Goal: Task Accomplishment & Management: Complete application form

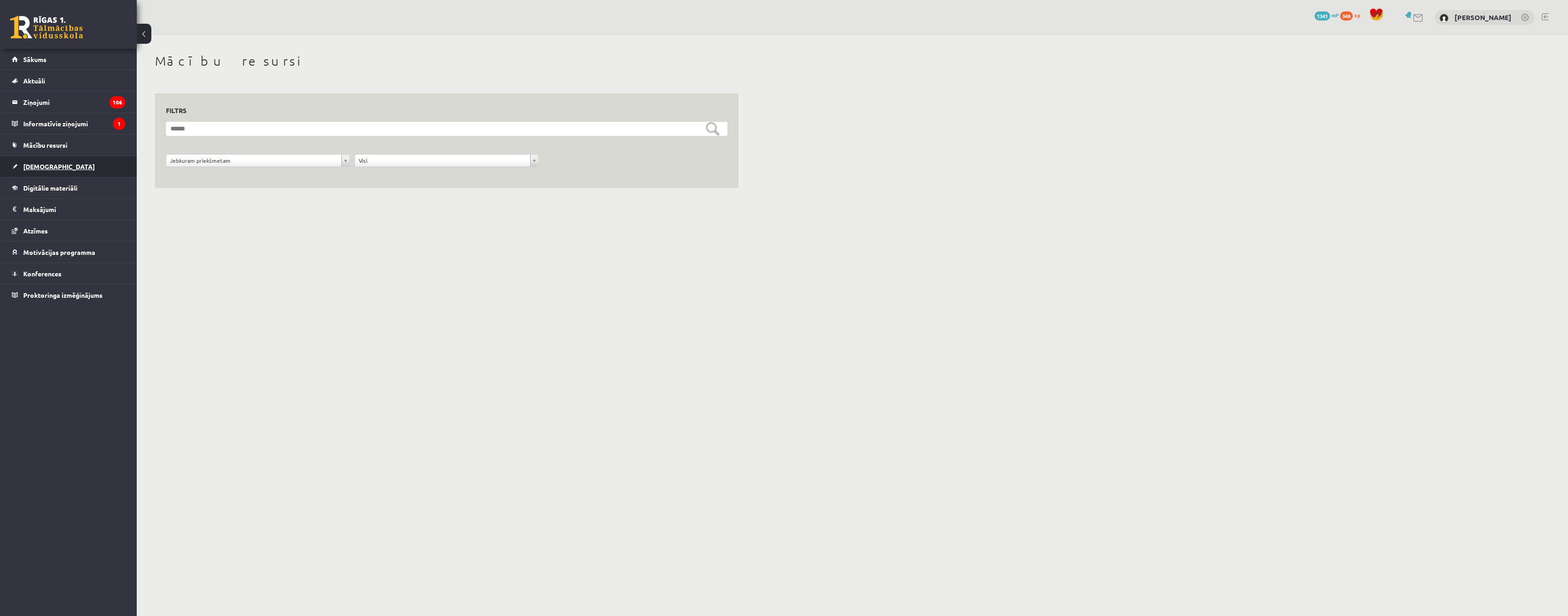
click at [55, 165] on link "[DEMOGRAPHIC_DATA]" at bounding box center [68, 166] width 114 height 21
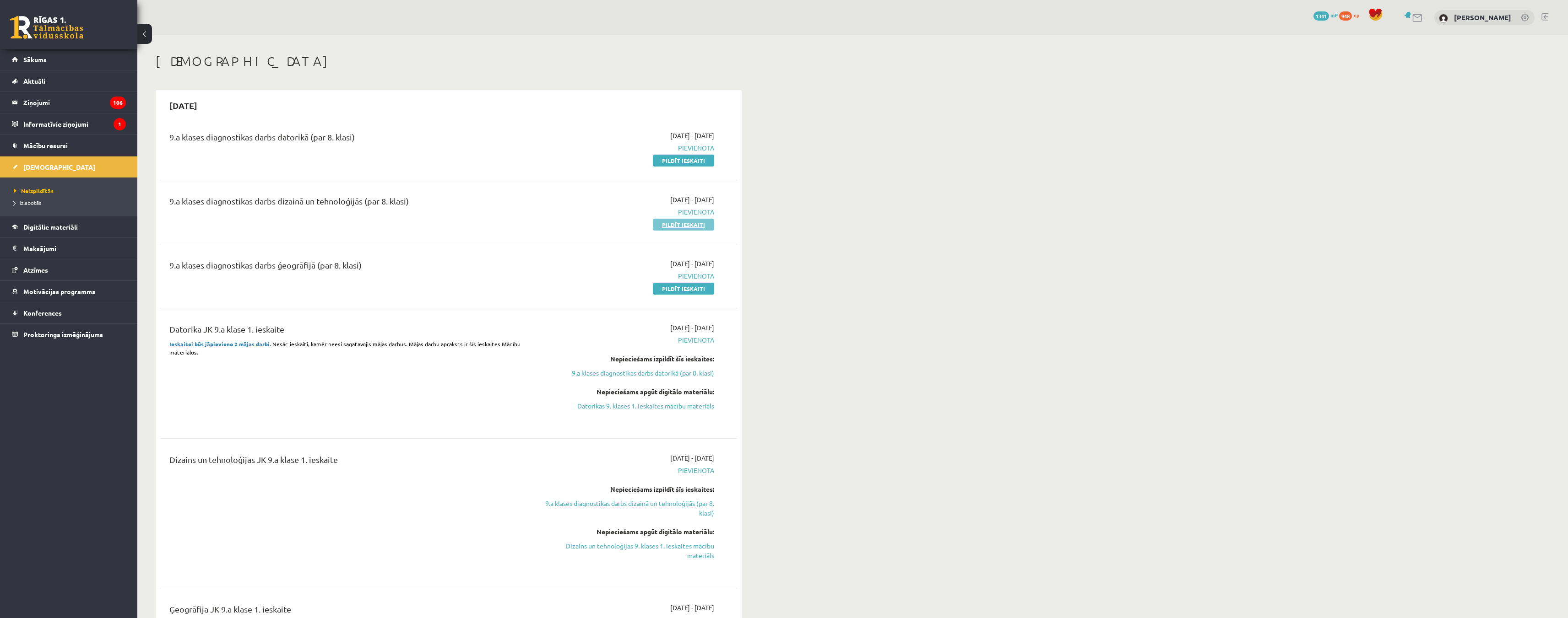
click at [680, 225] on link "Pildīt ieskaiti" at bounding box center [683, 224] width 61 height 12
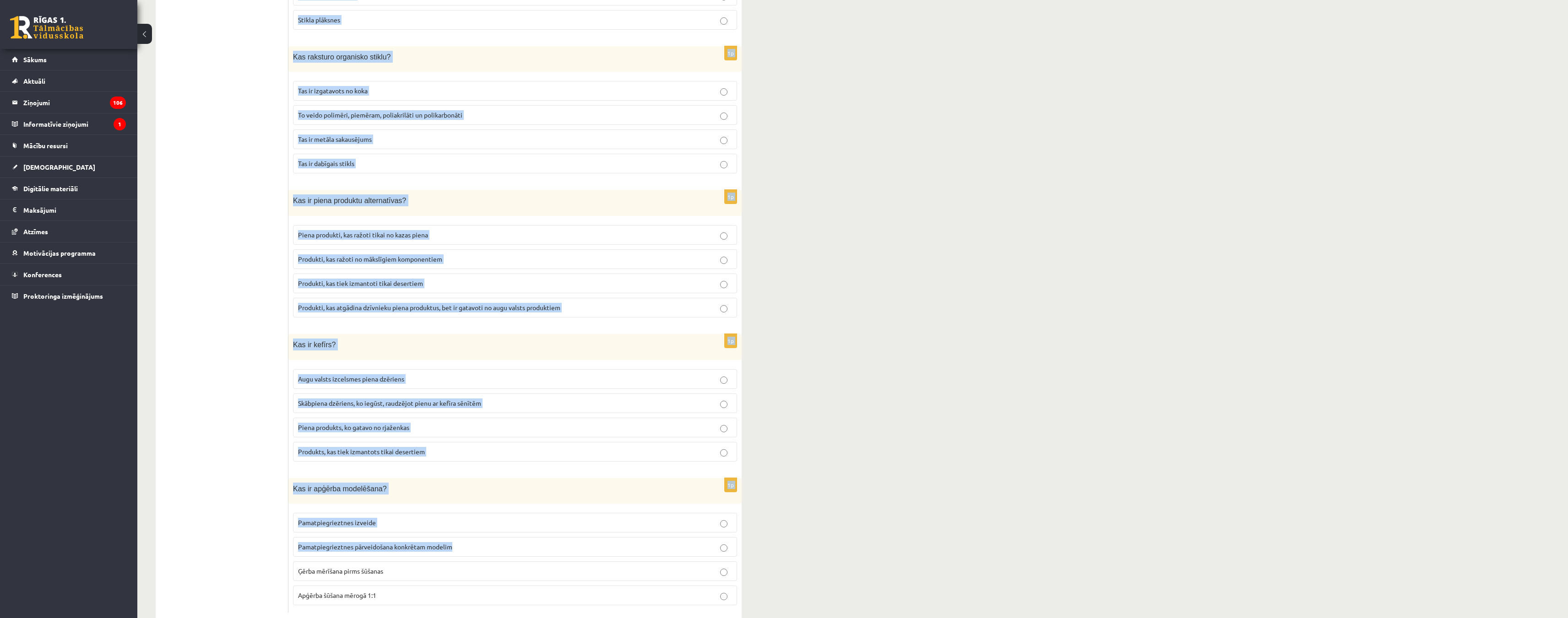
scroll to position [3876, 0]
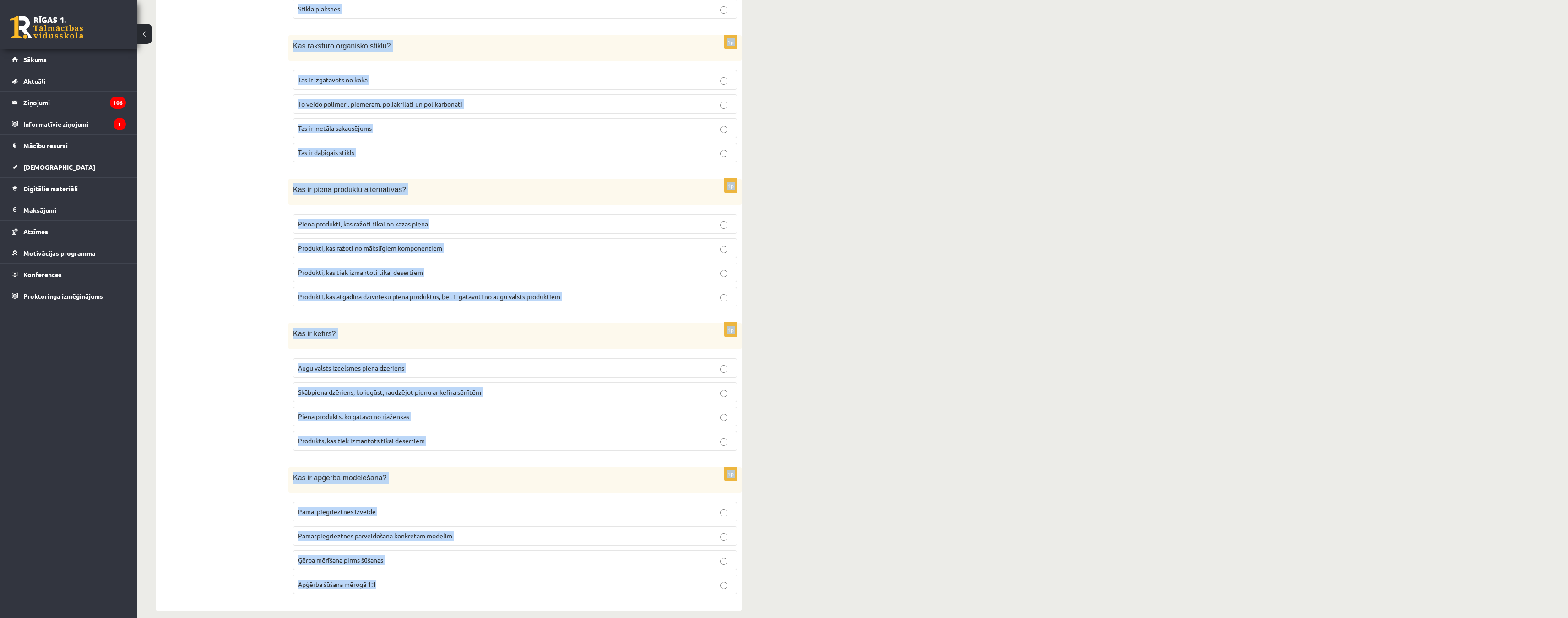
drag, startPoint x: 292, startPoint y: 183, endPoint x: 518, endPoint y: 569, distance: 447.3
copy form "Kā atšķiras biezpiena veidi atkarībā no tauku satura? Liesais, pustreknais, tre…"
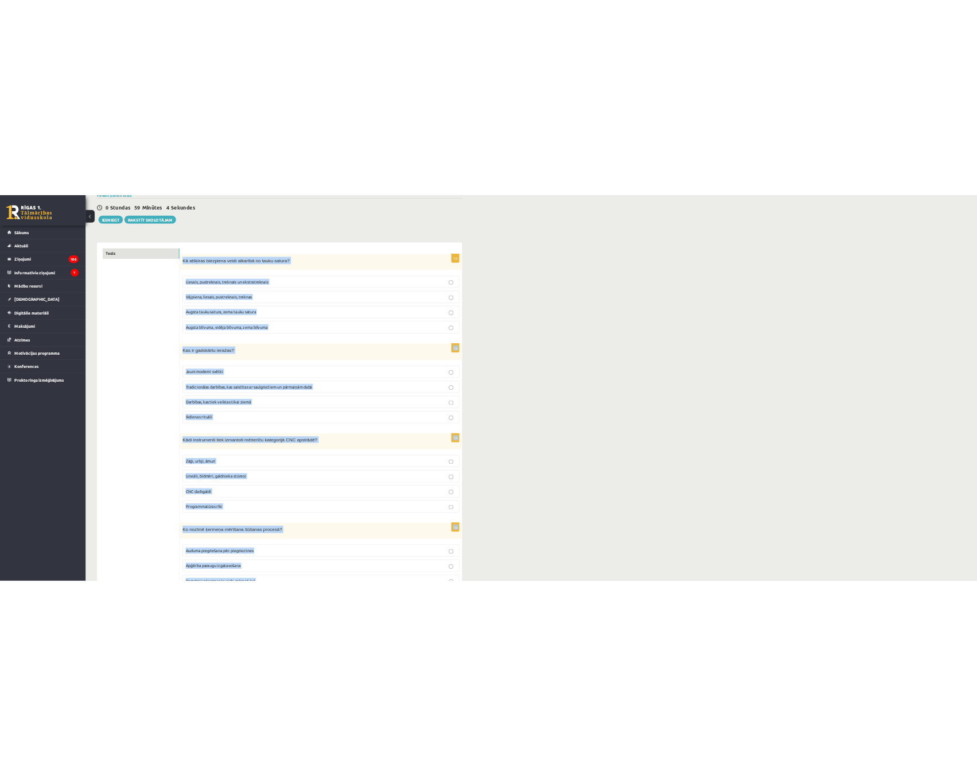
scroll to position [0, 0]
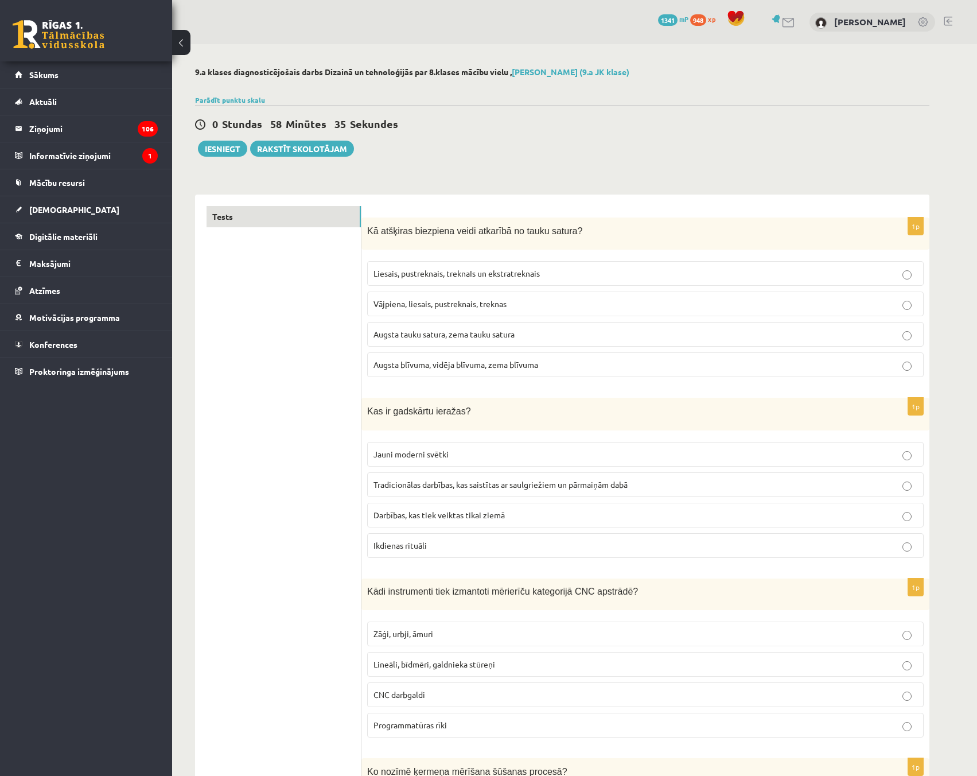
click at [398, 309] on p "Vājpiena, liesais, pustreknais, treknas" at bounding box center [646, 304] width 544 height 12
click at [429, 486] on span "Tradicionālas darbības, kas saistītas ar saulgriežiem un pārmaiņām dabā" at bounding box center [501, 484] width 254 height 10
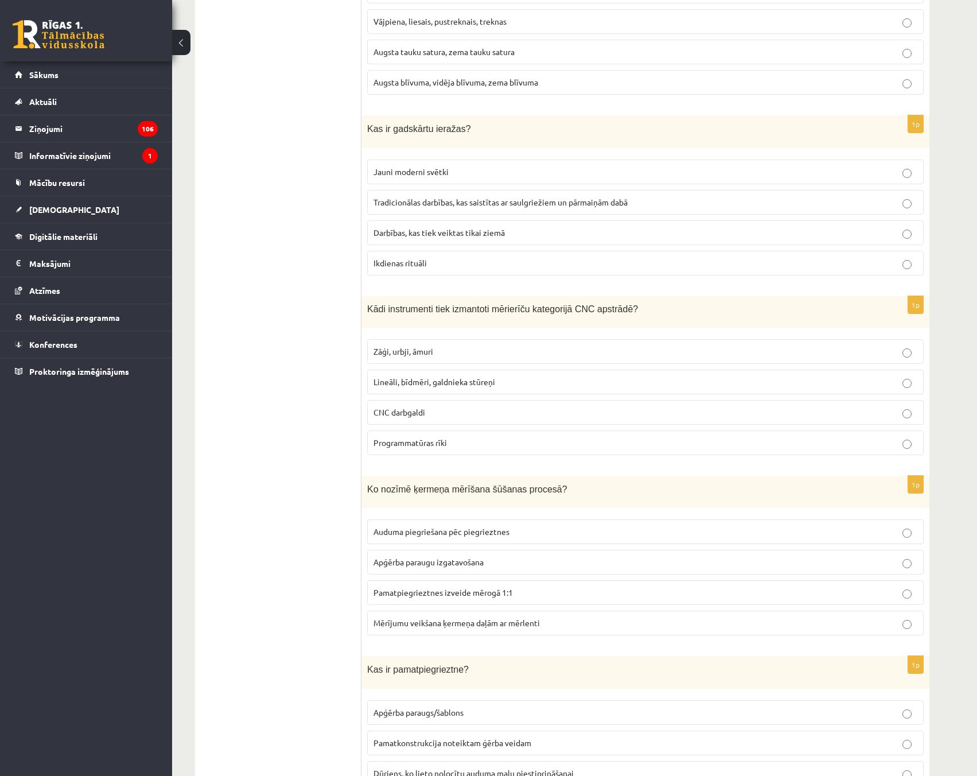
scroll to position [287, 0]
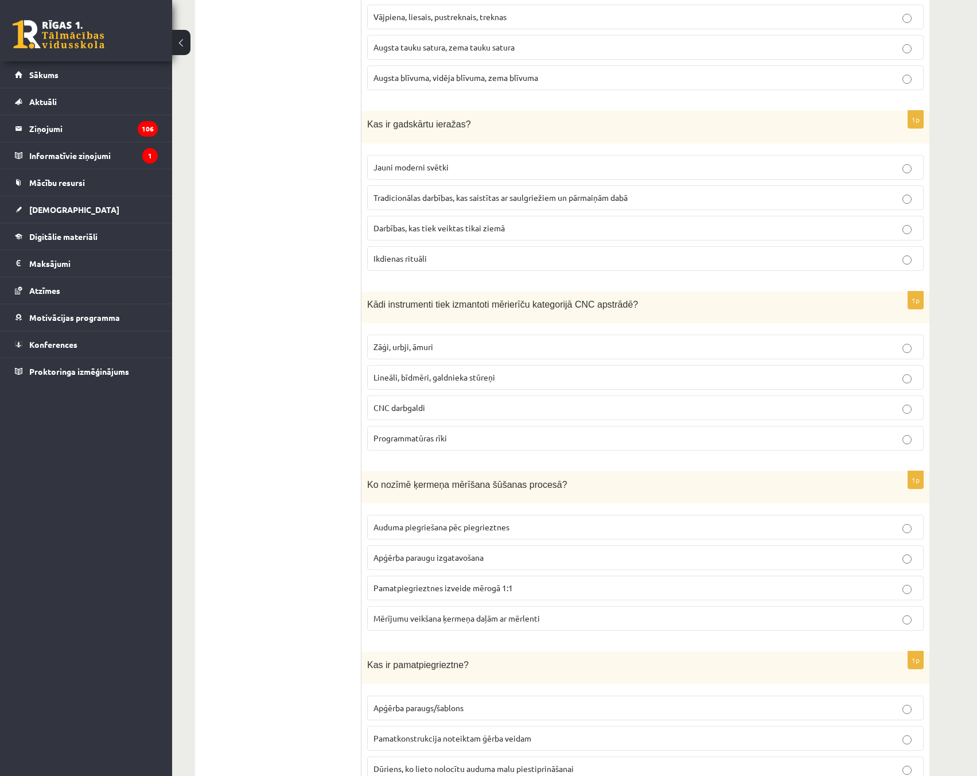
click at [440, 375] on span "Lineāli, bīdmēri, galdnieka stūreņi" at bounding box center [435, 377] width 122 height 10
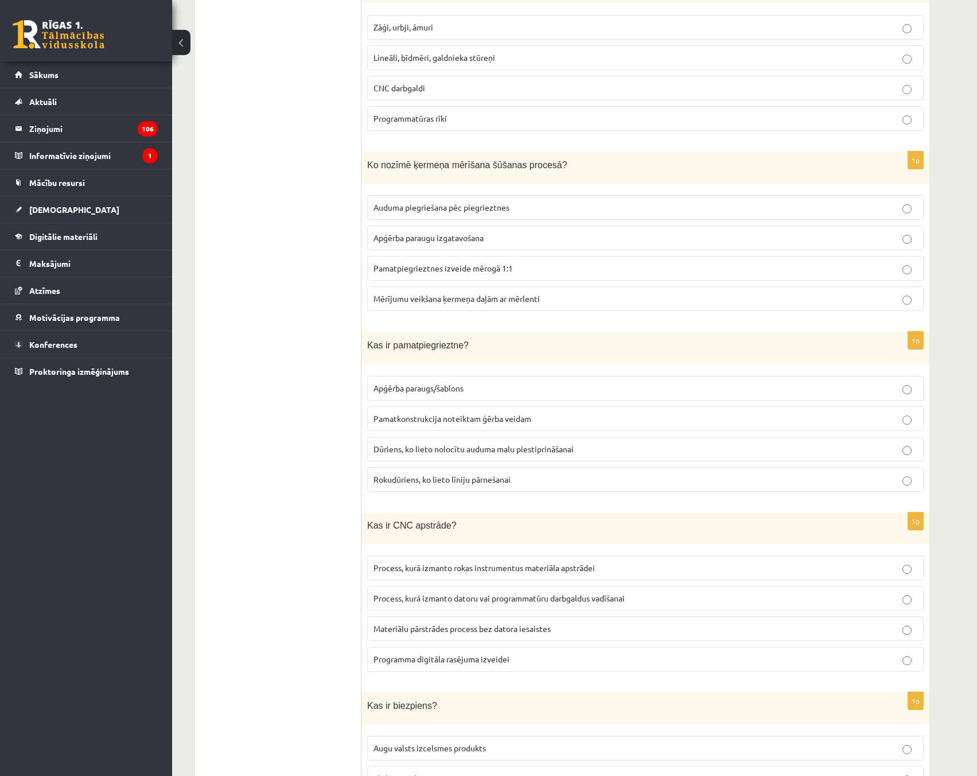
scroll to position [631, 0]
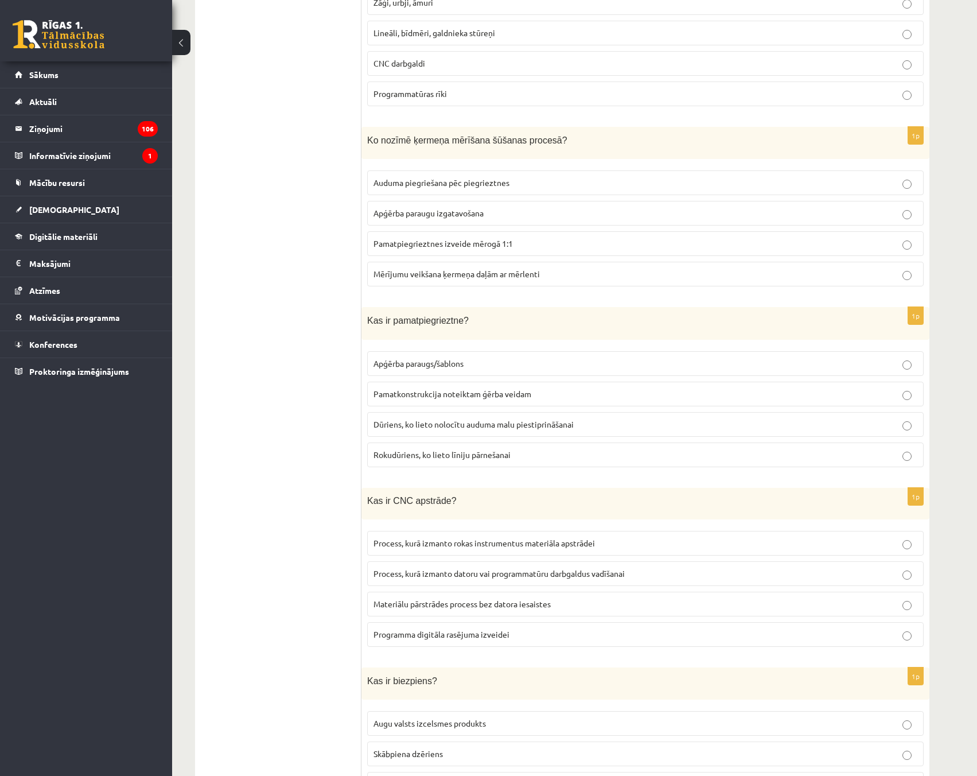
click at [648, 394] on p "Pamatkonstrukcija noteiktam ģērba veidam" at bounding box center [646, 394] width 544 height 12
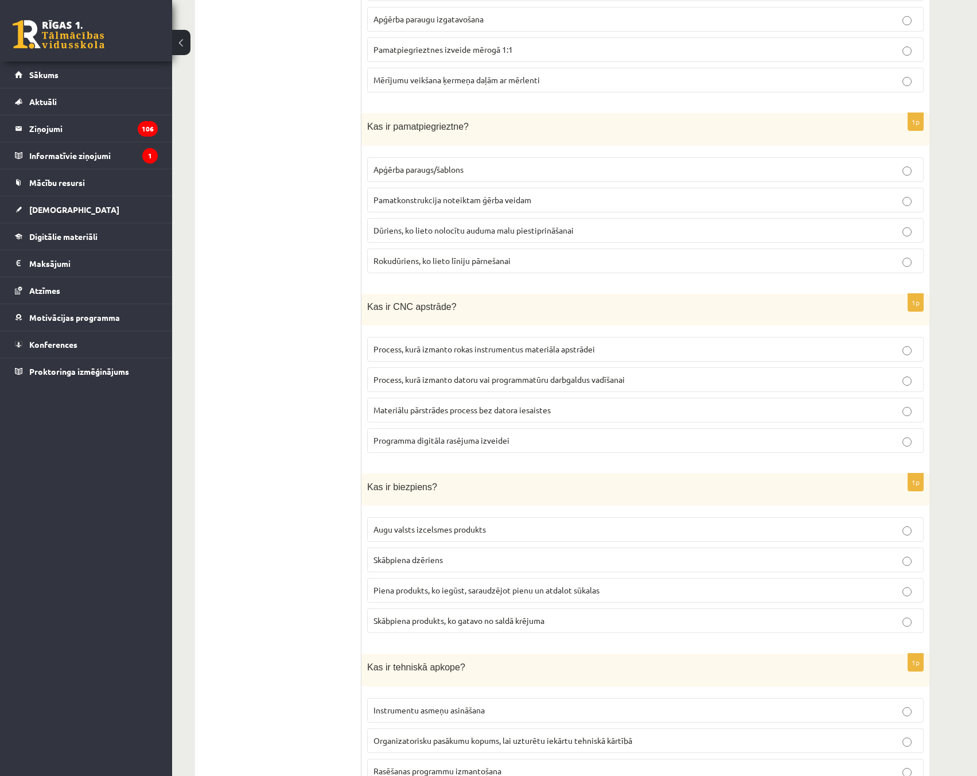
scroll to position [861, 0]
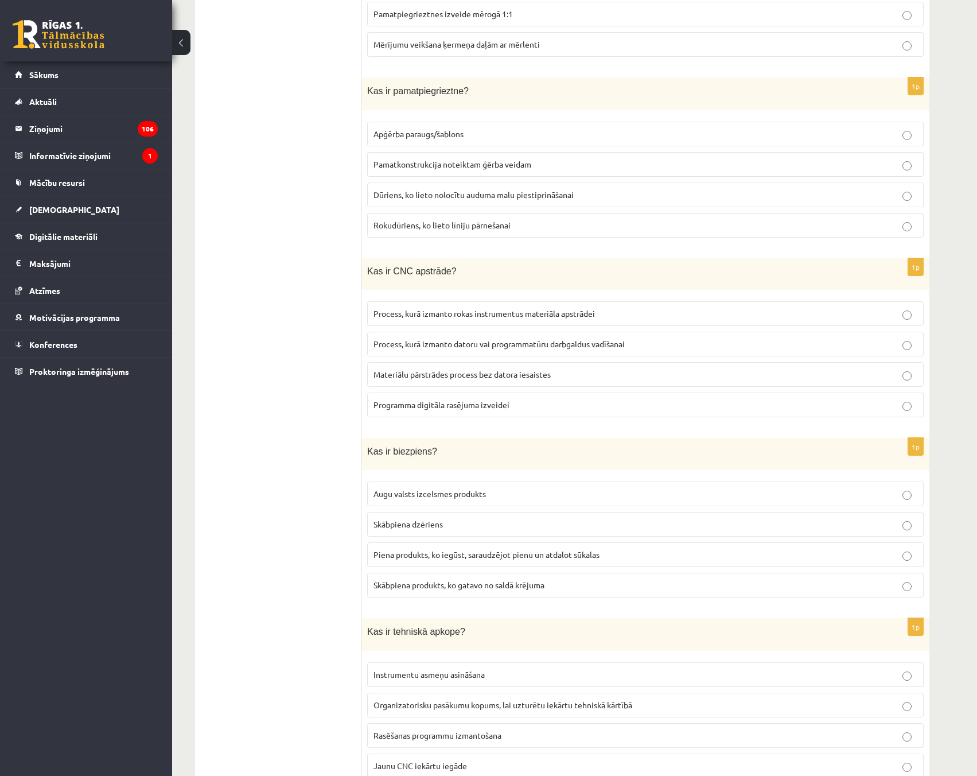
click at [646, 343] on p "Process, kurā izmanto datoru vai programmatūru darbgaldus vadīšanai" at bounding box center [646, 344] width 544 height 12
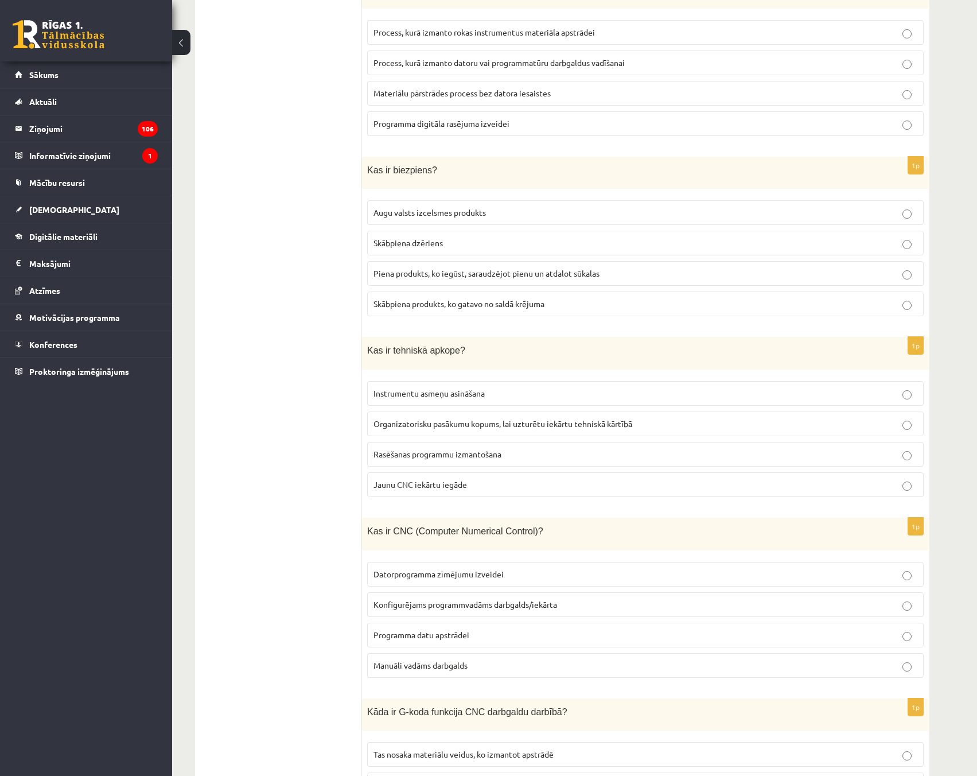
scroll to position [1147, 0]
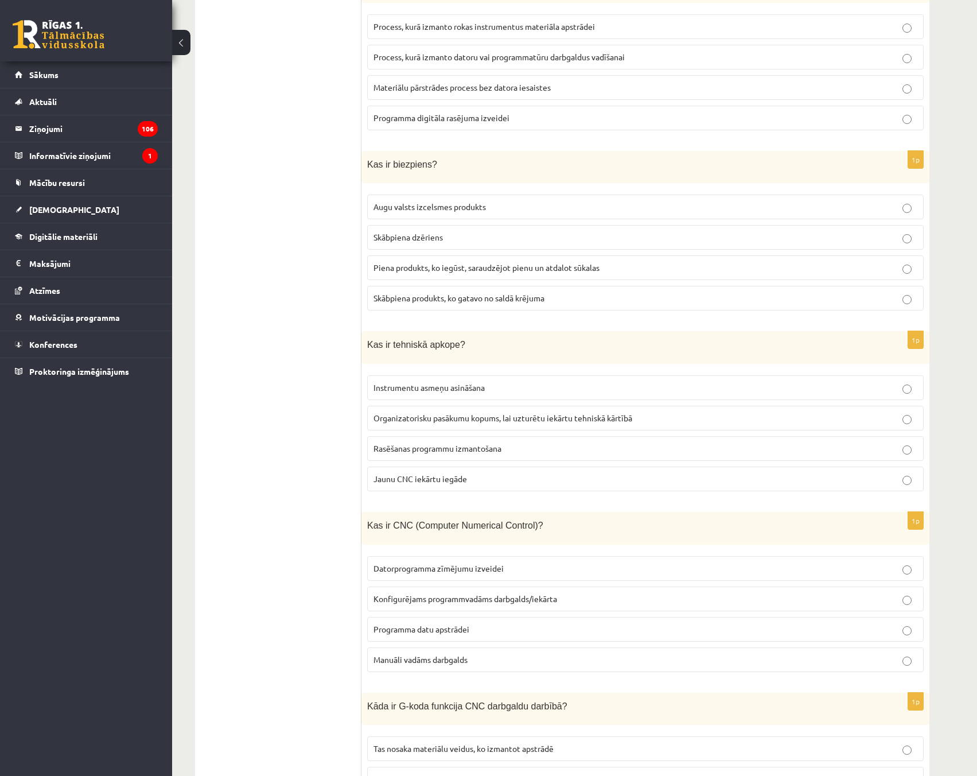
click at [636, 262] on p "Piena produkts, ko iegūst, saraudzējot pienu un atdalot sūkalas" at bounding box center [646, 268] width 544 height 12
click at [725, 419] on p "Organizatorisku pasākumu kopums, lai uzturētu iekārtu tehniskā kārtībā" at bounding box center [646, 418] width 544 height 12
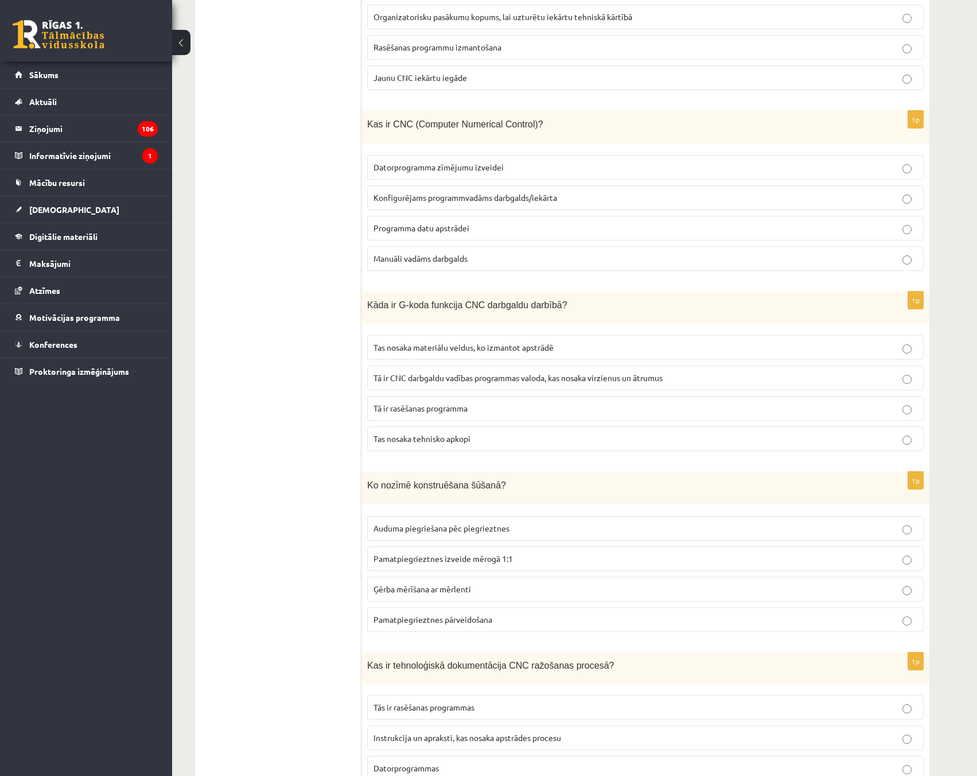
scroll to position [1549, 0]
click at [540, 201] on label "Konfigurējams programmvadāms darbgalds/iekārta" at bounding box center [645, 197] width 557 height 25
click at [602, 199] on p "Konfigurējams programmvadāms darbgalds/iekārta" at bounding box center [646, 197] width 544 height 12
click at [469, 376] on span "Tā ir CNC darbgaldu vadības programmas valoda, kas nosaka virzienus un ātrumus" at bounding box center [518, 377] width 289 height 10
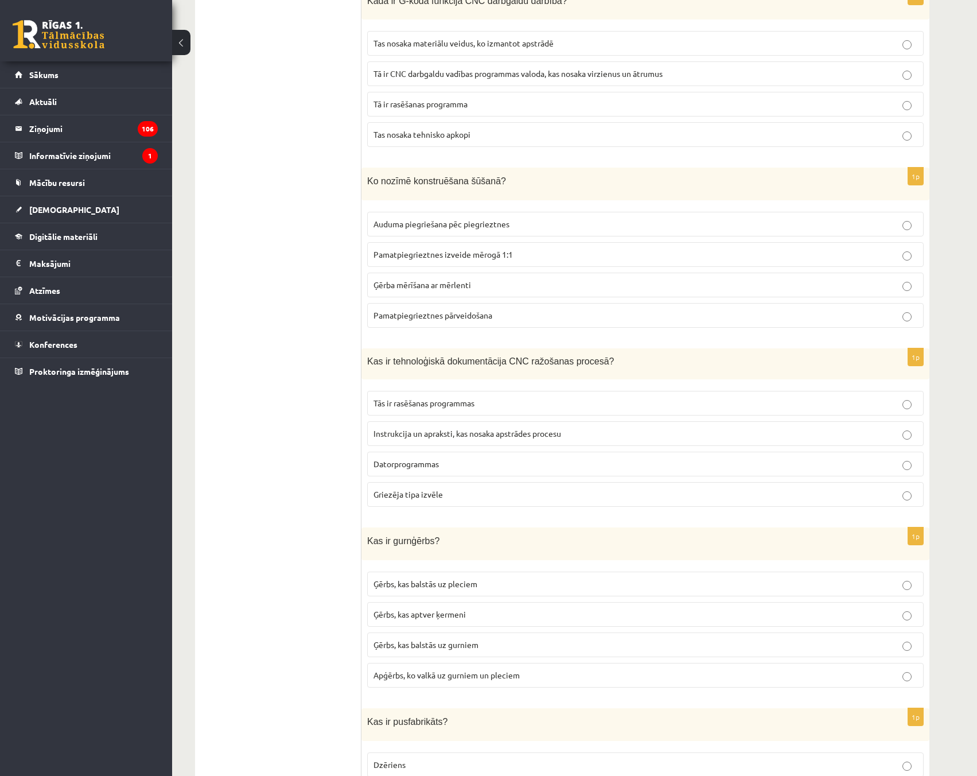
scroll to position [1893, 0]
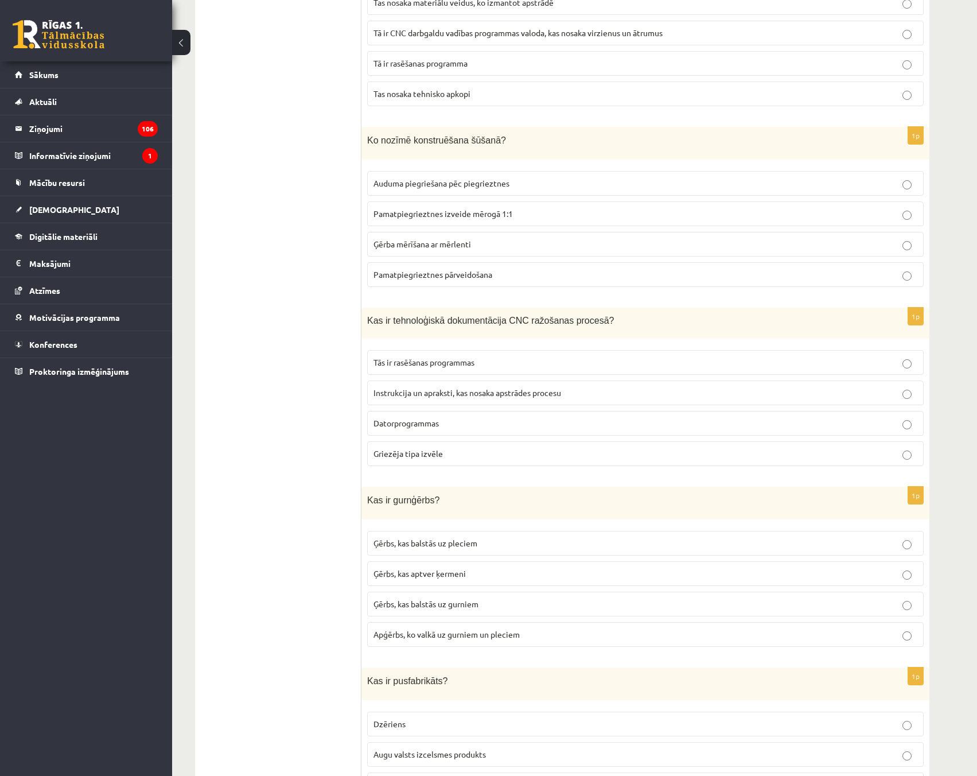
click at [531, 212] on p "Pamatpiegrieztnes izveide mērogā 1:1" at bounding box center [646, 214] width 544 height 12
click at [721, 387] on p "Instrukcija un apraksti, kas nosaka apstrādes procesu" at bounding box center [646, 393] width 544 height 12
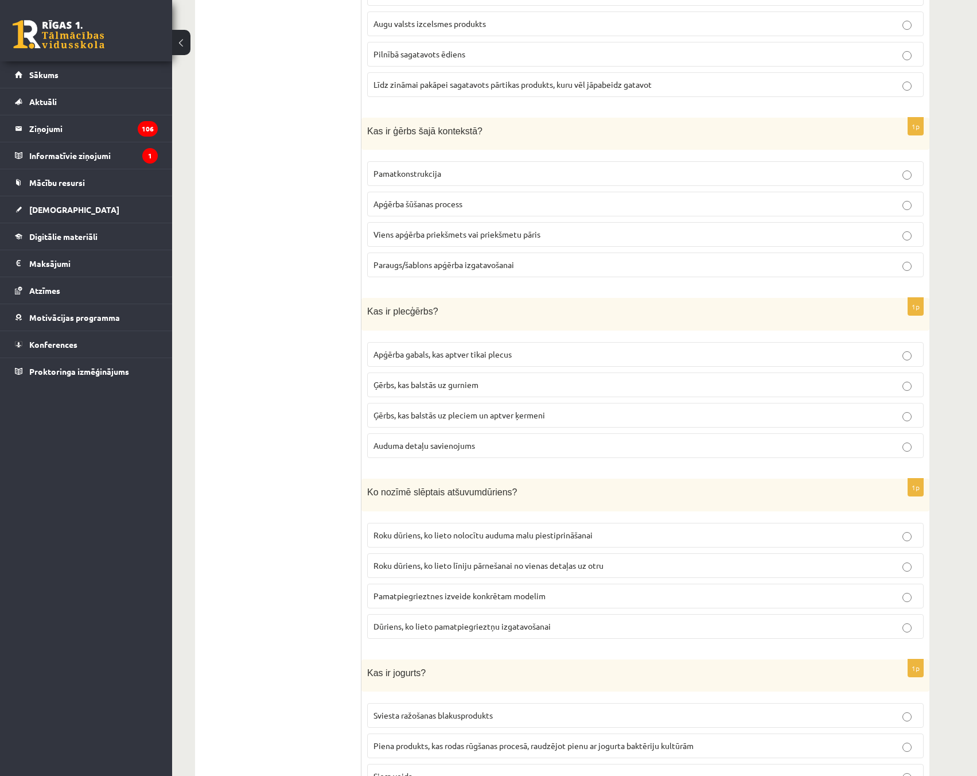
scroll to position [2639, 0]
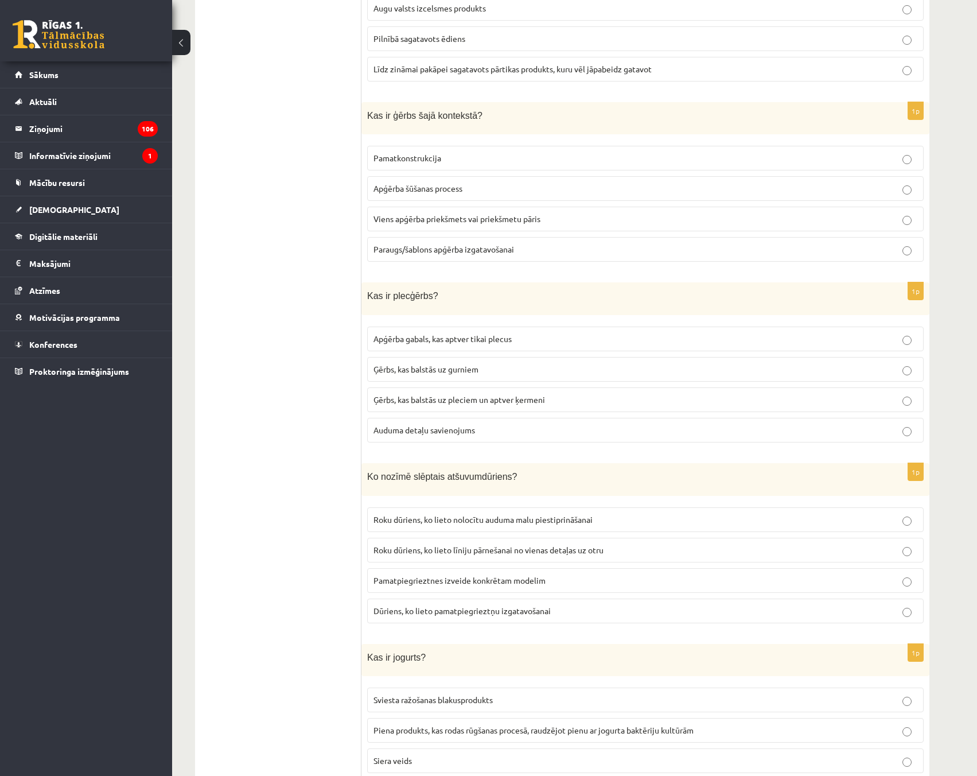
click at [865, 219] on p "Viens apģērba priekšmets vai priekšmetu pāris" at bounding box center [646, 219] width 544 height 12
click at [882, 397] on p "Ģērbs, kas balstās uz pleciem un aptver ķermeni" at bounding box center [646, 400] width 544 height 12
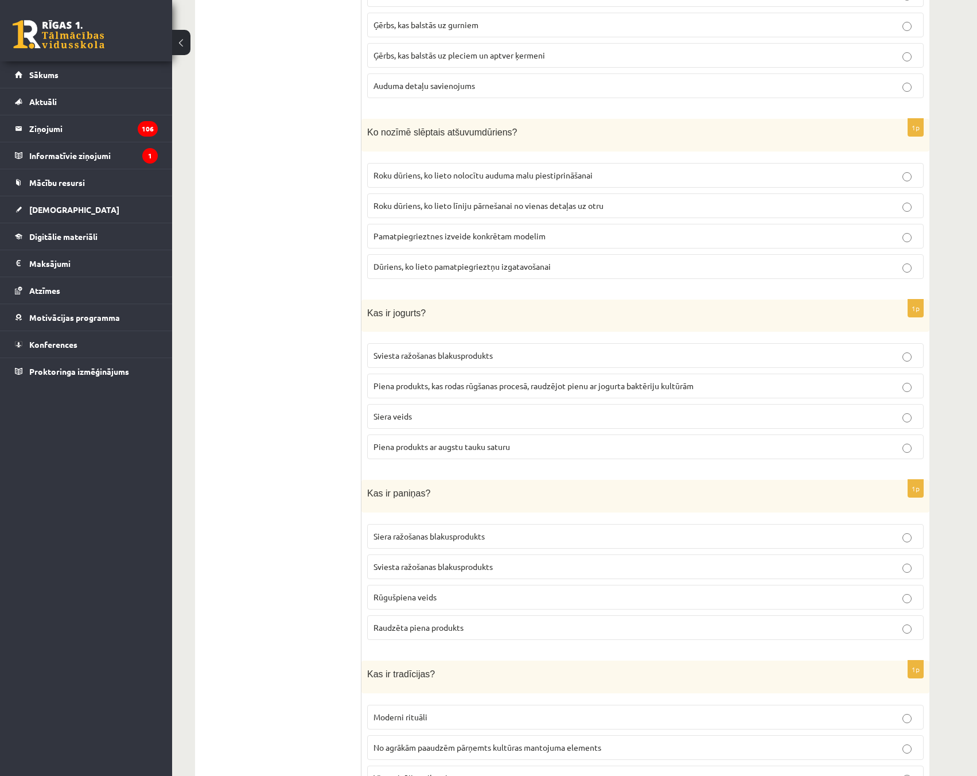
scroll to position [3041, 0]
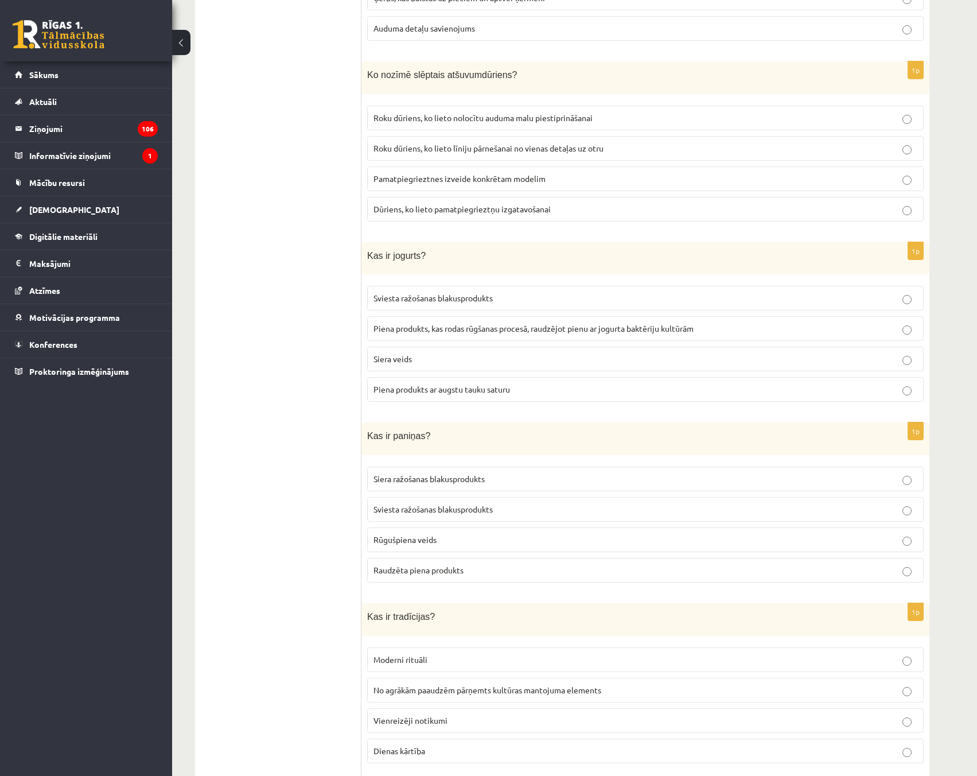
click at [880, 142] on p "Roku dūriens, ko lieto līniju pārnešanai no vienas detaļas uz otru" at bounding box center [646, 148] width 544 height 12
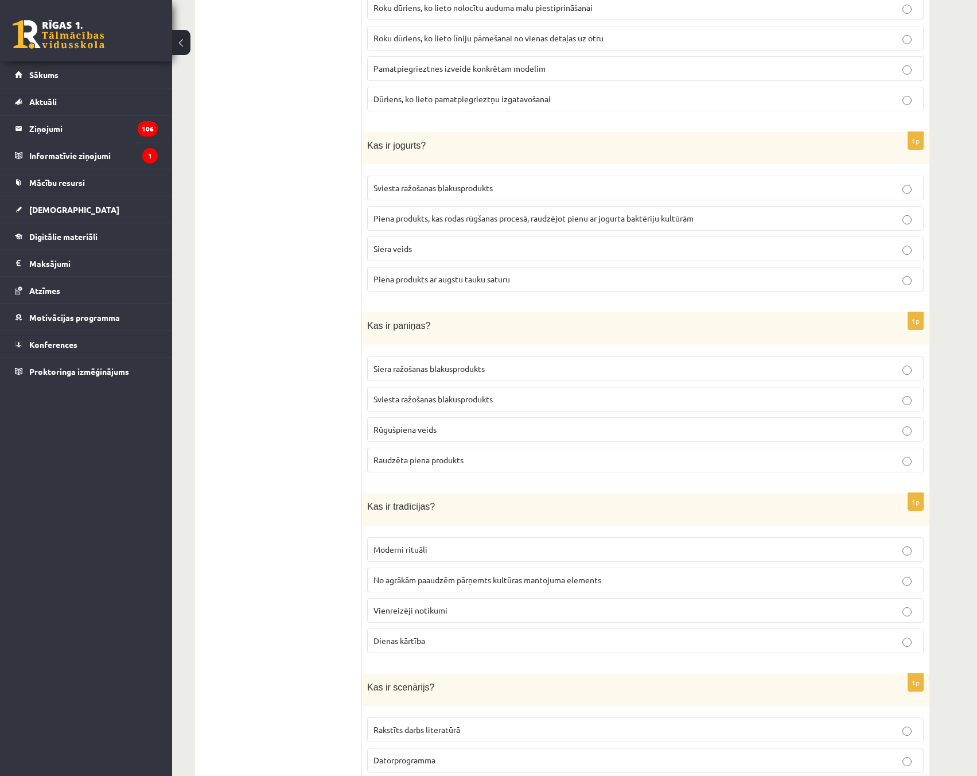
scroll to position [3156, 0]
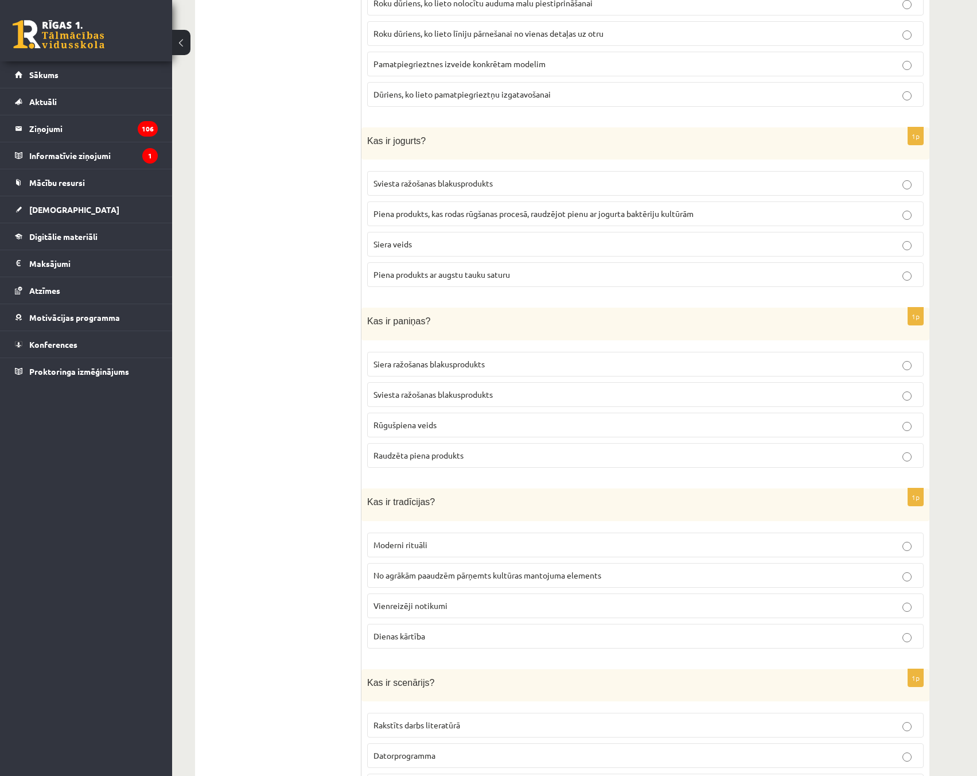
click at [580, 388] on p "Sviesta ražošanas blakusprodukts" at bounding box center [646, 394] width 544 height 12
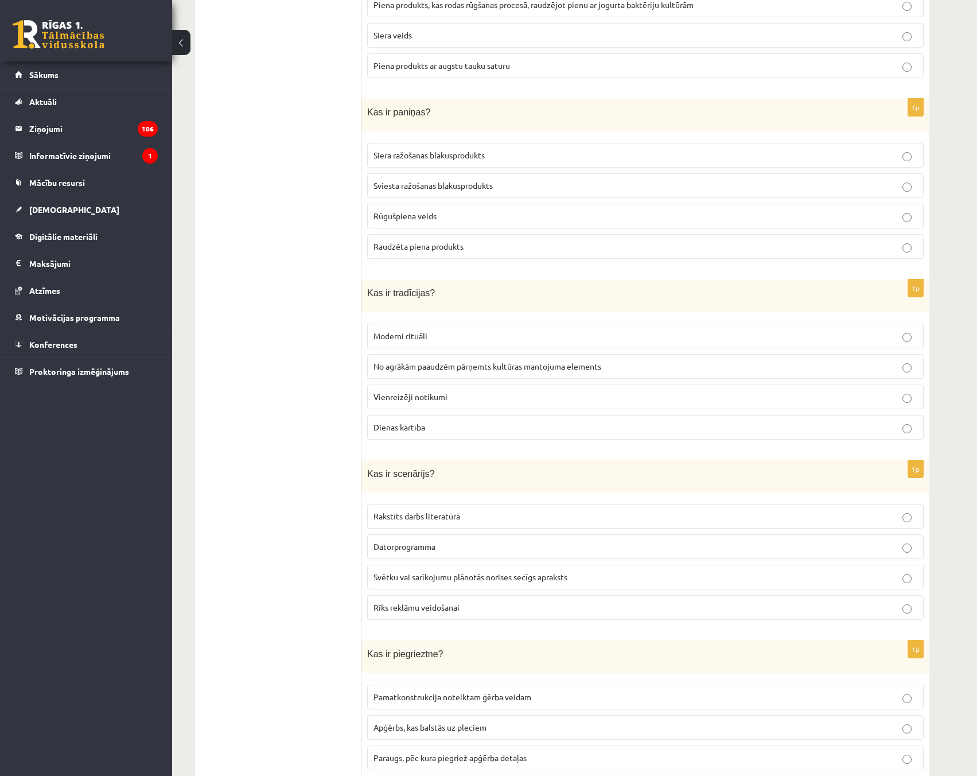
scroll to position [3385, 0]
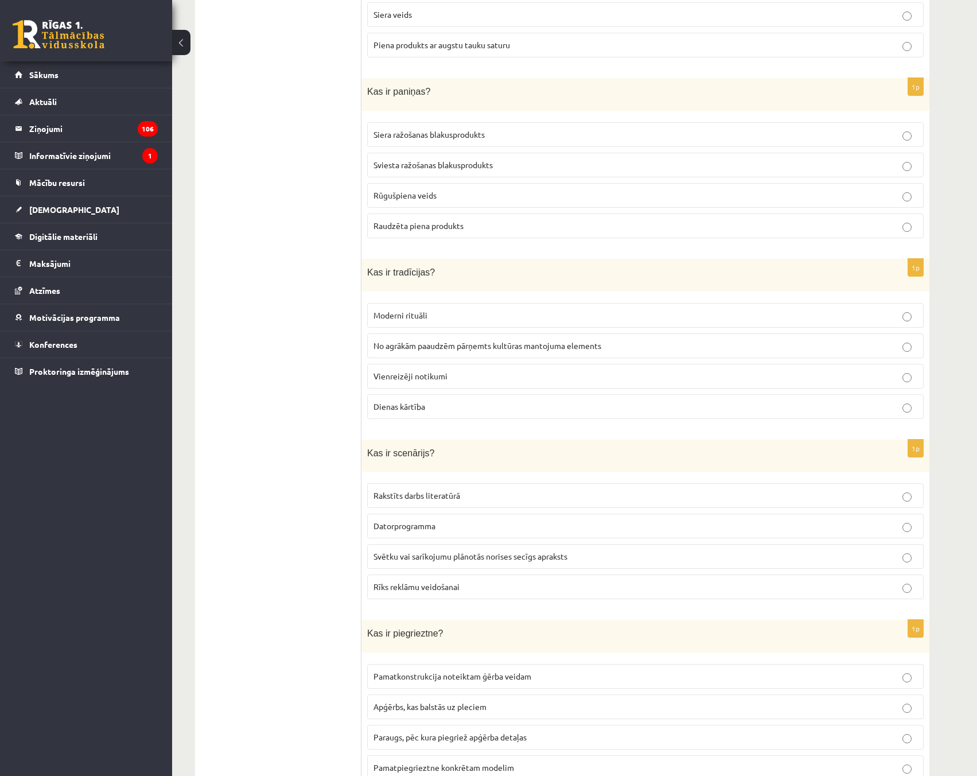
click at [577, 340] on span "No agrākām paaudzēm pārņemts kultūras mantojuma elements" at bounding box center [488, 345] width 228 height 10
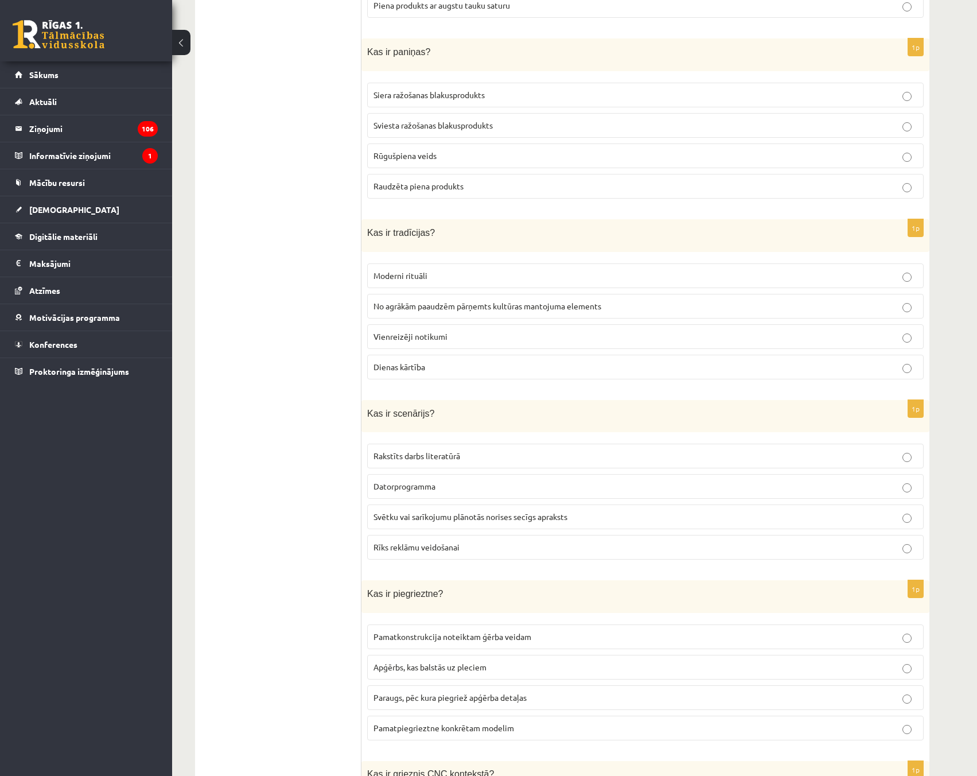
scroll to position [3557, 0]
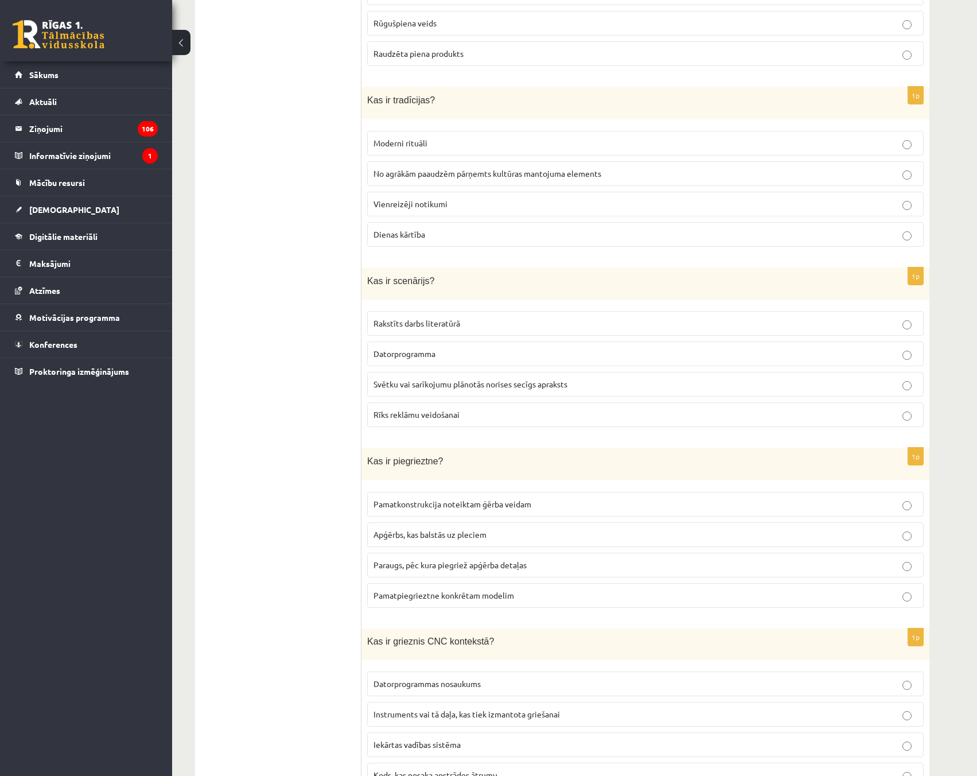
click at [590, 378] on p "Svētku vai sarīkojumu plānotās norises secīgs apraksts" at bounding box center [646, 384] width 544 height 12
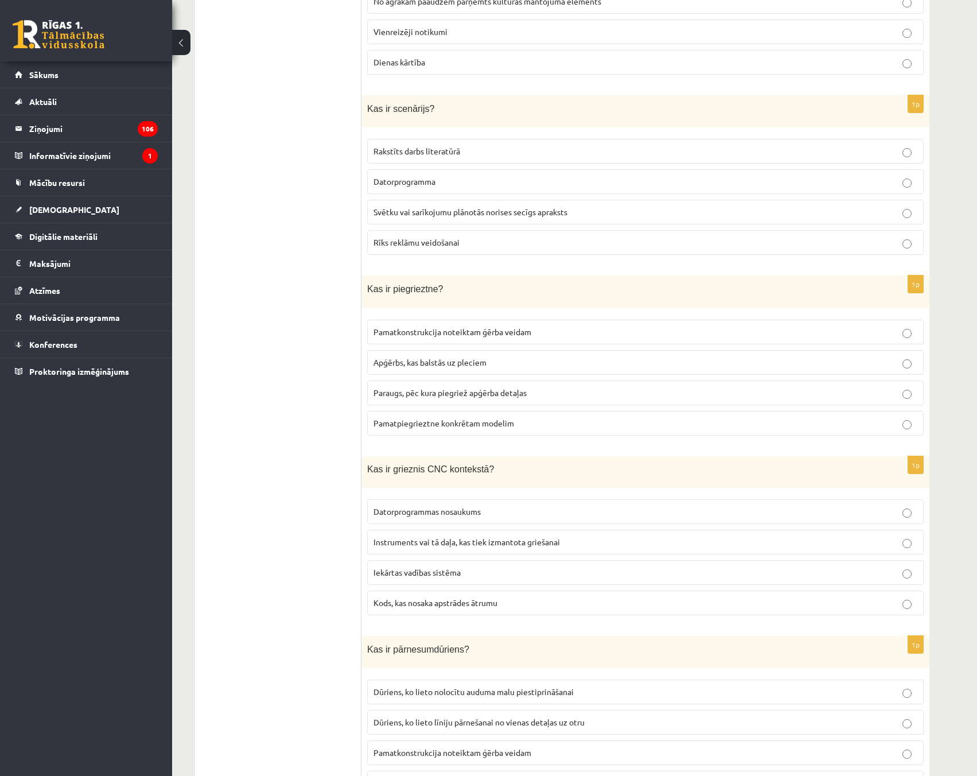
scroll to position [3844, 0]
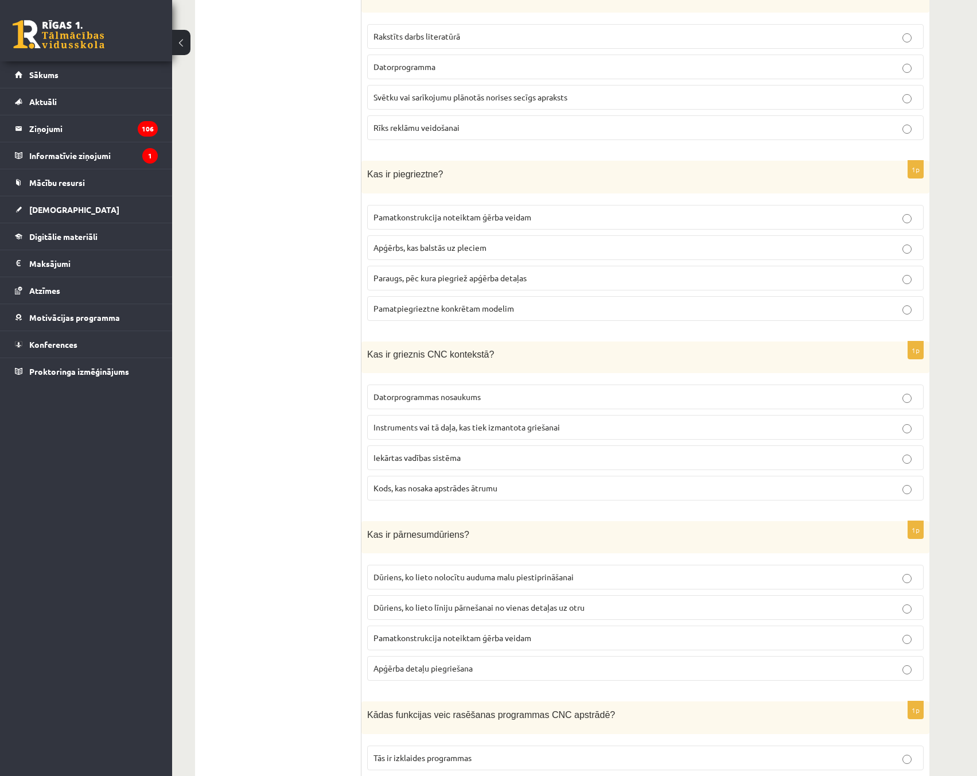
click at [548, 272] on p "Paraugs, pēc kura piegriež apģērba detaļas" at bounding box center [646, 278] width 544 height 12
click at [503, 422] on span "Instruments vai tā daļa, kas tiek izmantota griešanai" at bounding box center [467, 427] width 186 height 10
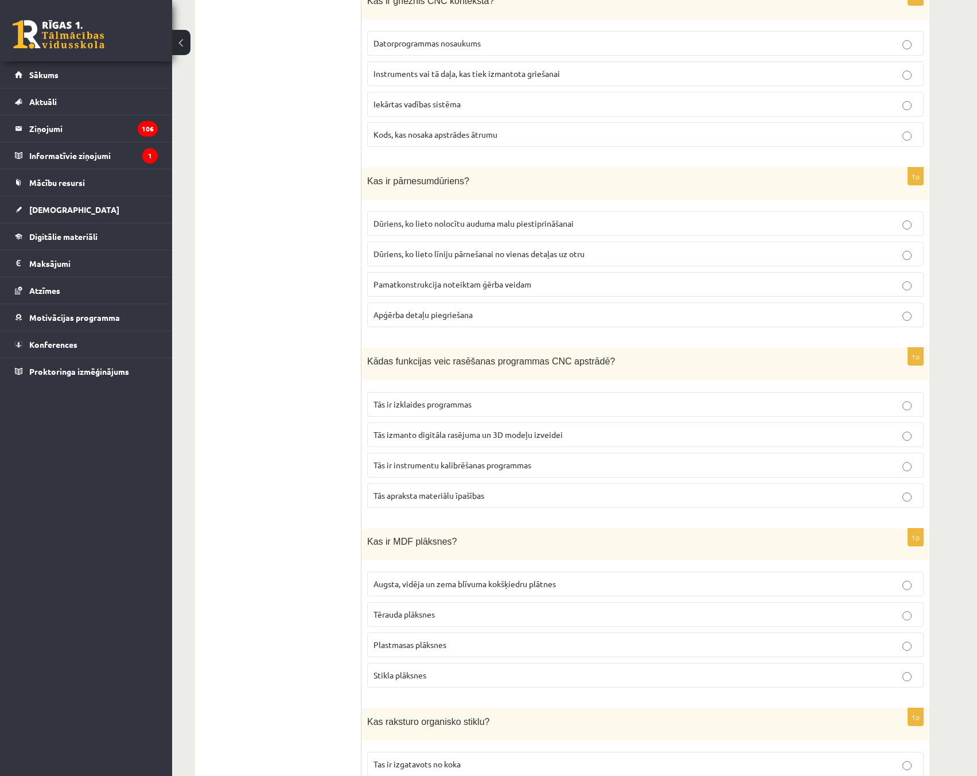
scroll to position [4303, 0]
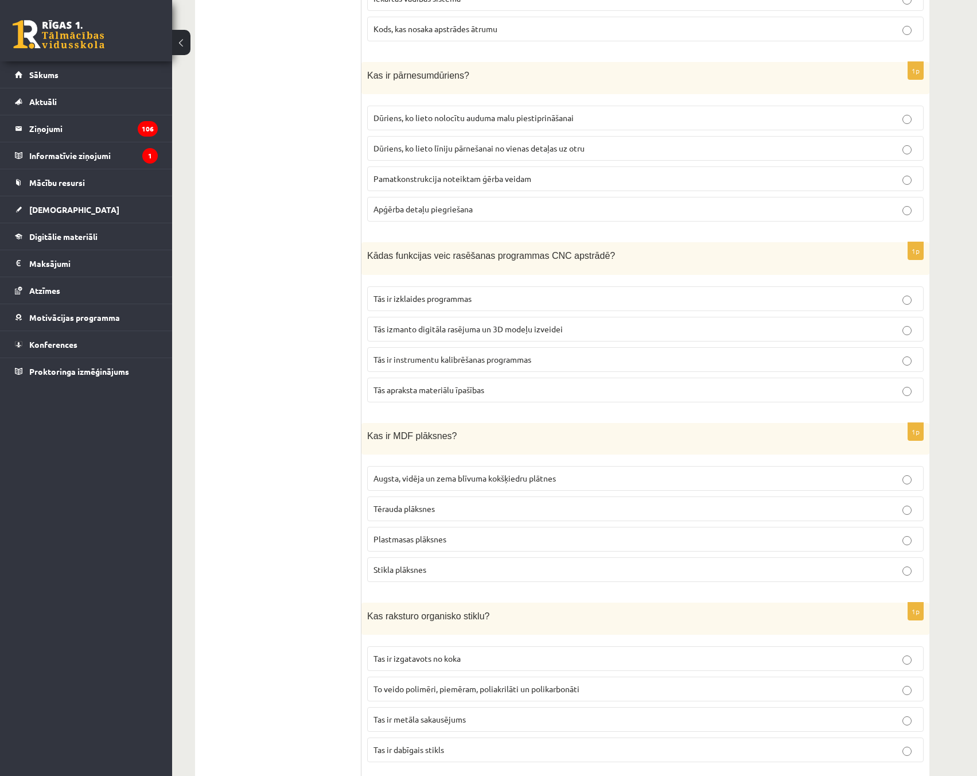
click at [516, 143] on span "Dūriens, ko lieto līniju pārnešanai no vienas detaļas uz otru" at bounding box center [479, 148] width 211 height 10
click at [570, 323] on p "Tās izmanto digitāla rasējuma un 3D modeļu izveidei" at bounding box center [646, 329] width 544 height 12
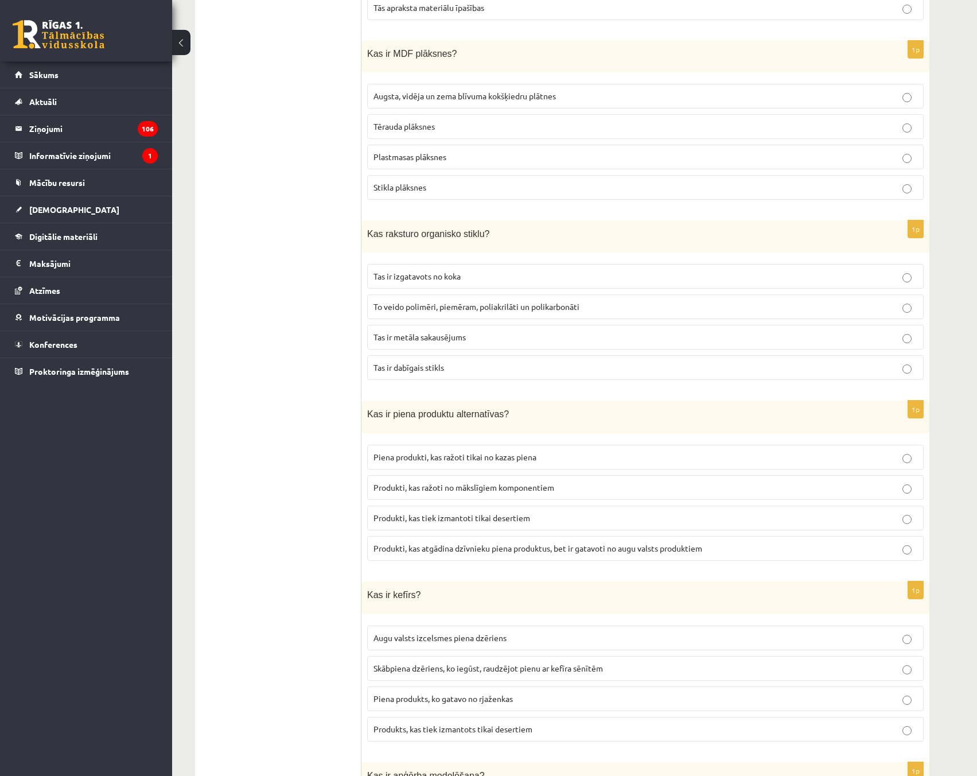
scroll to position [4705, 0]
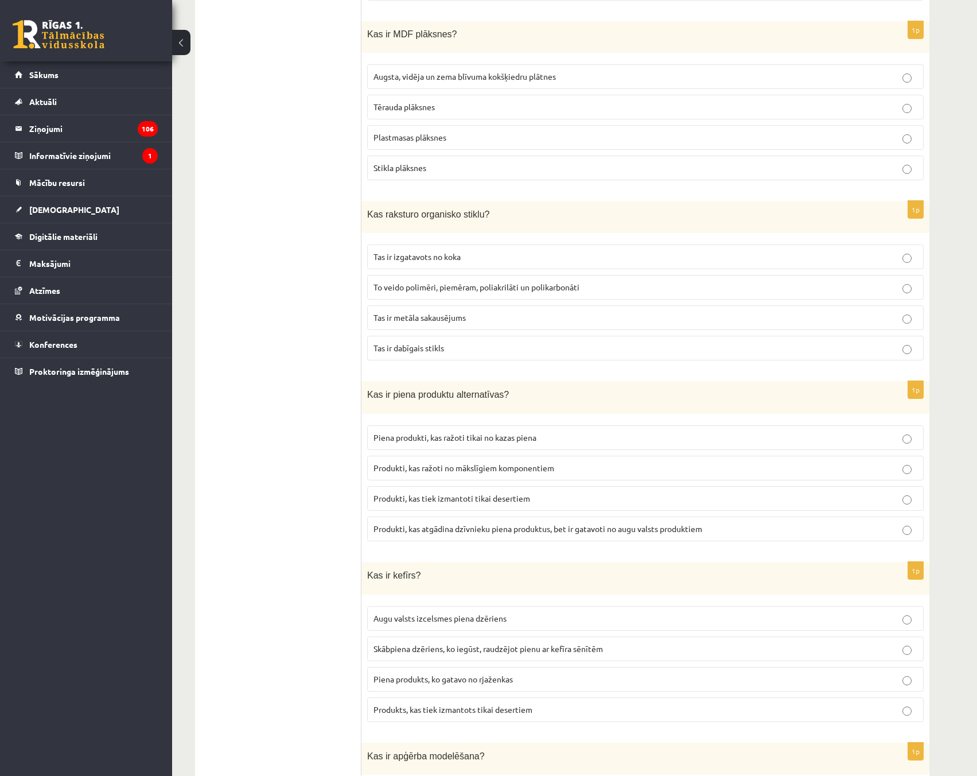
click at [524, 71] on label "Augsta, vidēja un zema blīvuma kokšķiedru plātnes" at bounding box center [645, 76] width 557 height 25
click at [476, 286] on label "To veido polimēri, piemēram, poliakrilāti un polikarbonāti" at bounding box center [645, 287] width 557 height 25
click at [512, 523] on span "Produkti, kas atgādina dzīvnieku piena produktus, bet ir gatavoti no augu valst…" at bounding box center [538, 528] width 329 height 10
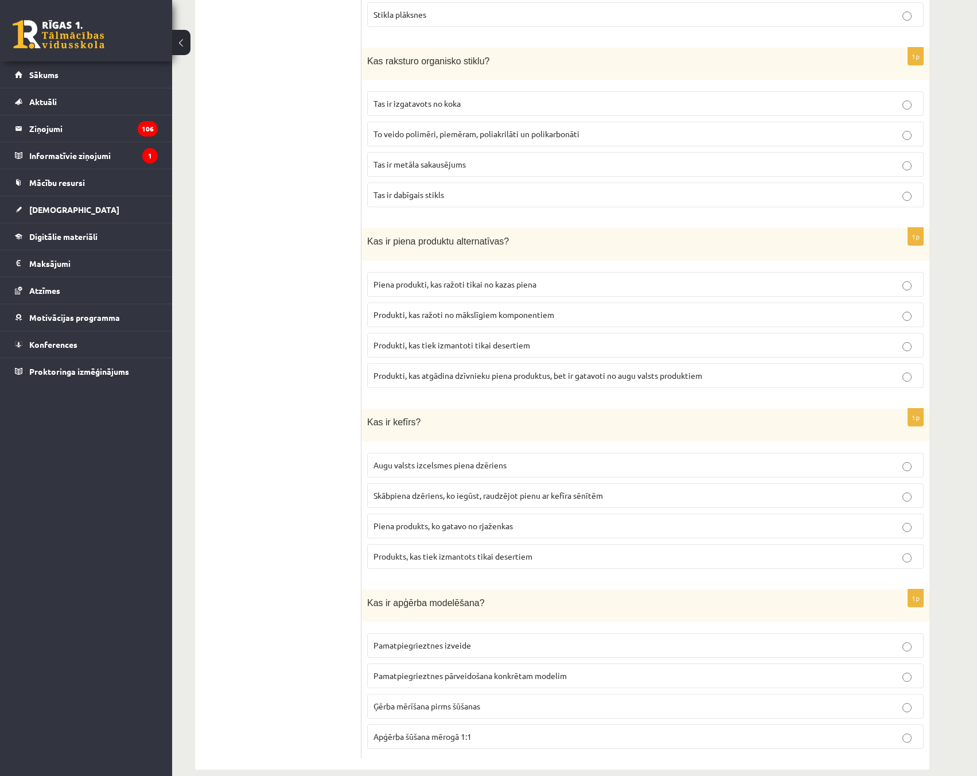
scroll to position [4861, 0]
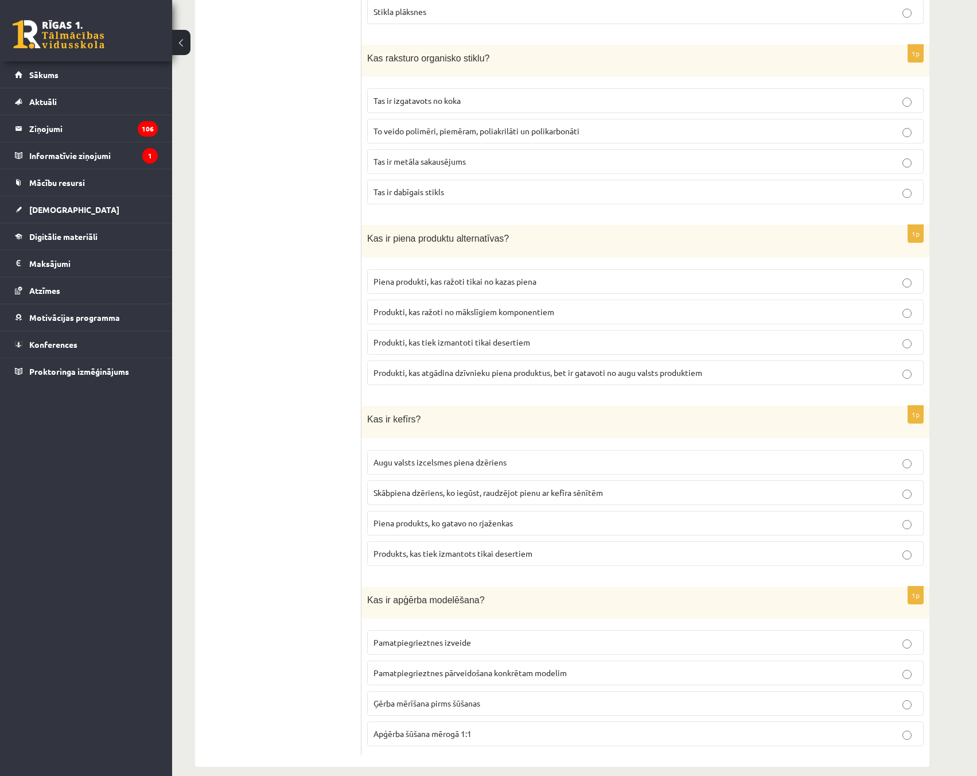
click at [553, 487] on span "Skābpiena dzēriens, ko iegūst, raudzējot pienu ar kefīra sēnītēm" at bounding box center [488, 492] width 229 height 10
click at [742, 489] on label "Skābpiena dzēriens, ko iegūst, raudzējot pienu ar kefīra sēnītēm" at bounding box center [645, 492] width 557 height 25
click at [507, 667] on span "Pamatpiegrieztnes pārveidošana konkrētam modelim" at bounding box center [470, 672] width 193 height 10
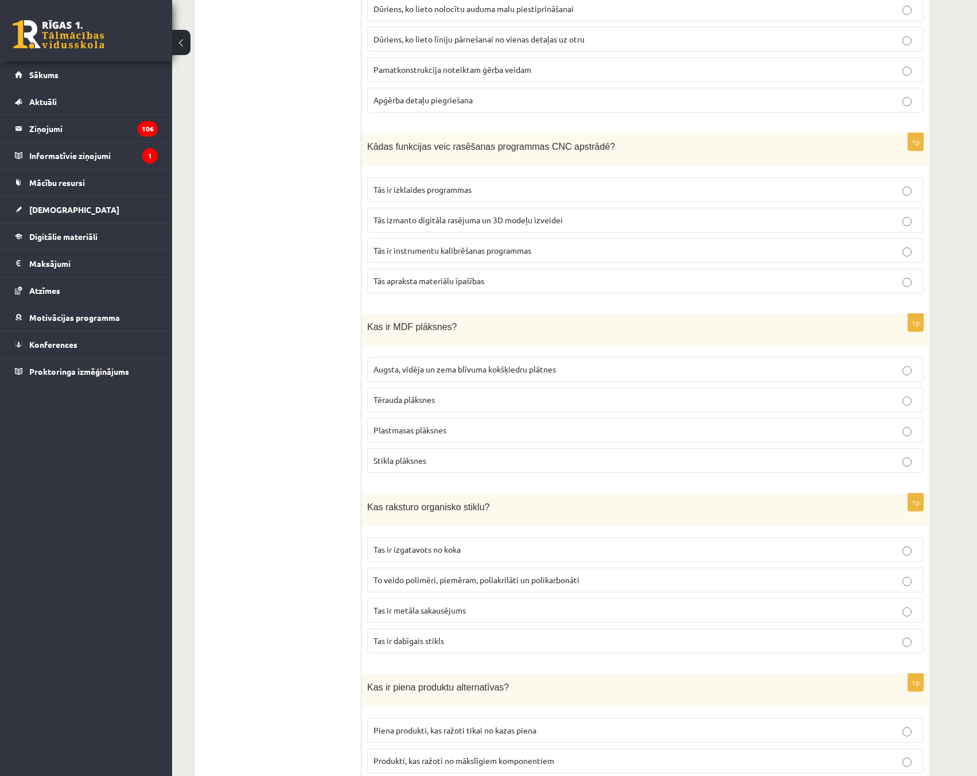
drag, startPoint x: 316, startPoint y: 567, endPoint x: 369, endPoint y: 488, distance: 95.0
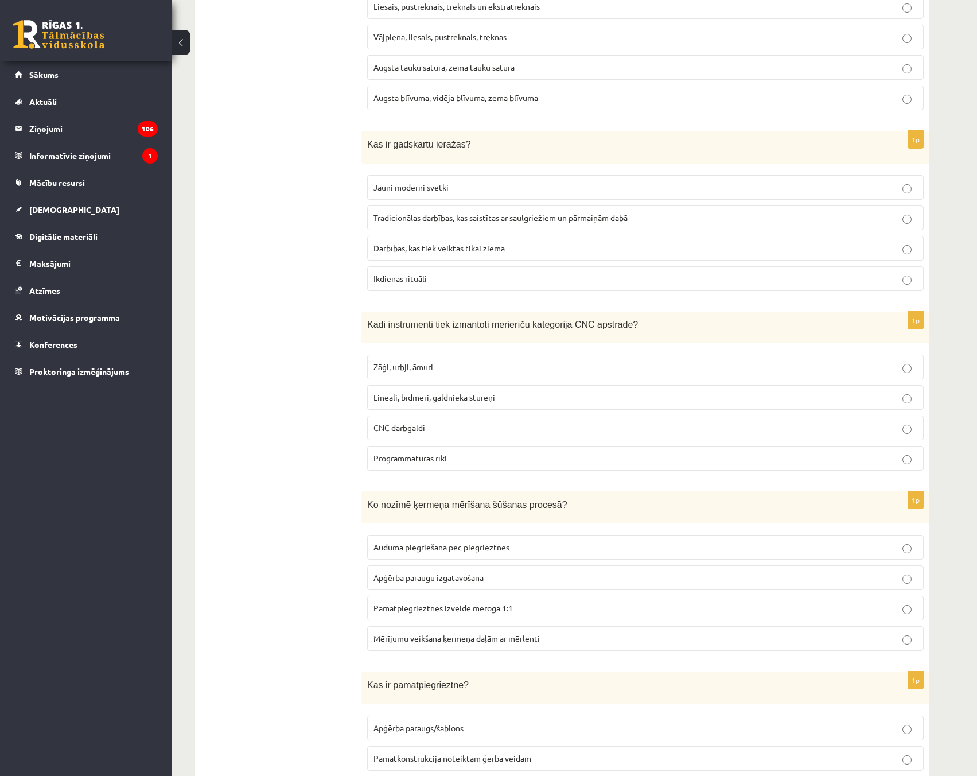
scroll to position [0, 0]
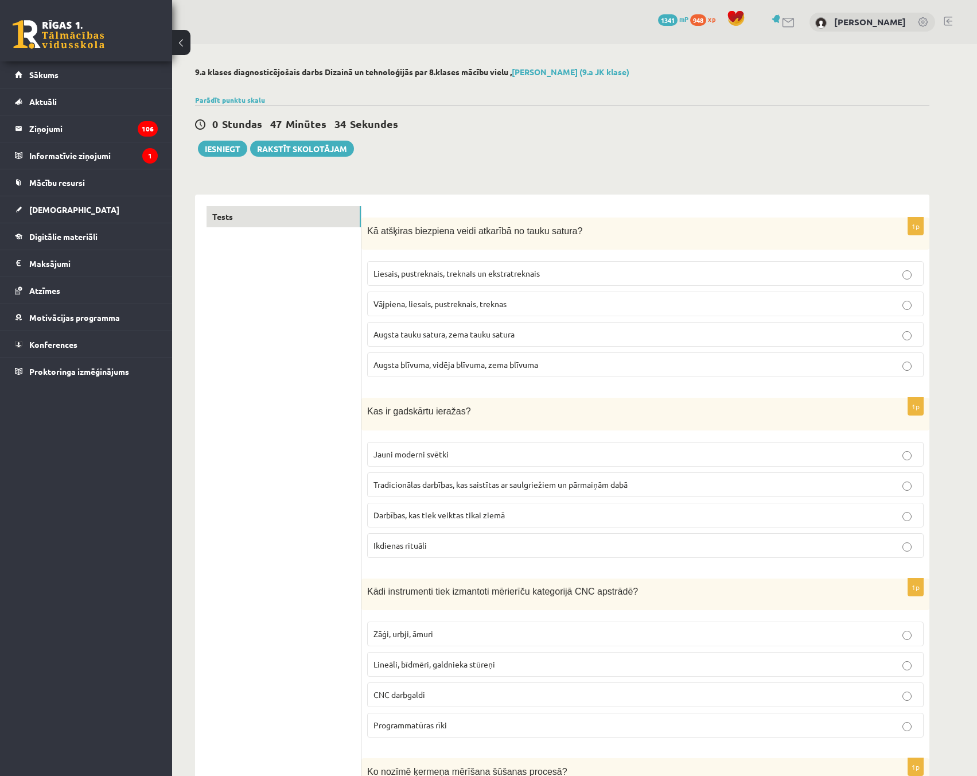
drag, startPoint x: 325, startPoint y: 470, endPoint x: 324, endPoint y: 290, distance: 180.7
click at [226, 153] on button "Iesniegt" at bounding box center [222, 149] width 49 height 16
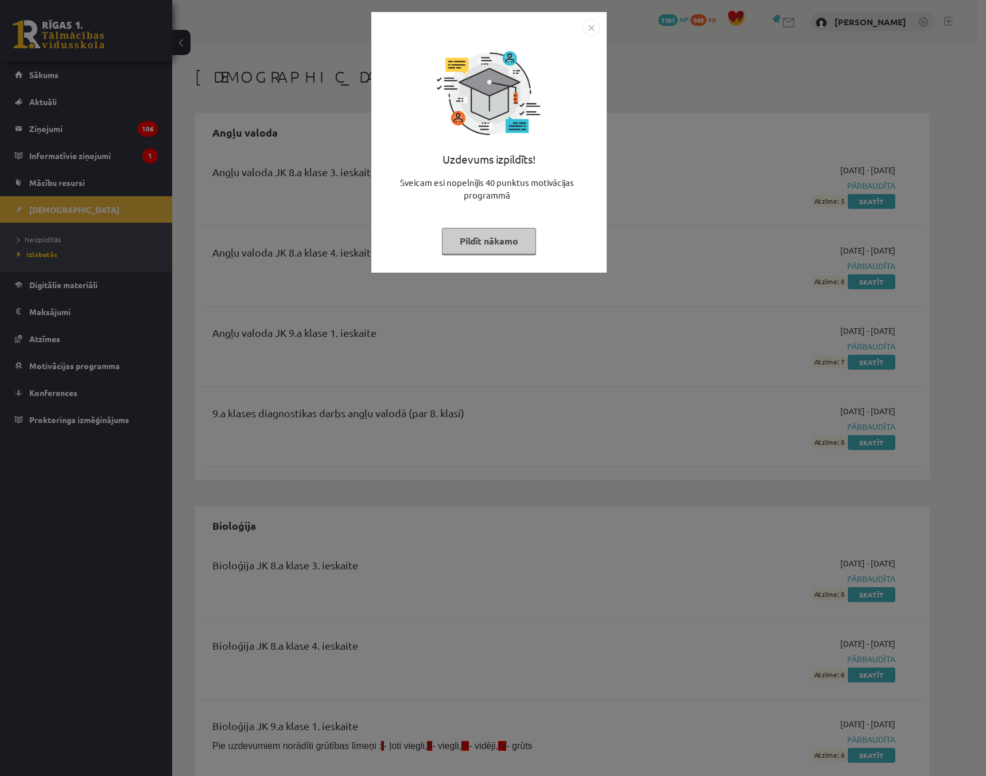
click at [477, 243] on button "Pildīt nākamo" at bounding box center [489, 241] width 94 height 26
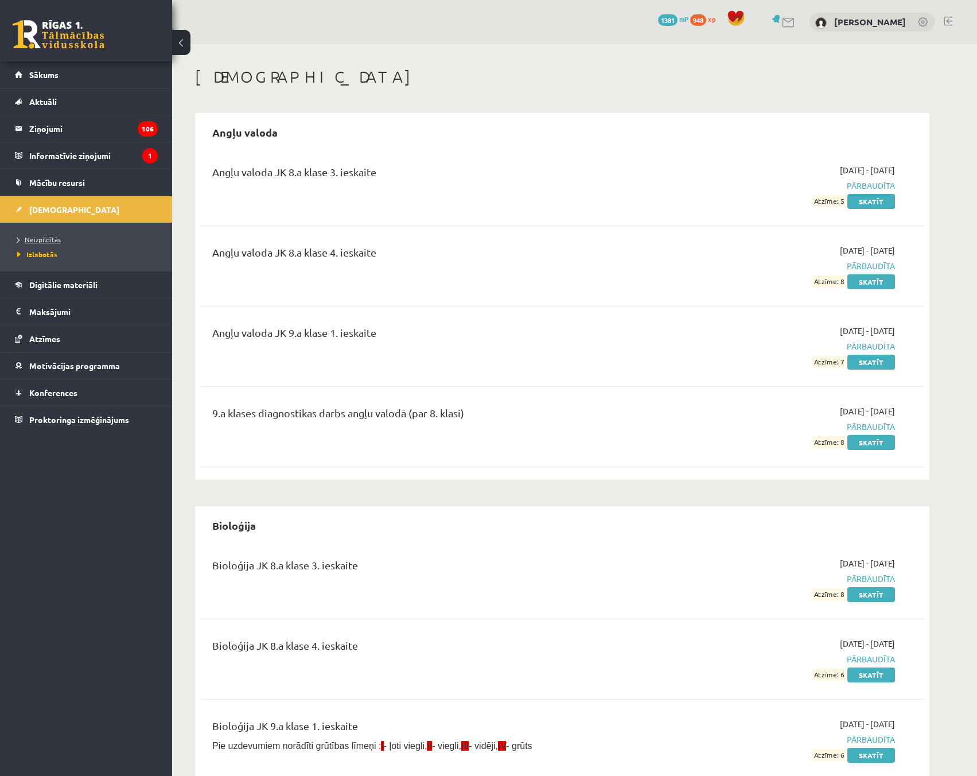
click at [36, 239] on span "Neizpildītās" at bounding box center [39, 239] width 44 height 9
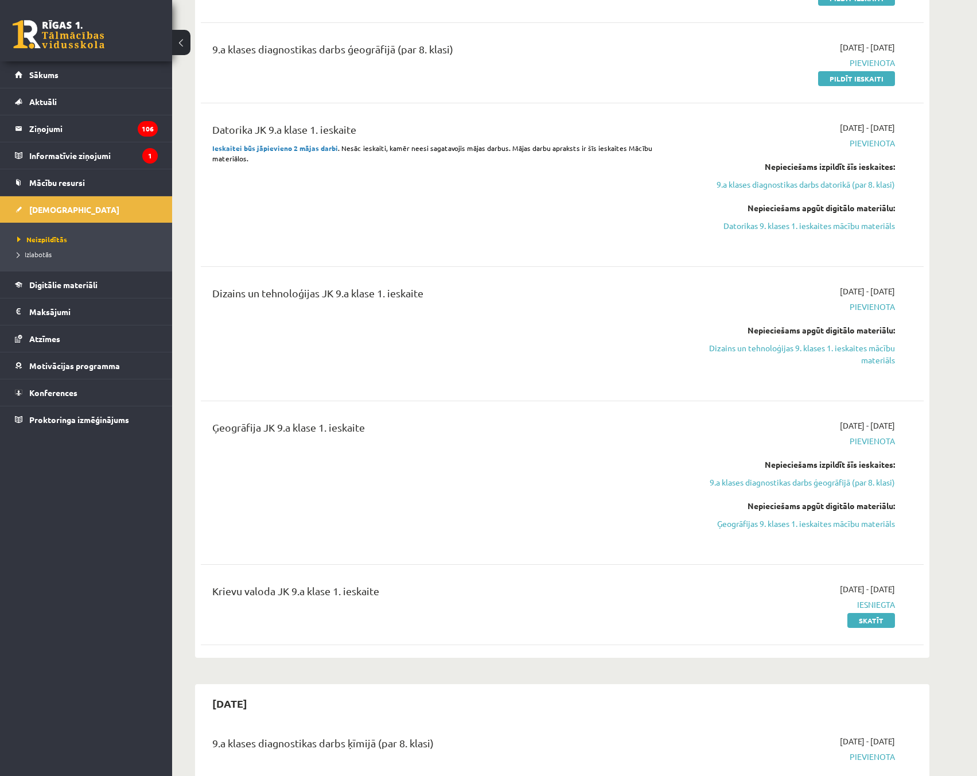
scroll to position [229, 0]
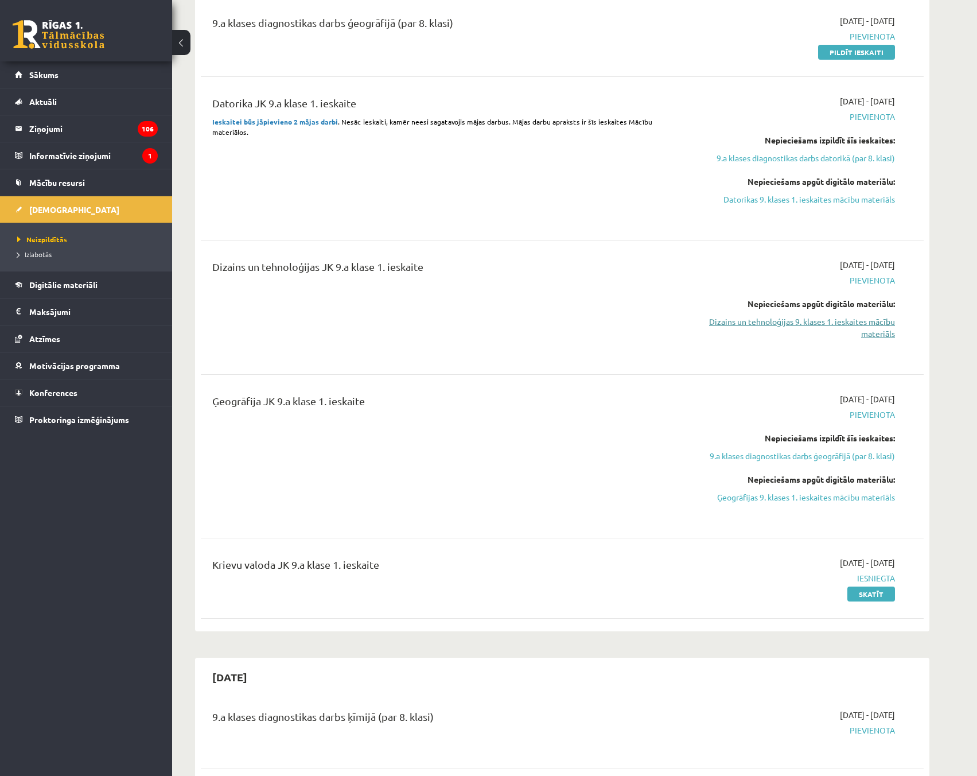
click at [878, 325] on link "Dizains un tehnoloģijas 9. klases 1. ieskaites mācību materiāls" at bounding box center [787, 328] width 216 height 24
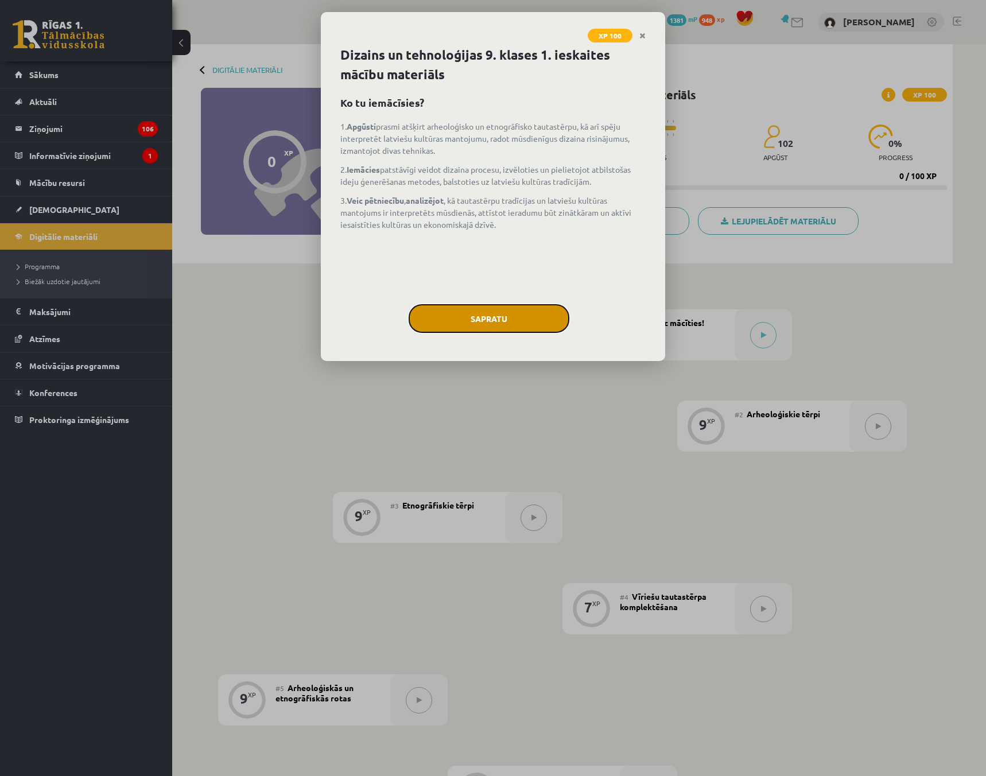
click at [477, 320] on button "Sapratu" at bounding box center [488, 318] width 161 height 29
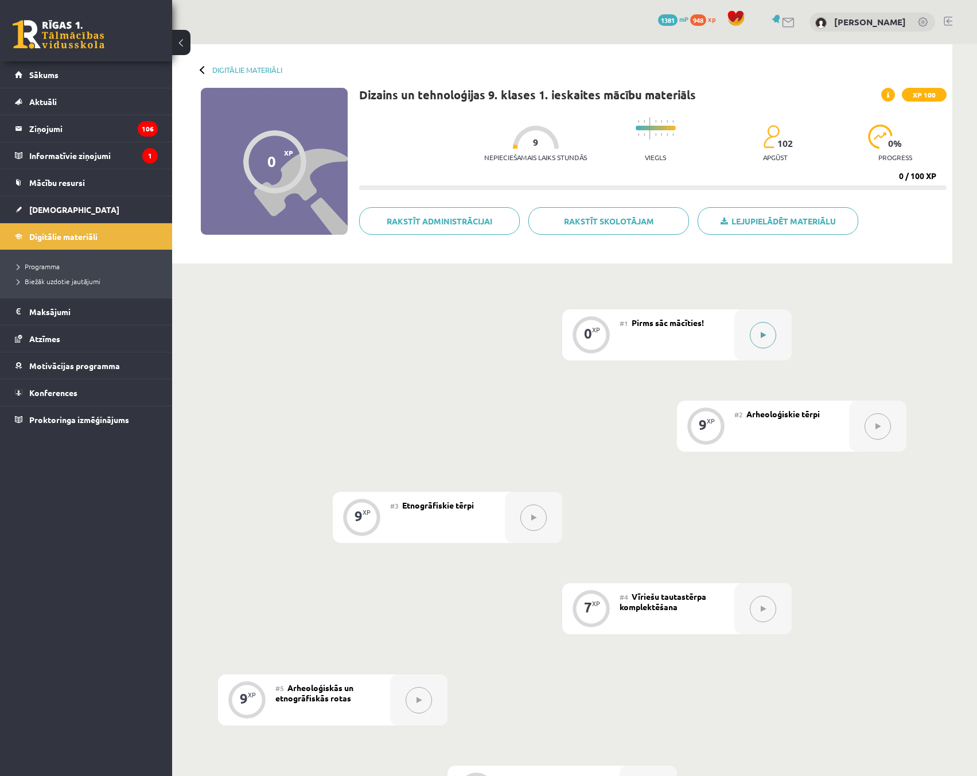
click at [749, 336] on div at bounding box center [762, 334] width 57 height 51
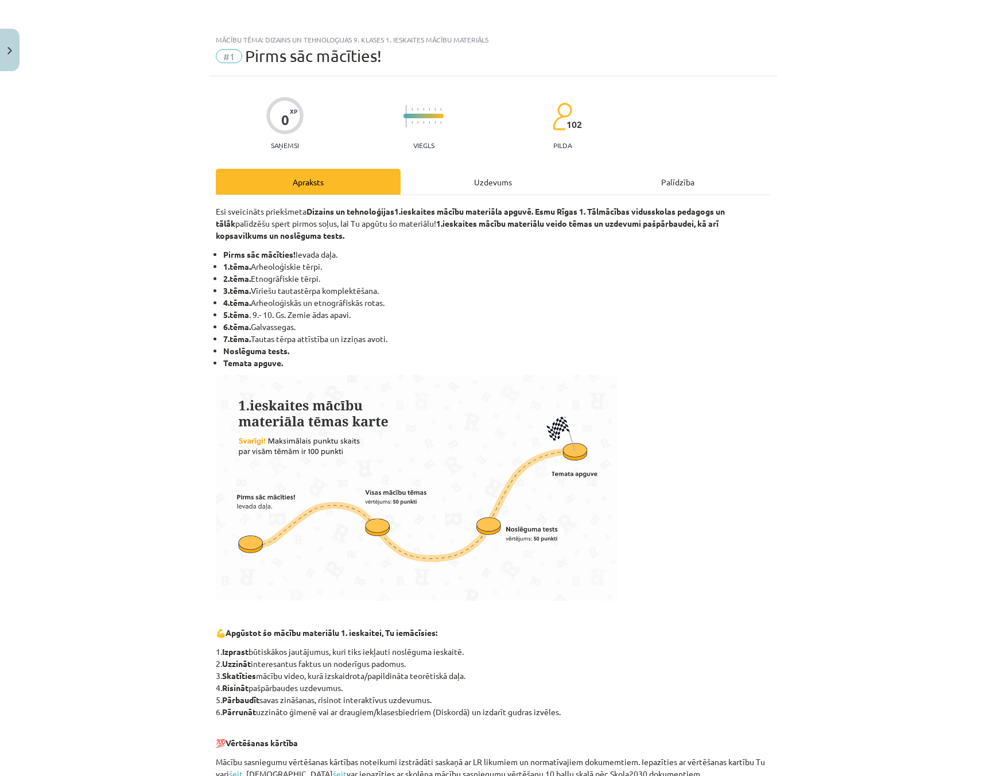
click at [493, 183] on div "Uzdevums" at bounding box center [492, 182] width 185 height 26
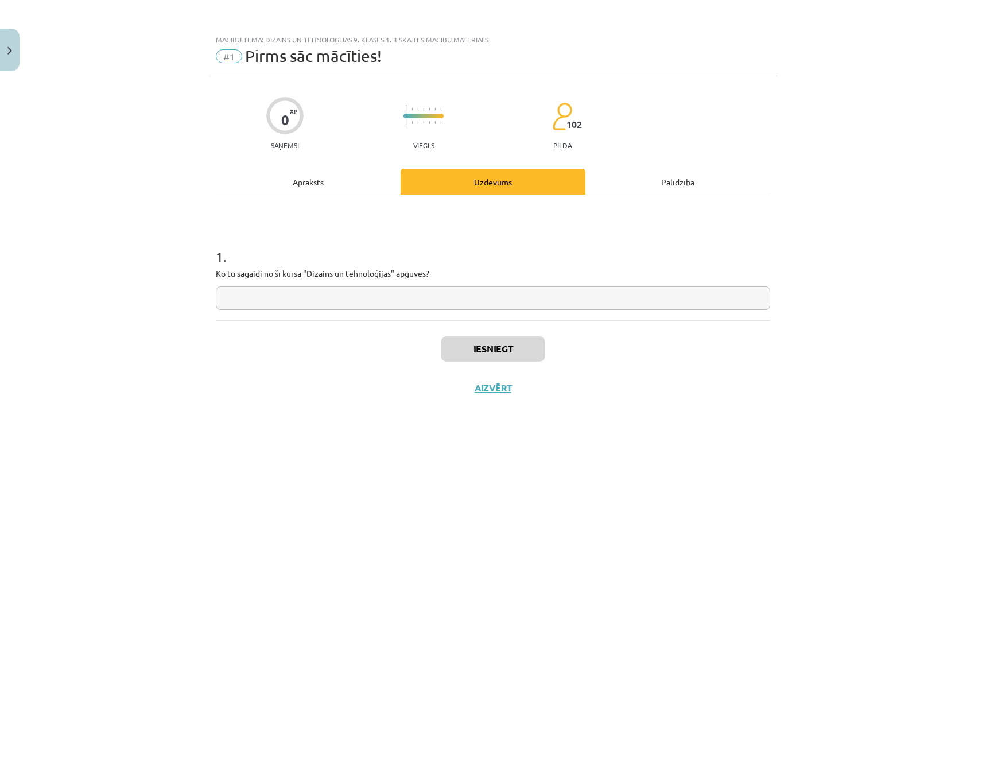
click at [442, 306] on input "text" at bounding box center [493, 298] width 554 height 24
type input "********"
click at [468, 350] on button "Iesniegt" at bounding box center [493, 348] width 104 height 25
click at [511, 396] on button "Nākamā nodarbība" at bounding box center [493, 395] width 112 height 26
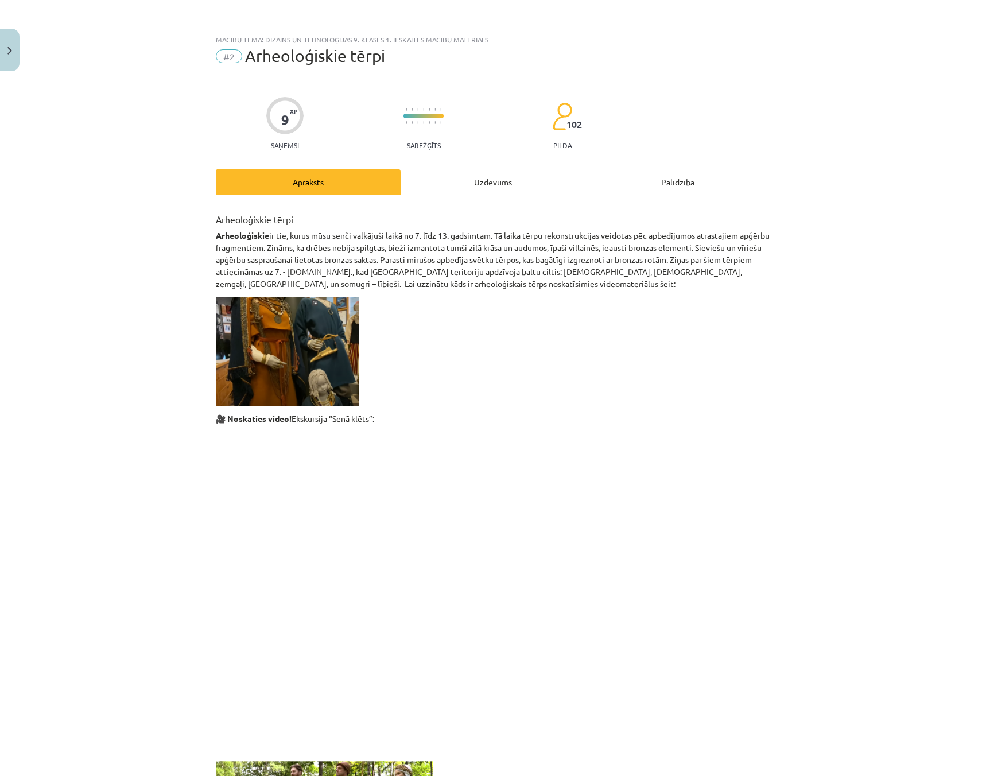
click at [456, 178] on div "Uzdevums" at bounding box center [492, 182] width 185 height 26
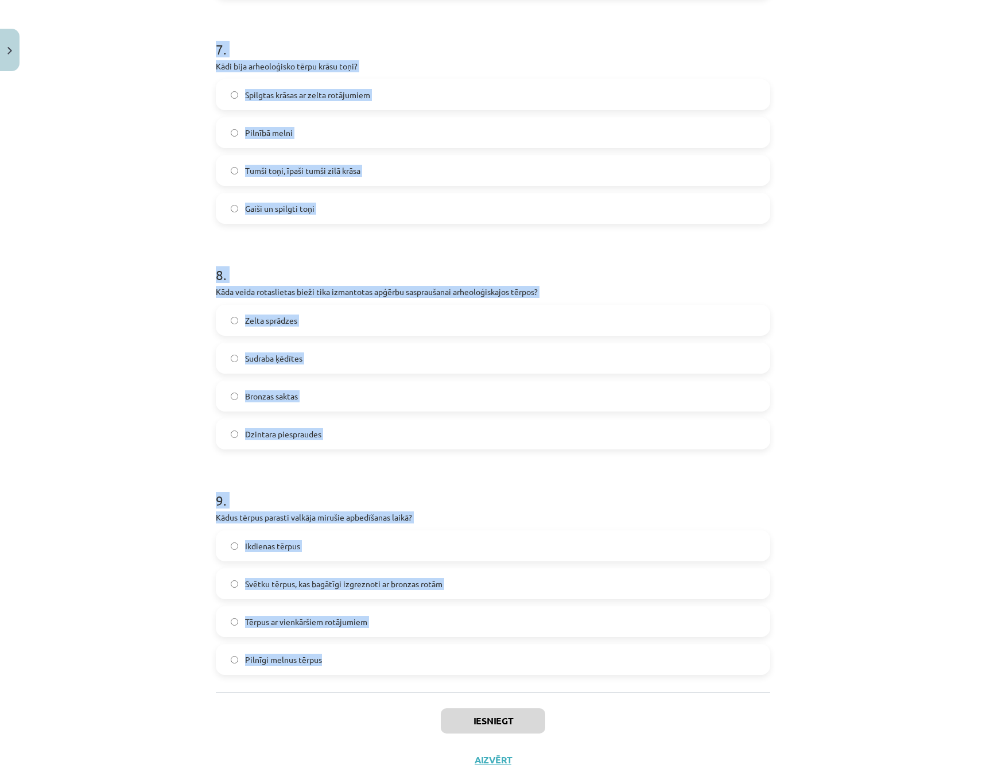
scroll to position [1592, 0]
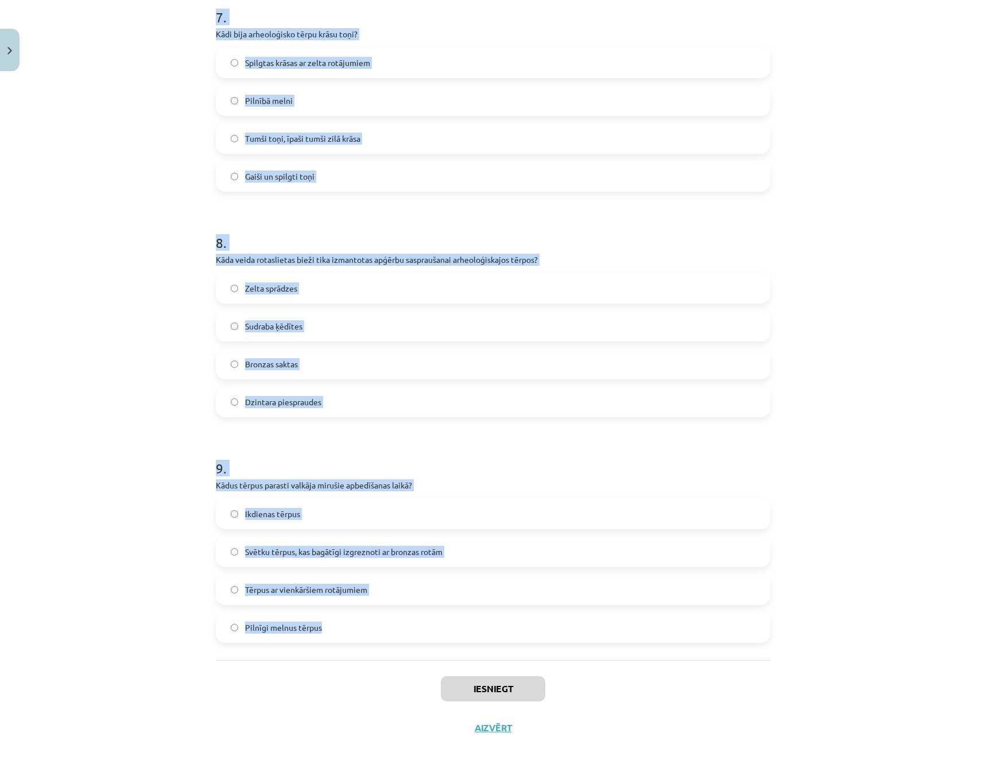
drag, startPoint x: 198, startPoint y: 222, endPoint x: 514, endPoint y: 637, distance: 522.0
click at [514, 637] on div "Mācību tēma: Dizains un tehnoloģijas 9. klases 1. ieskaites mācību materiāls #2…" at bounding box center [493, 388] width 986 height 776
copy form "1 . Kādu īpašu elementu bieži ieauda sieviešu villainēs? Zelta stieples Kokviln…"
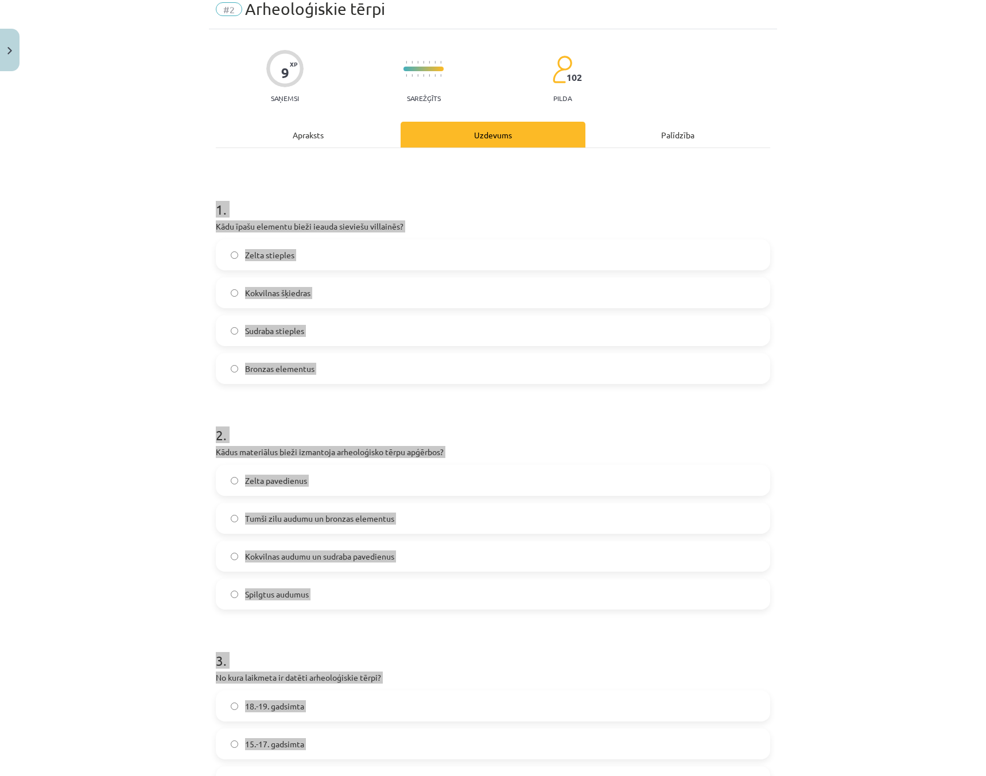
scroll to position [43, 0]
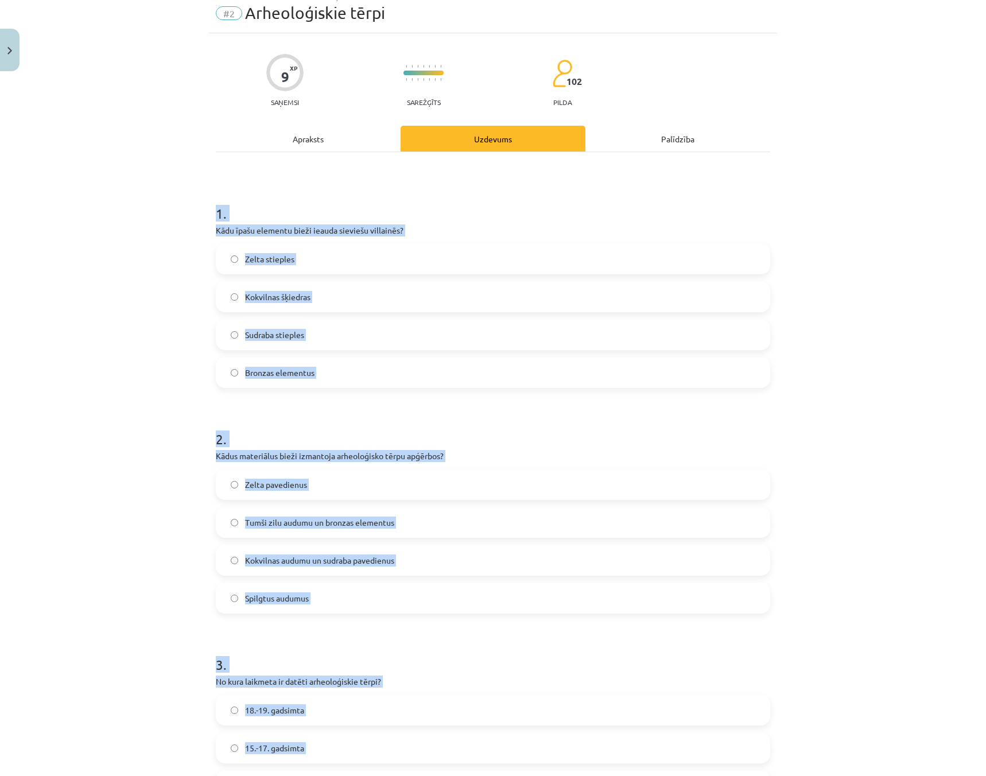
click at [129, 313] on div "Mācību tēma: Dizains un tehnoloģijas 9. klases 1. ieskaites mācību materiāls #2…" at bounding box center [493, 388] width 986 height 776
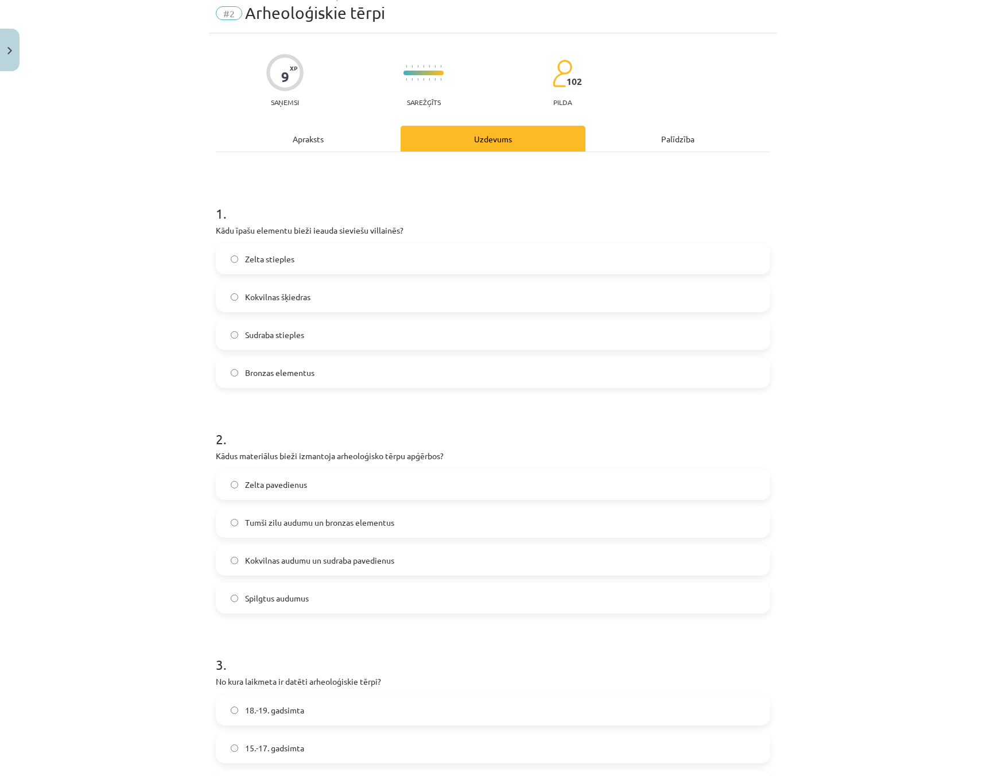
click at [120, 329] on div "Mācību tēma: Dizains un tehnoloģijas 9. klases 1. ieskaites mācību materiāls #2…" at bounding box center [493, 388] width 986 height 776
click at [220, 336] on label "Sudraba stieples" at bounding box center [493, 334] width 552 height 29
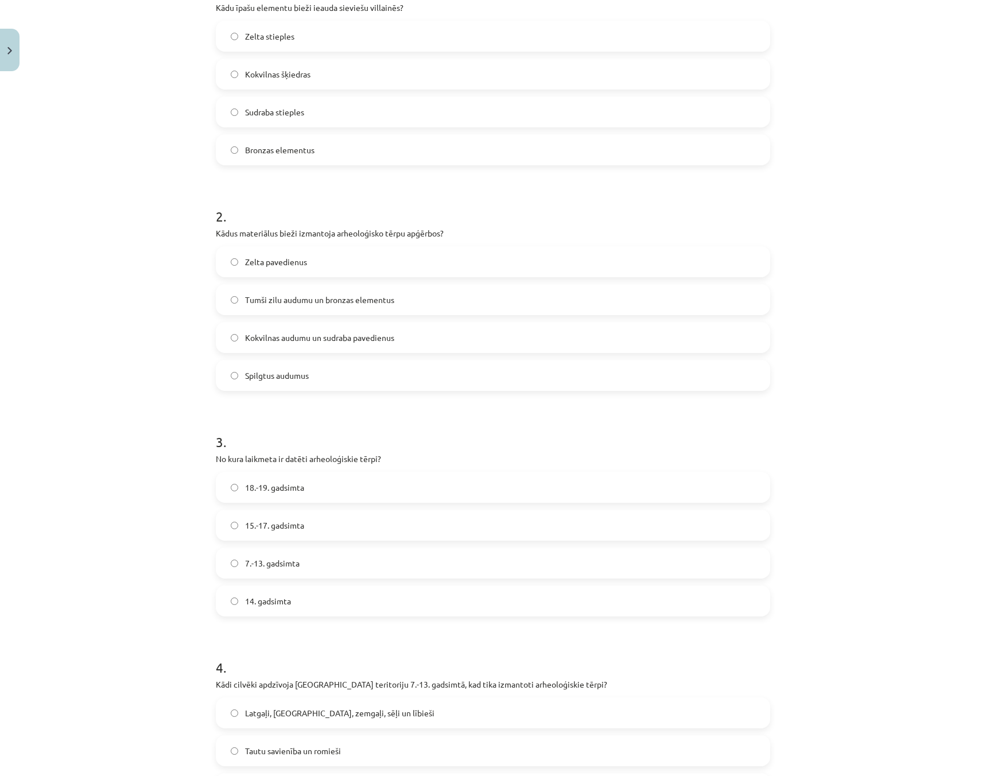
scroll to position [273, 0]
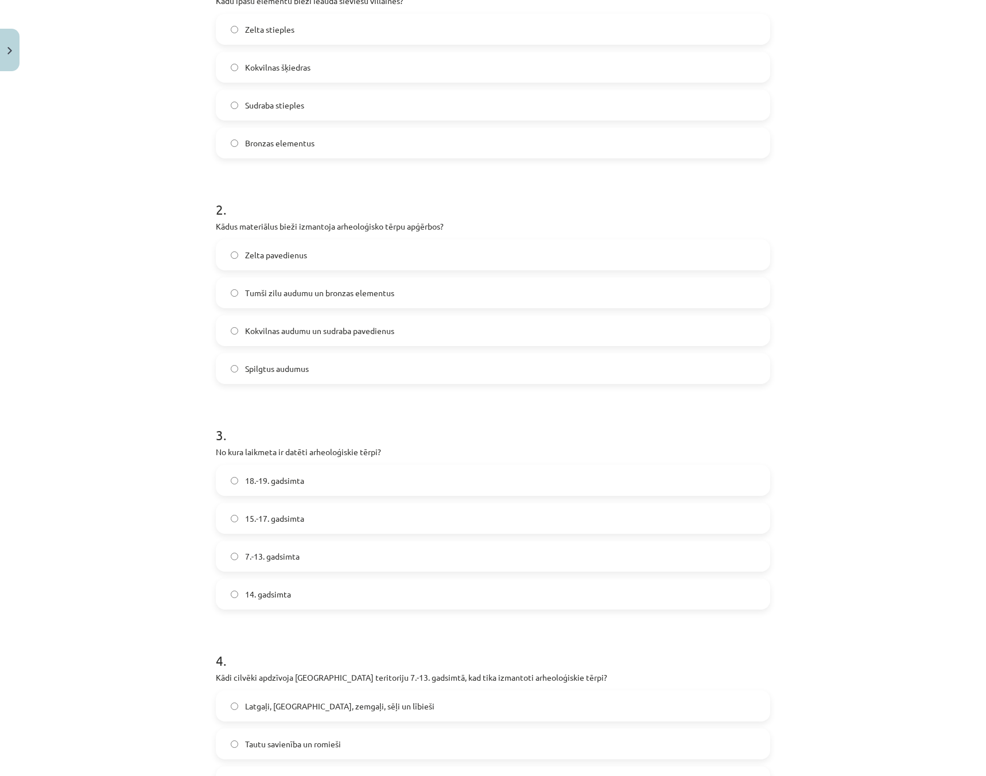
click at [227, 302] on label "Tumši zilu audumu un bronzas elementus" at bounding box center [493, 292] width 552 height 29
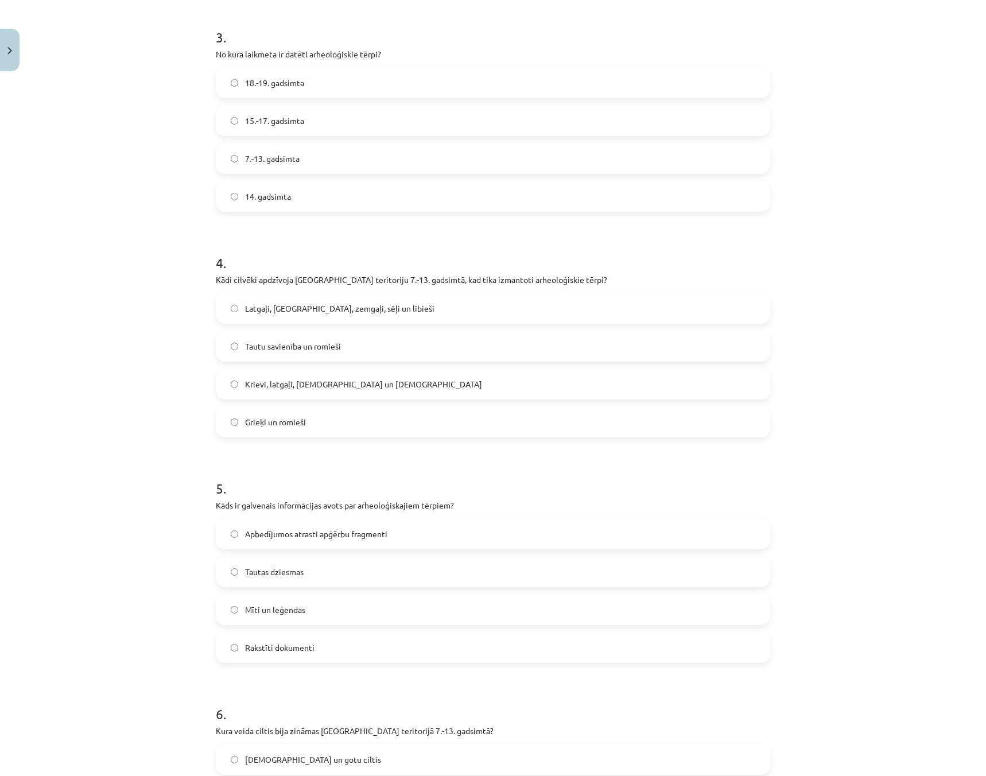
scroll to position [674, 0]
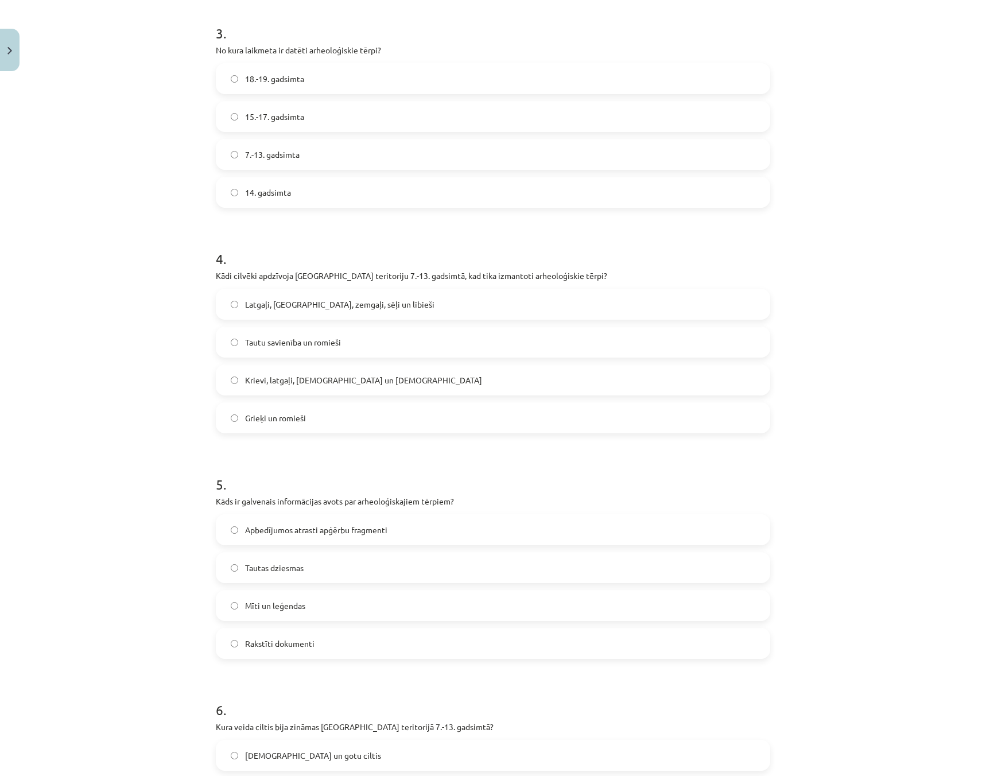
click at [225, 302] on label "Latgaļi, kurši, zemgaļi, sēļi un lībieši" at bounding box center [493, 304] width 552 height 29
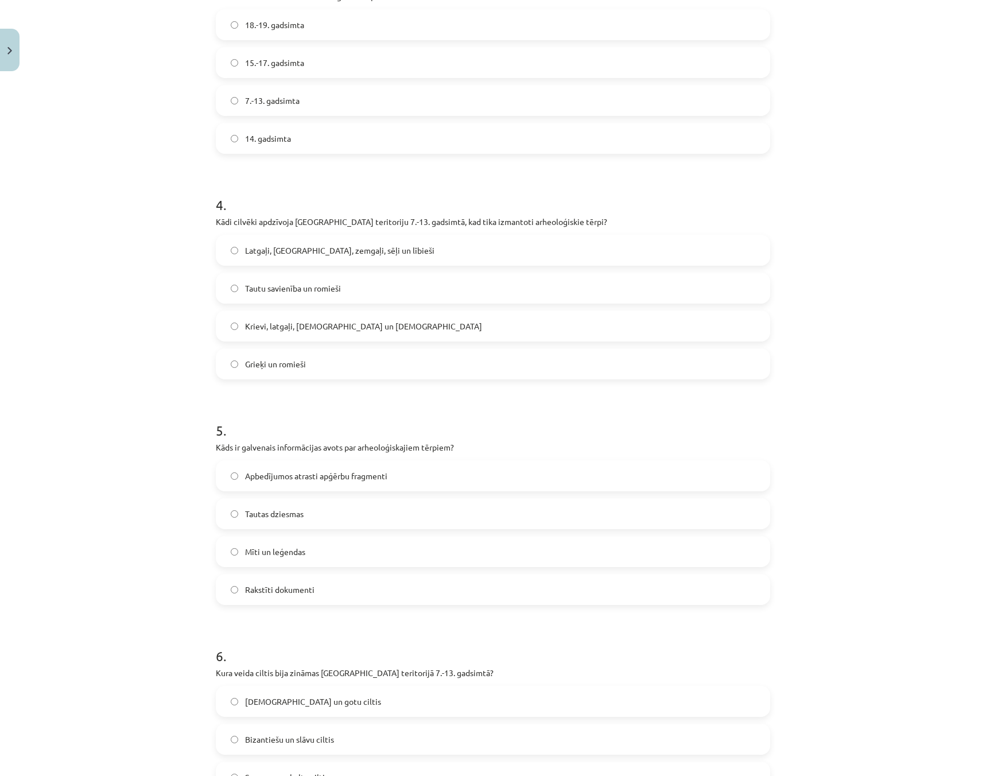
scroll to position [846, 0]
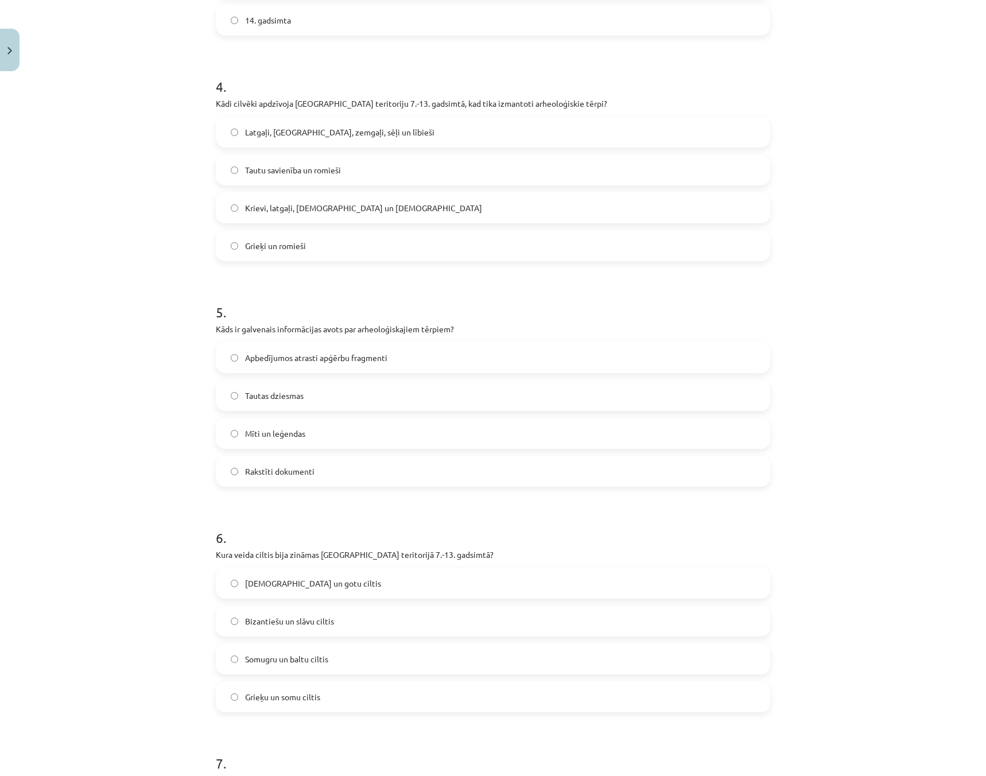
click at [232, 363] on label "Apbedījumos atrasti apģērbu fragmenti" at bounding box center [493, 357] width 552 height 29
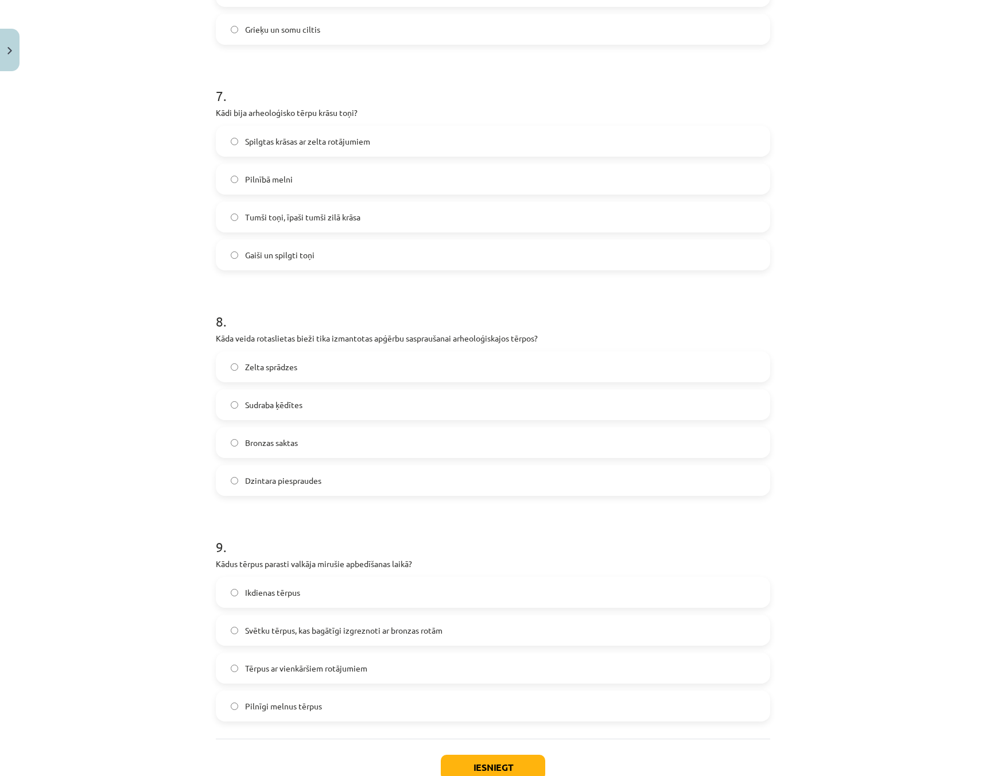
scroll to position [1592, 0]
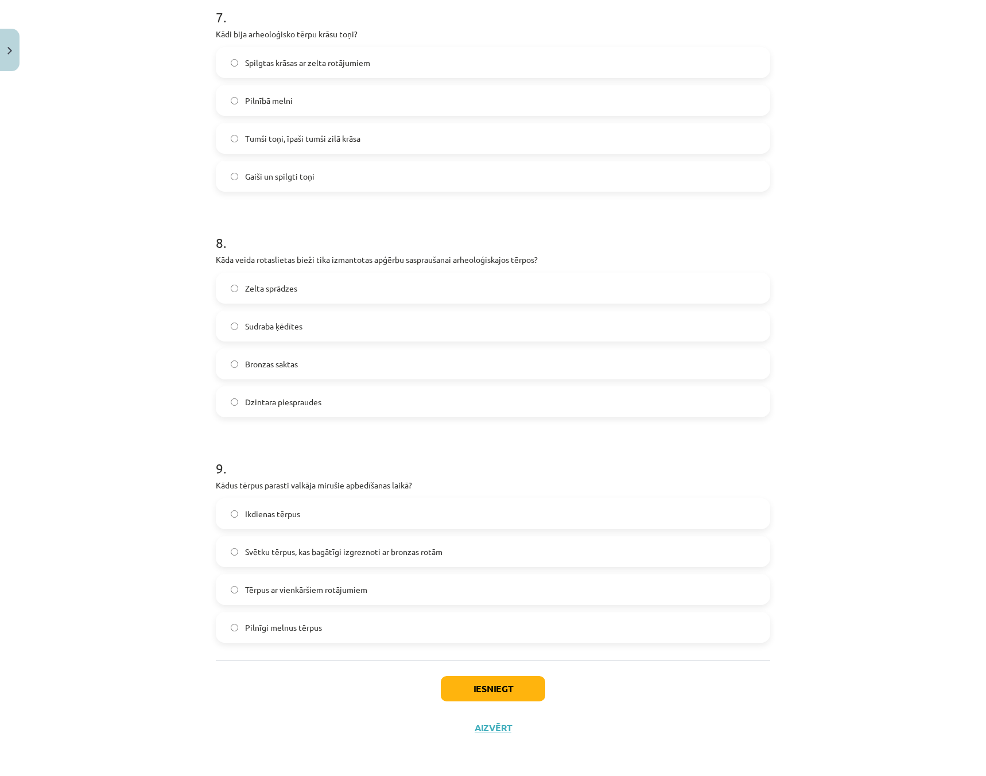
click at [218, 365] on label "Bronzas saktas" at bounding box center [493, 363] width 552 height 29
click at [221, 554] on label "Svētku tērpus, kas bagātīgi izgreznoti ar bronzas rotām" at bounding box center [493, 551] width 552 height 29
click at [486, 692] on button "Iesniegt" at bounding box center [493, 688] width 104 height 25
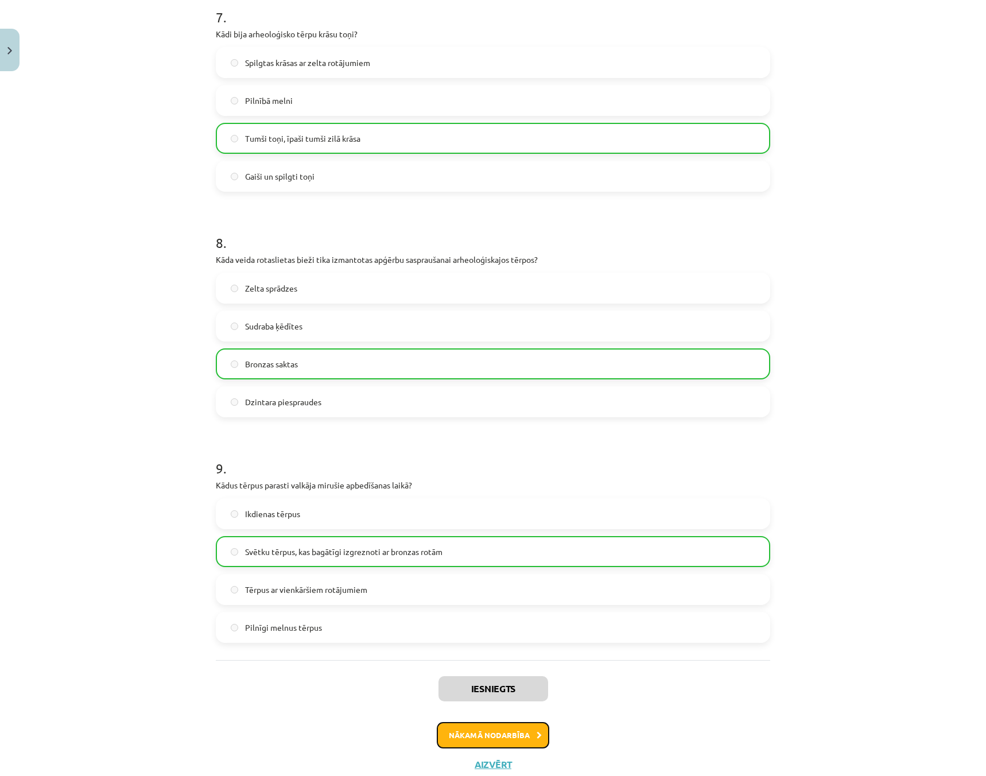
click at [516, 744] on button "Nākamā nodarbība" at bounding box center [493, 735] width 112 height 26
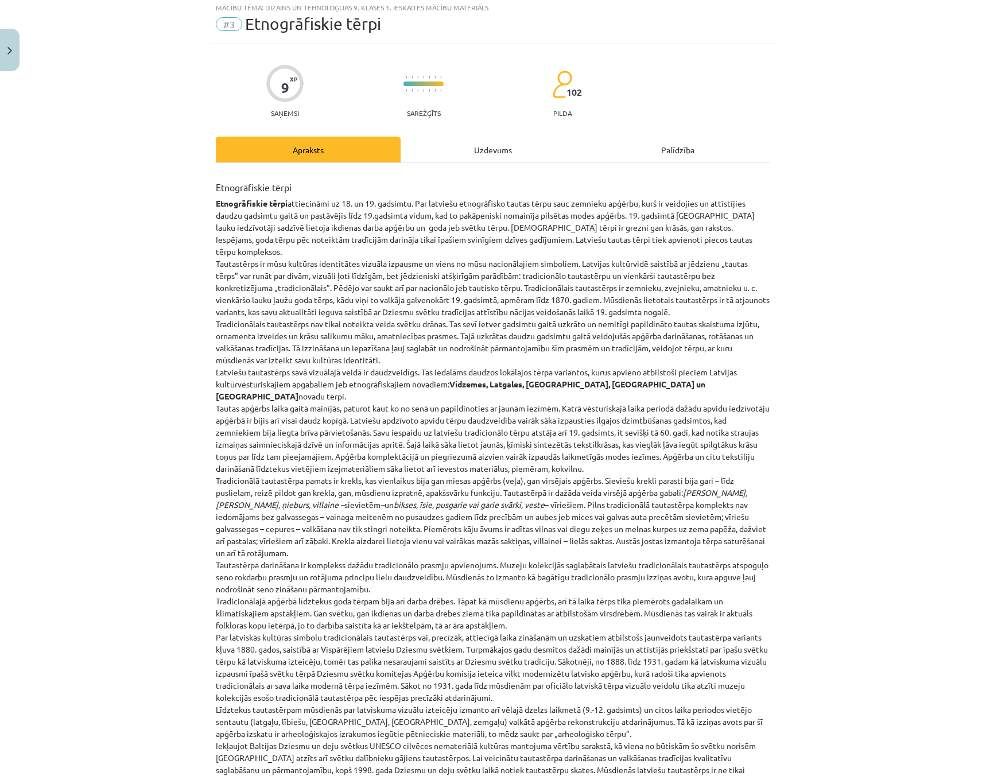
scroll to position [29, 0]
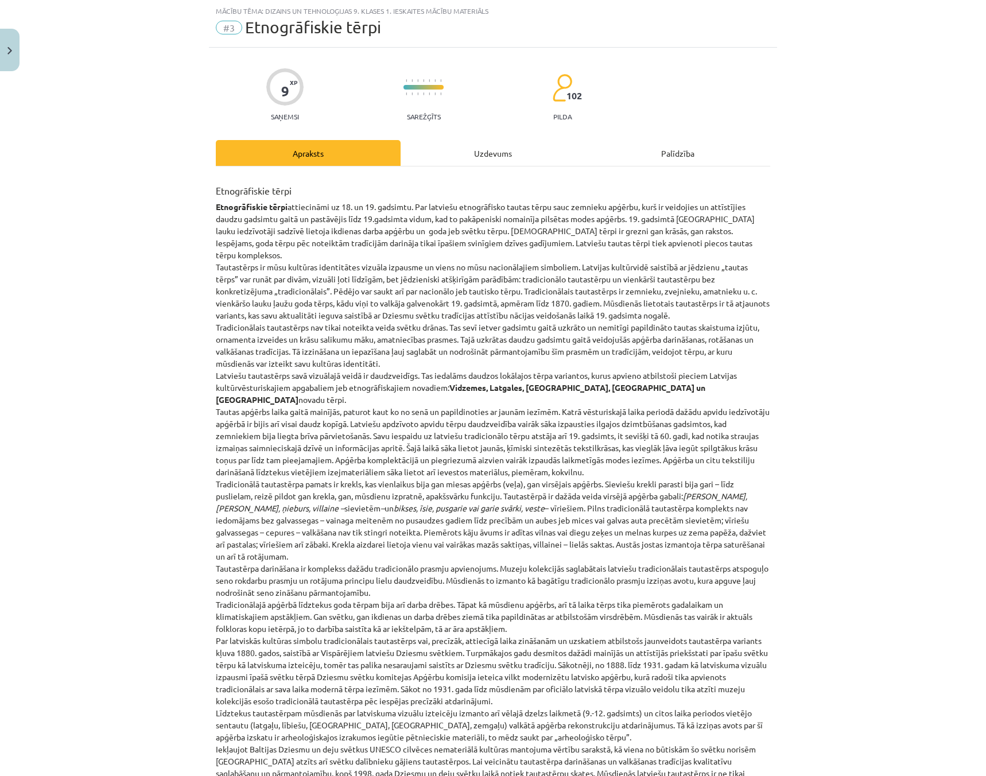
click at [459, 154] on div "Uzdevums" at bounding box center [492, 153] width 185 height 26
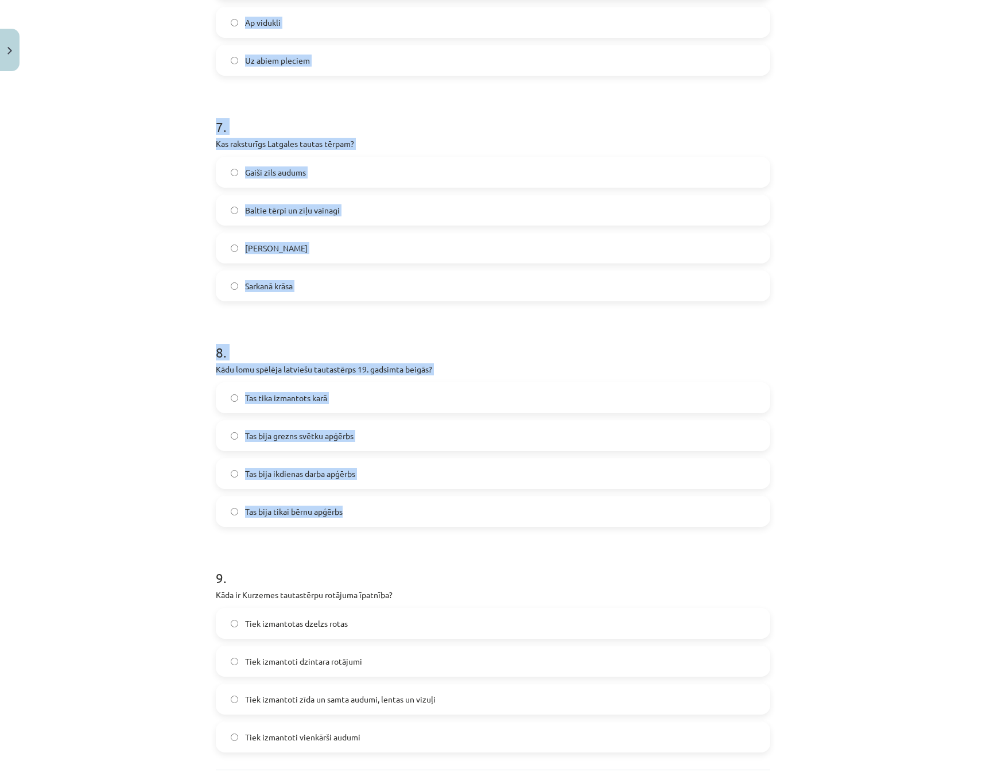
scroll to position [1592, 0]
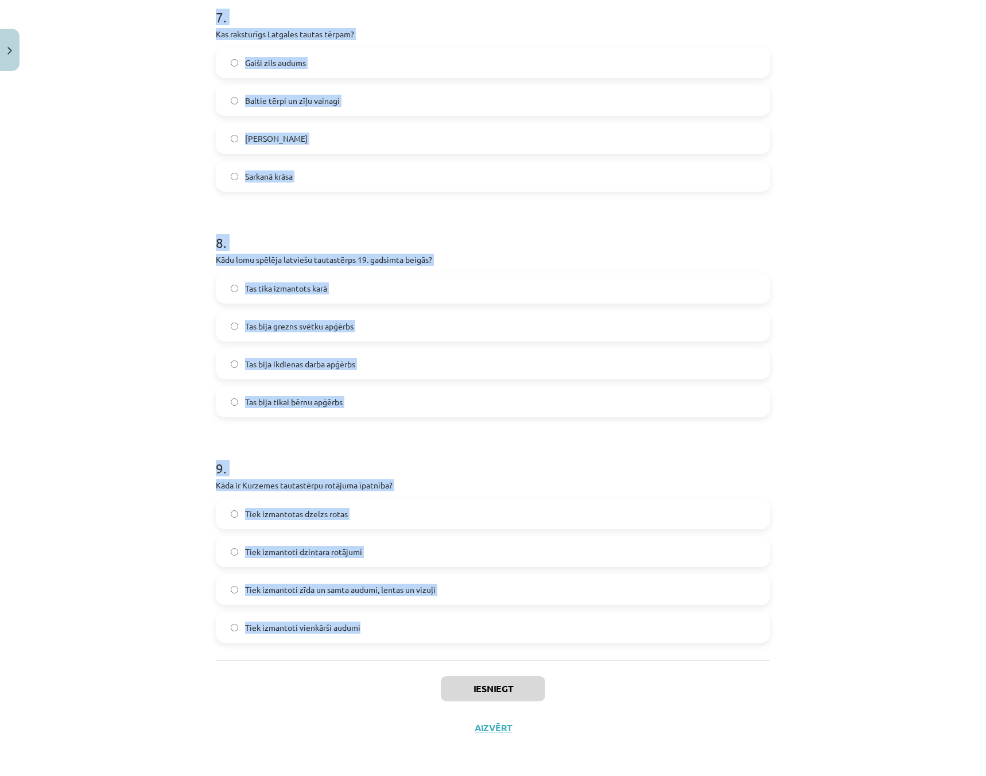
drag, startPoint x: 203, startPoint y: 225, endPoint x: 437, endPoint y: 622, distance: 460.4
click at [437, 622] on div "Mācību tēma: Dizains un tehnoloģijas 9. klases 1. ieskaites mācību materiāls #3…" at bounding box center [493, 388] width 986 height 776
copy form "1 . Kādu materiālu bieži izmantoja Zemgales tautastērpu rotāšanā? Koku Sudrabu …"
click at [71, 329] on div "Mācību tēma: Dizains un tehnoloģijas 9. klases 1. ieskaites mācību materiāls #3…" at bounding box center [493, 388] width 986 height 776
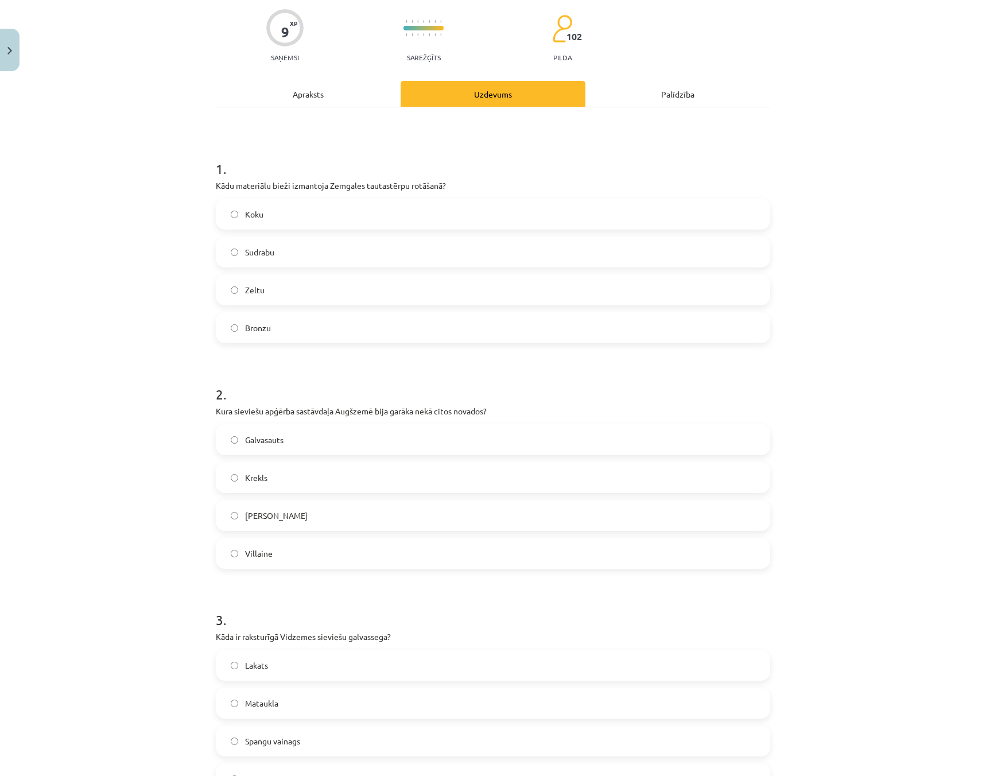
scroll to position [229, 0]
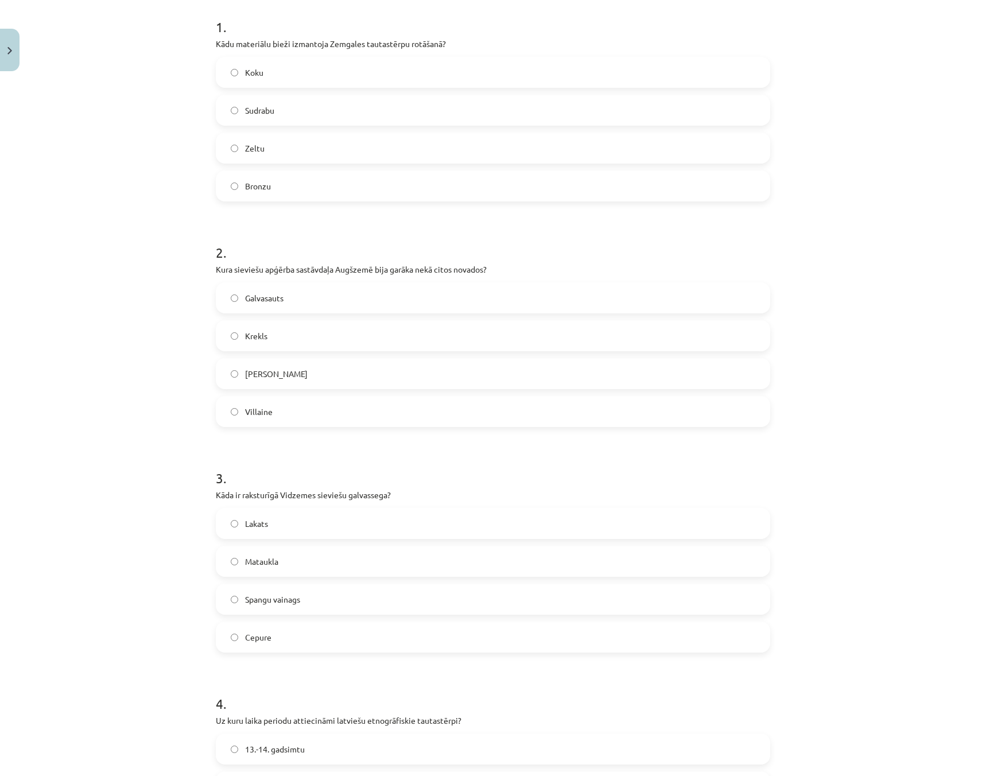
click at [229, 340] on label "Krekls" at bounding box center [493, 335] width 552 height 29
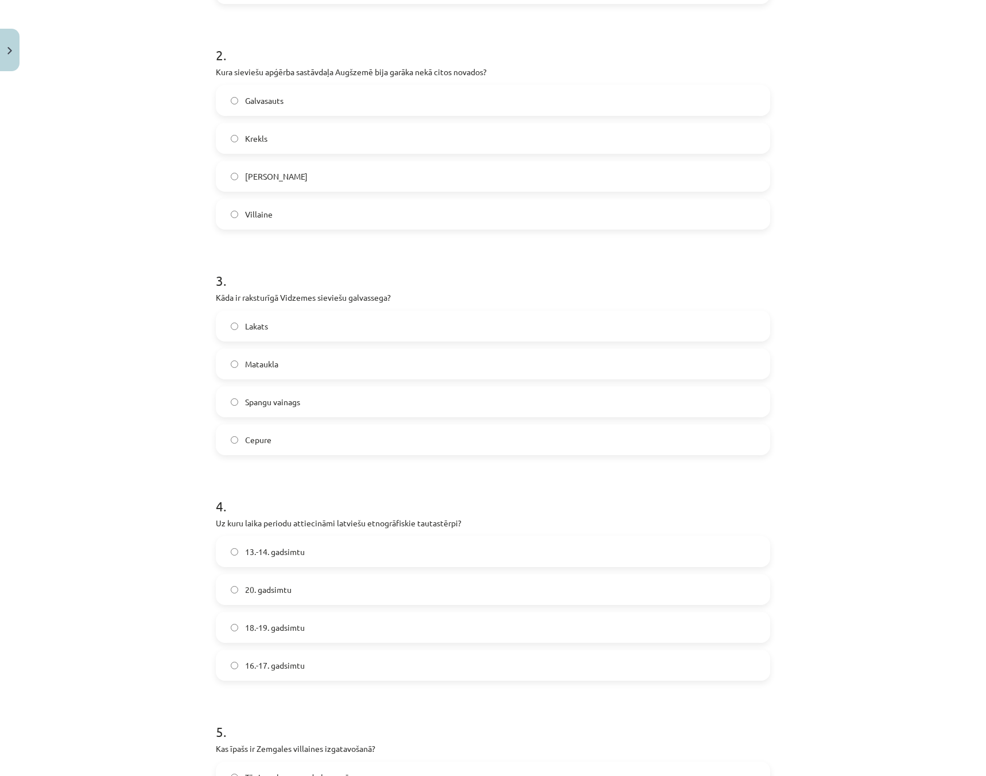
scroll to position [459, 0]
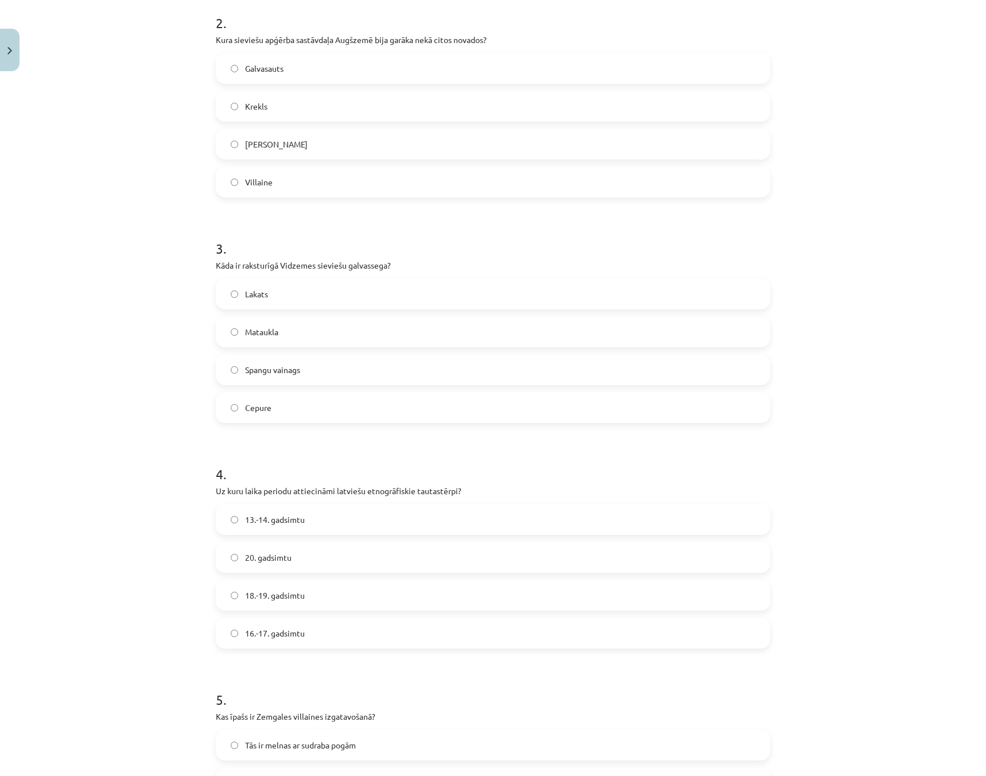
click at [218, 373] on label "Spangu vainags" at bounding box center [493, 369] width 552 height 29
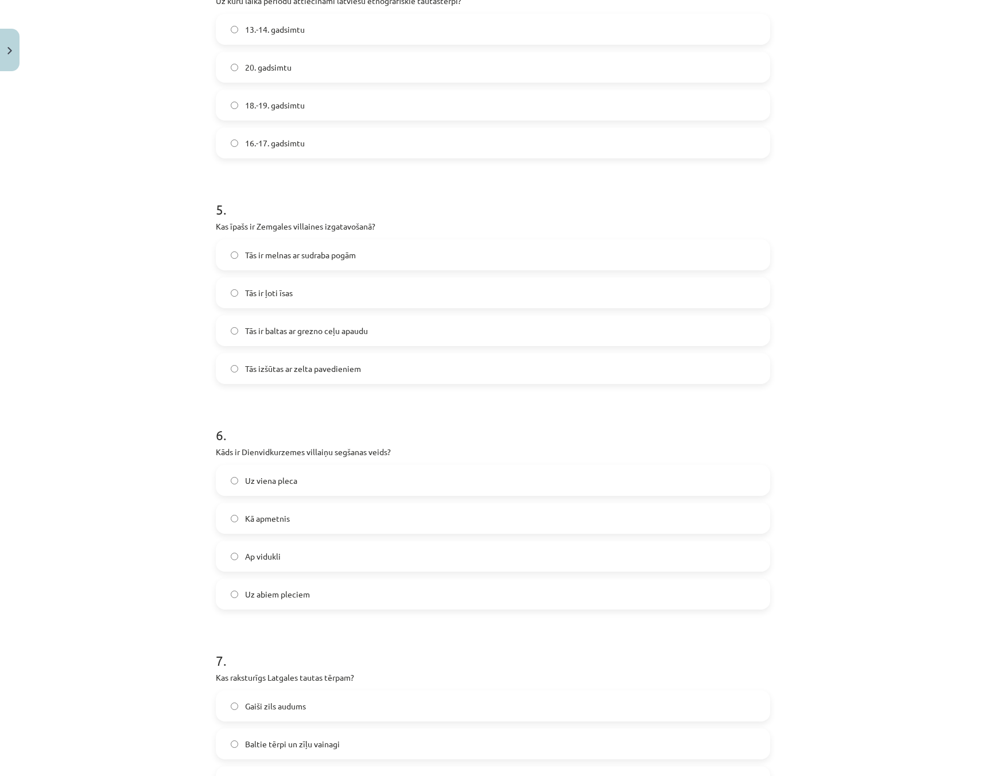
scroll to position [953, 0]
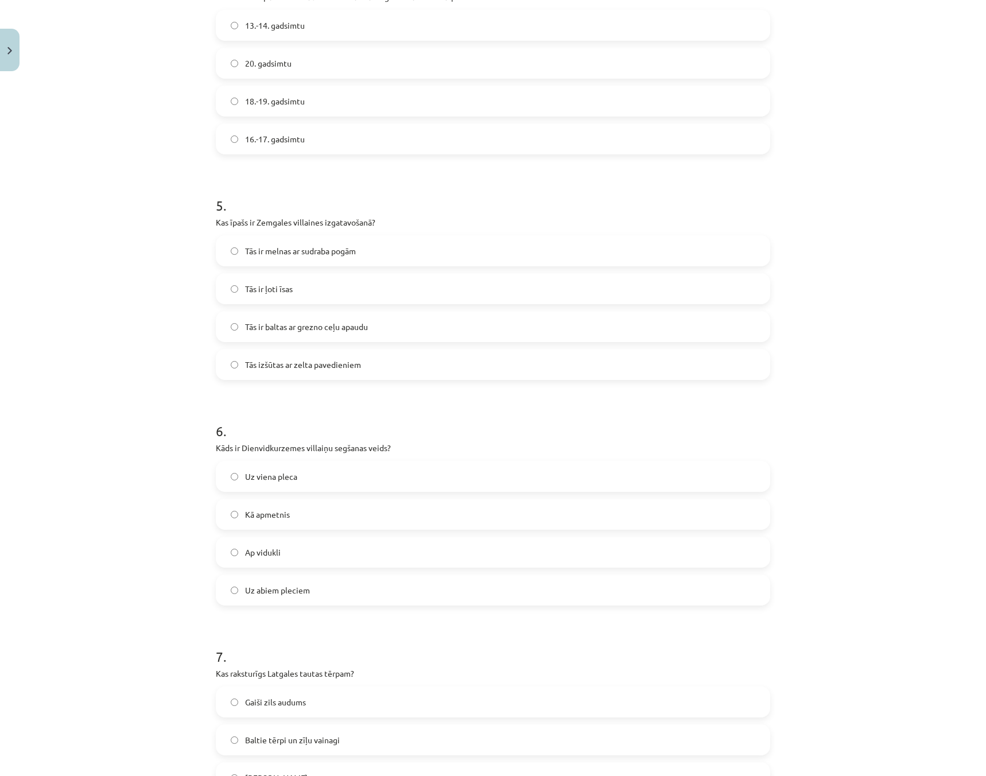
click at [224, 327] on label "Tās ir baltas ar grezno ceļu apaudu" at bounding box center [493, 326] width 552 height 29
click at [228, 484] on label "Uz viena pleca" at bounding box center [493, 476] width 552 height 29
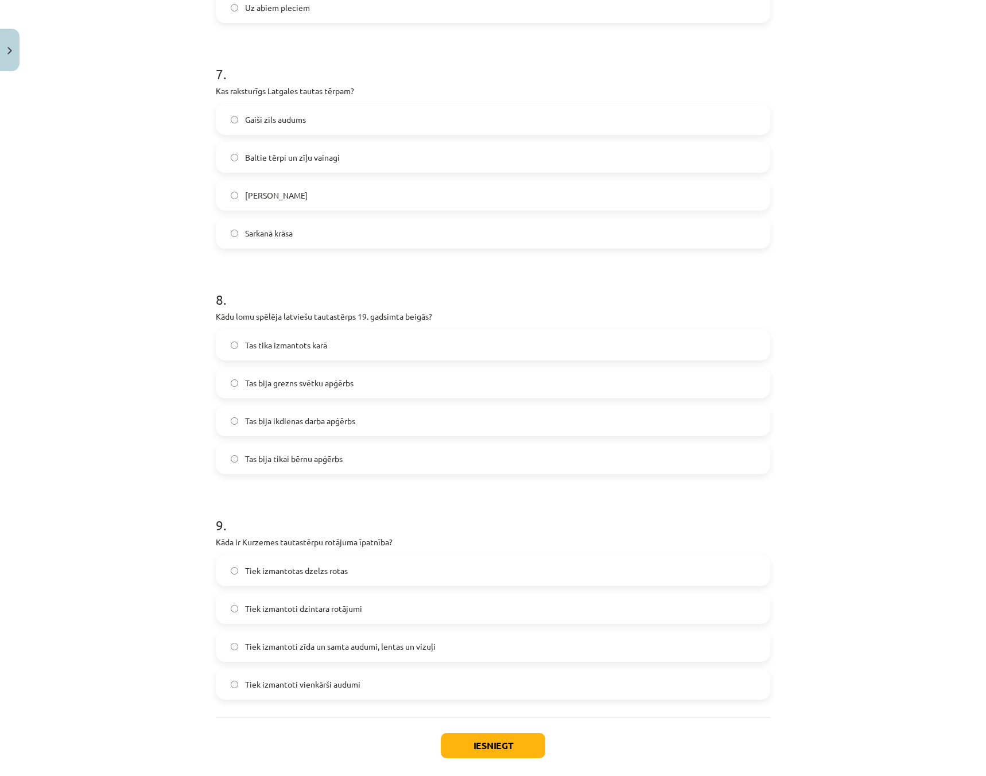
scroll to position [1592, 0]
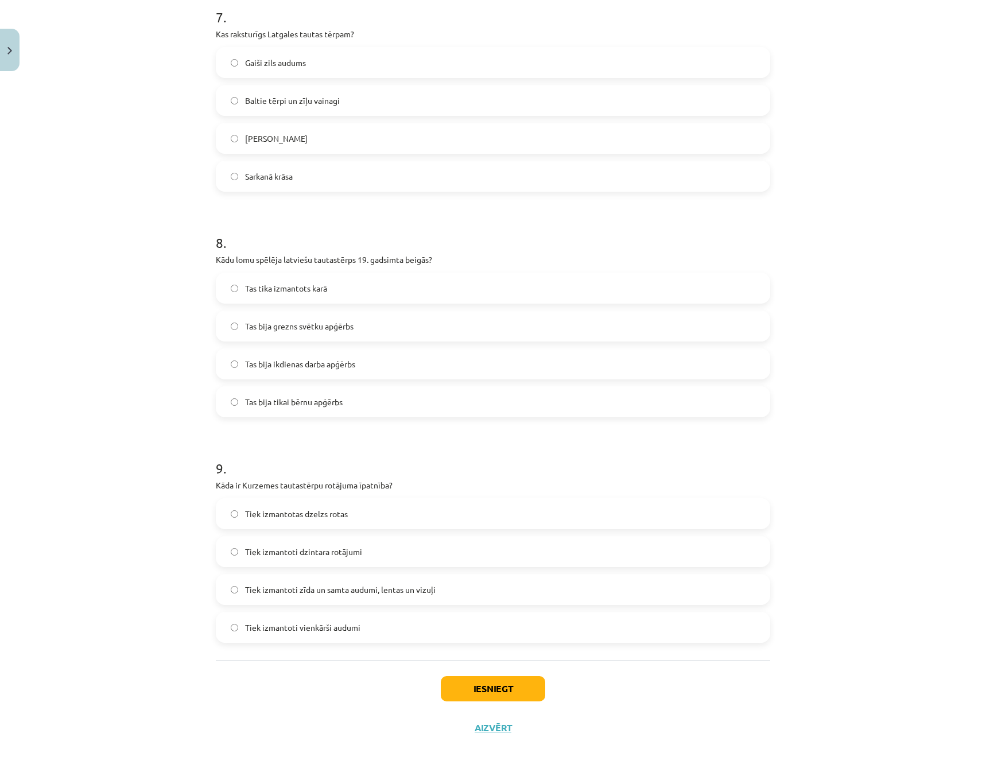
click at [229, 330] on label "Tas bija grezns svētku apģērbs" at bounding box center [493, 326] width 552 height 29
click at [223, 591] on label "Tiek izmantoti zīda un samta audumi, lentas un vizuļi" at bounding box center [493, 589] width 552 height 29
click at [499, 691] on button "Iesniegt" at bounding box center [493, 688] width 104 height 25
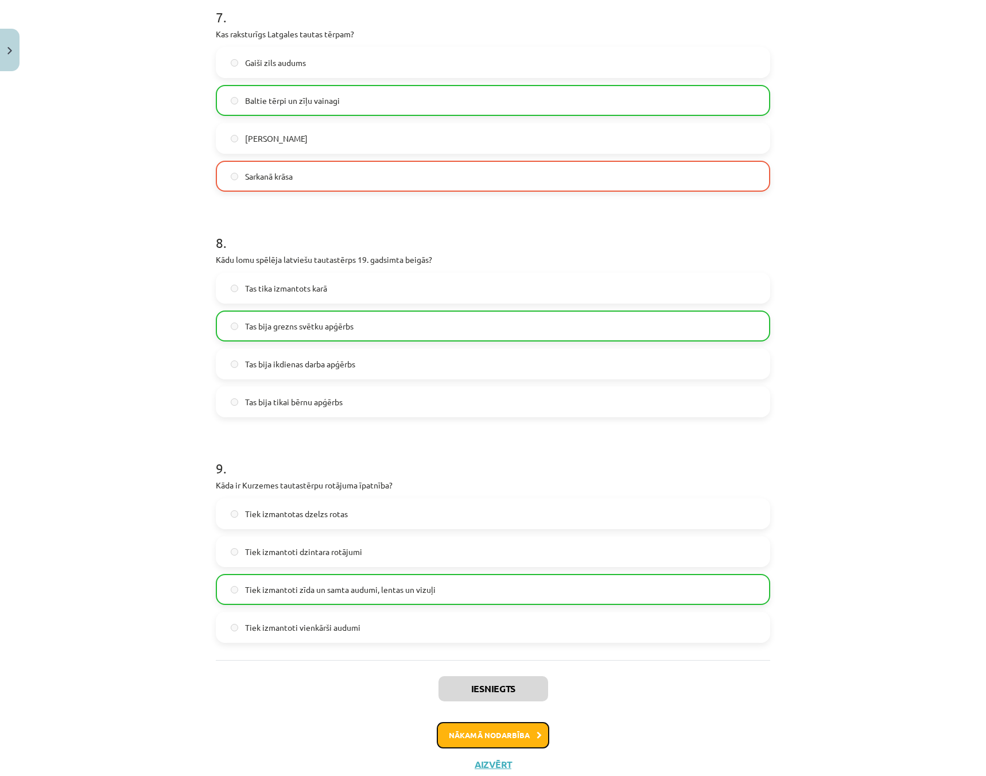
click at [498, 740] on button "Nākamā nodarbība" at bounding box center [493, 735] width 112 height 26
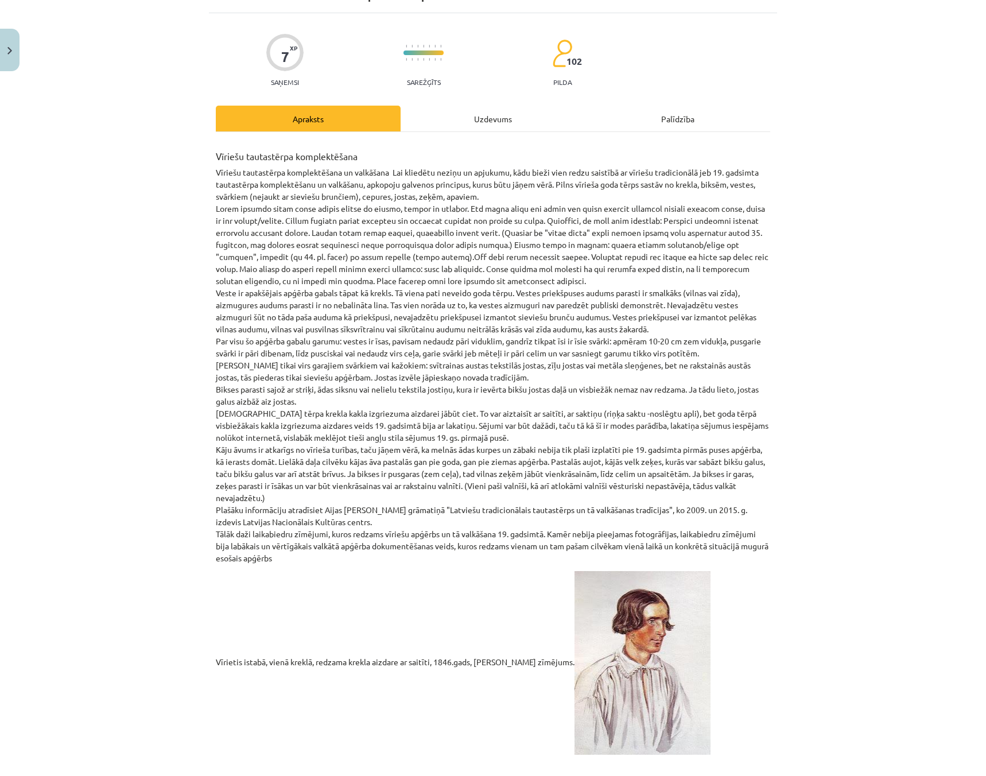
scroll to position [29, 0]
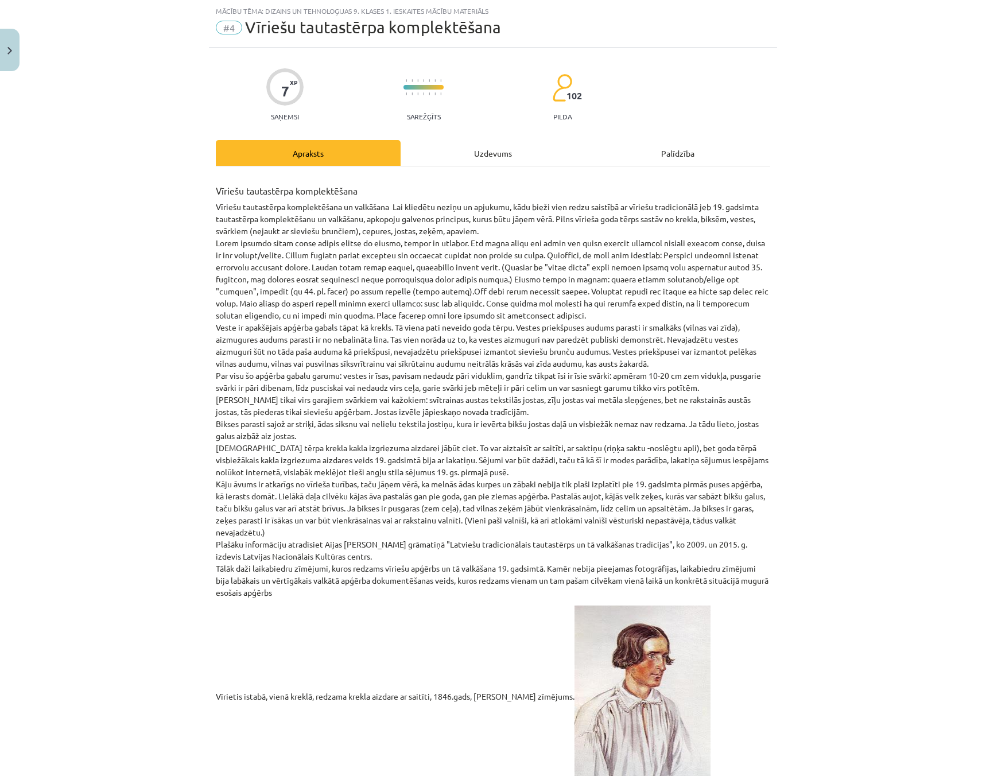
click at [461, 159] on div "Uzdevums" at bounding box center [492, 153] width 185 height 26
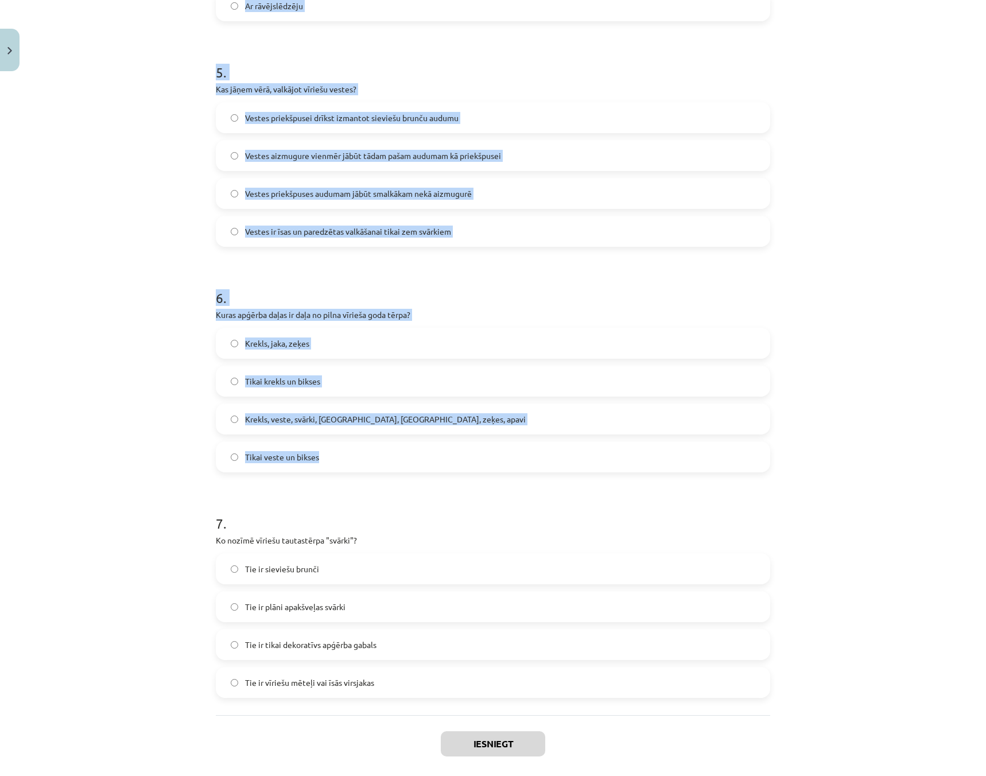
scroll to position [1141, 0]
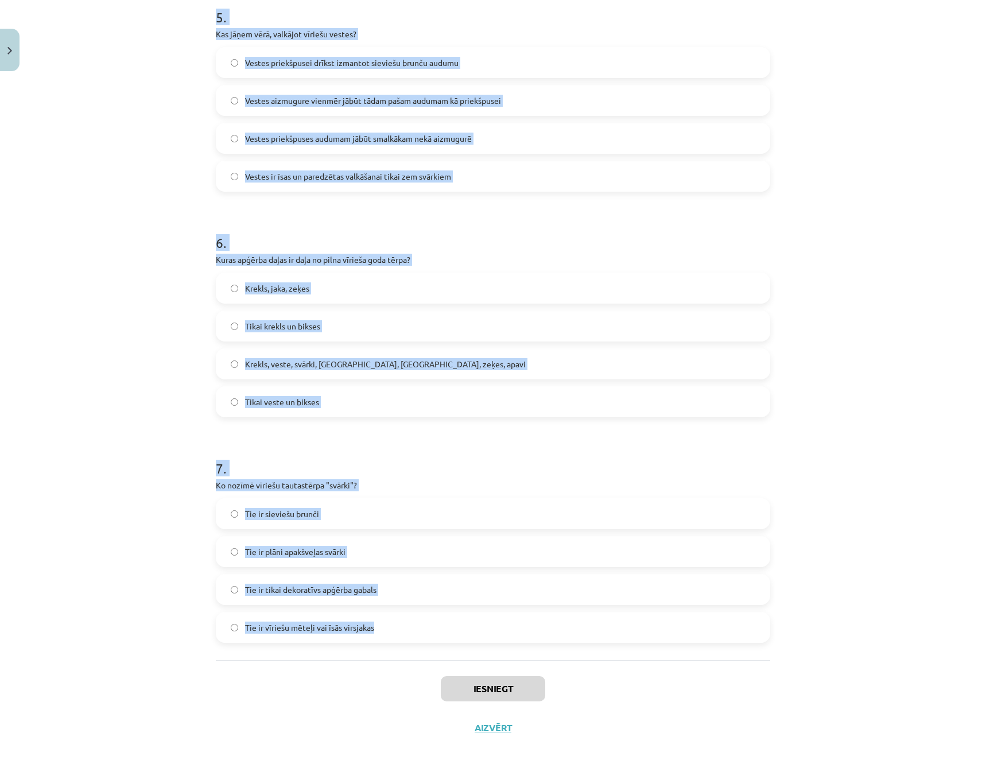
drag, startPoint x: 210, startPoint y: 227, endPoint x: 448, endPoint y: 628, distance: 466.6
click at [448, 628] on div "Mācību tēma: Dizains un tehnoloģijas 9. klases 1. ieskaites mācību materiāls #4…" at bounding box center [493, 388] width 986 height 776
copy form "1 . Kura apģērba daļa ir obligāta pie jebkura vīrieša tērpa ārpus telpām? Zeķes…"
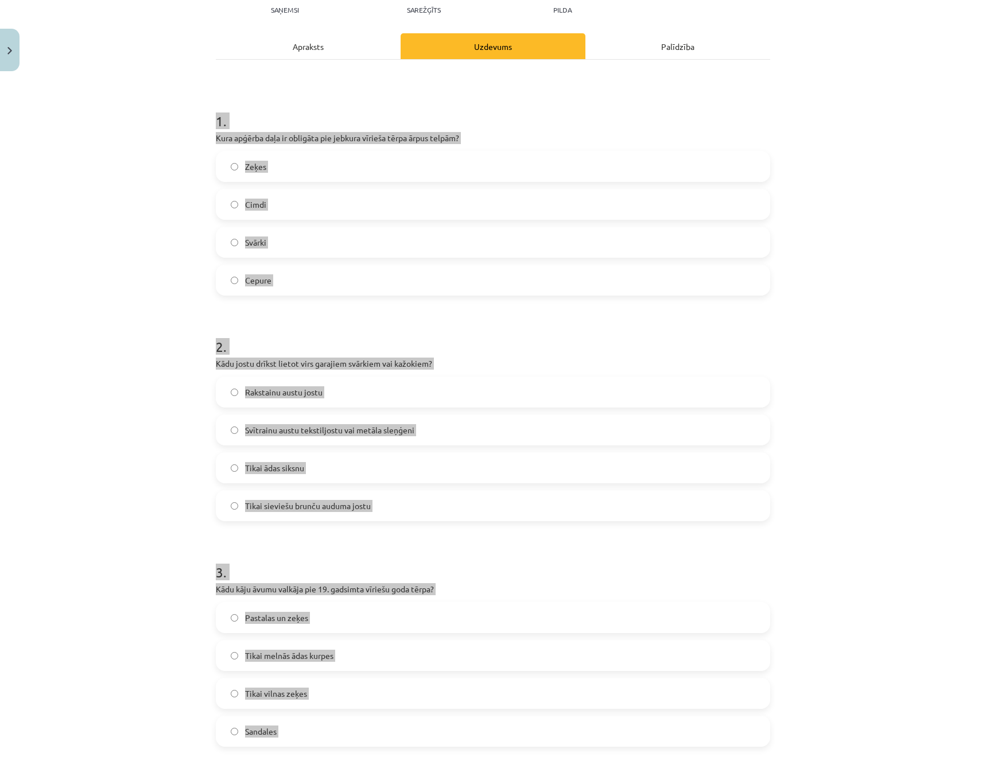
scroll to position [0, 0]
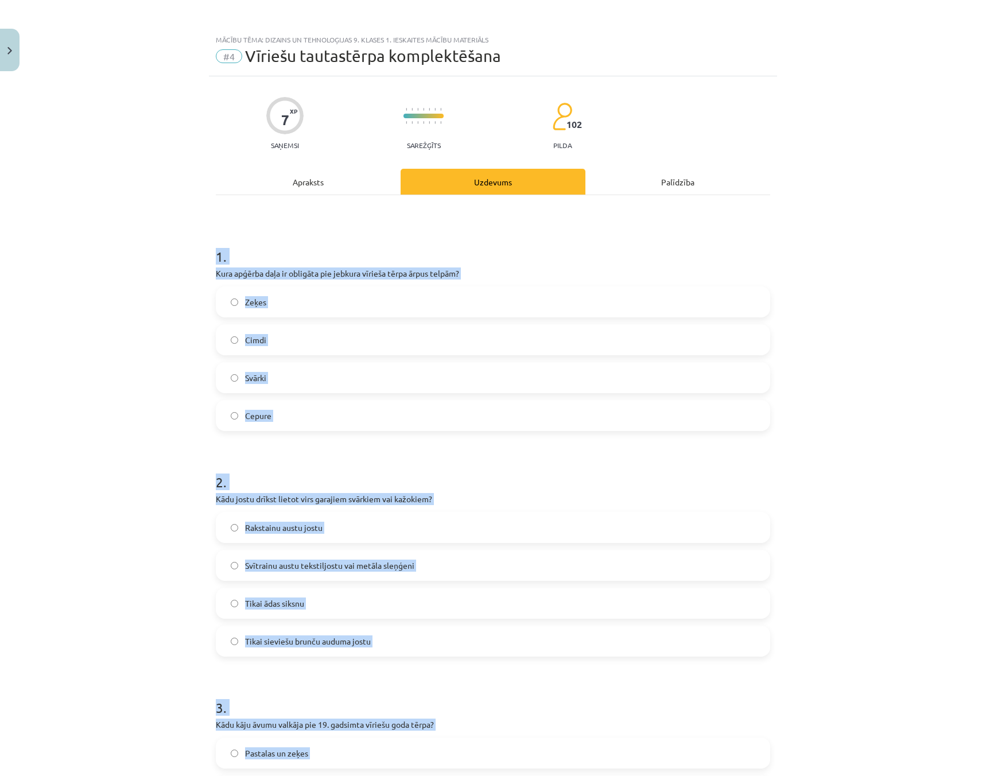
click at [184, 377] on div "Mācību tēma: Dizains un tehnoloģijas 9. klases 1. ieskaites mācību materiāls #4…" at bounding box center [493, 388] width 986 height 776
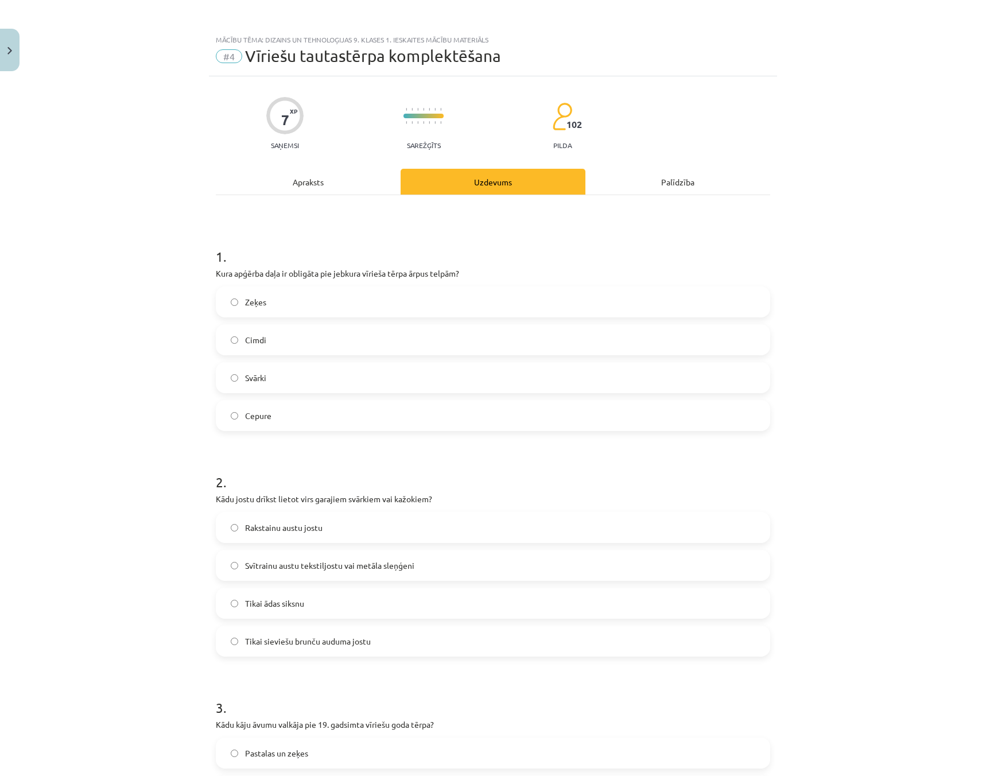
click at [232, 425] on label "Cepure" at bounding box center [493, 415] width 552 height 29
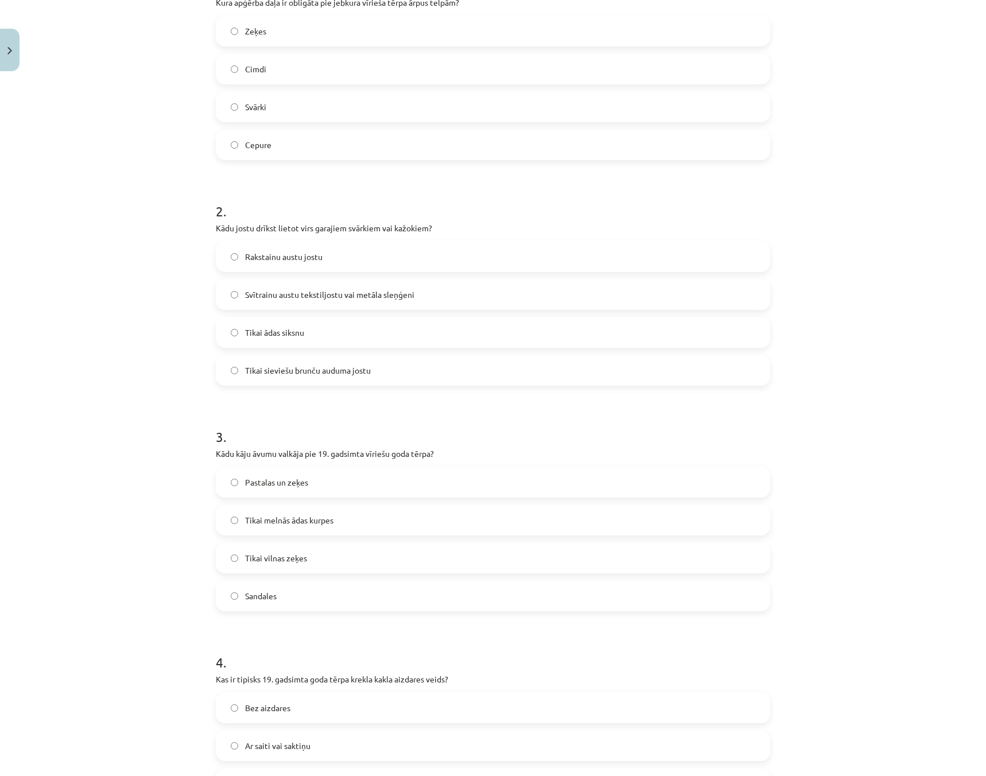
scroll to position [287, 0]
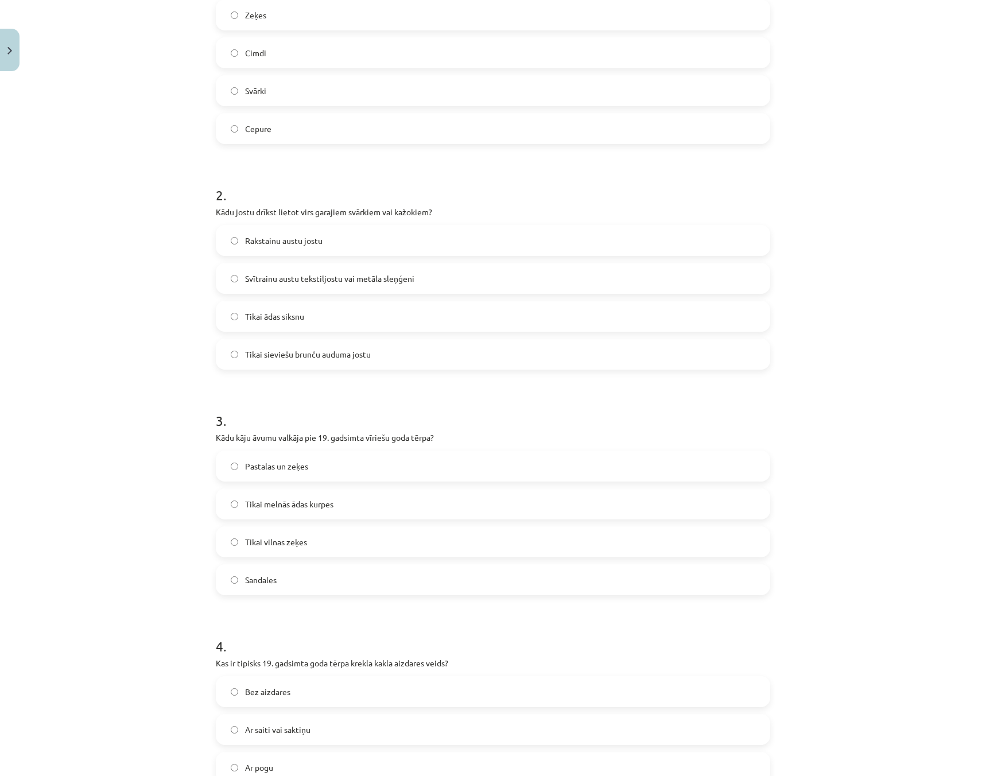
click at [223, 466] on label "Pastalas un zeķes" at bounding box center [493, 466] width 552 height 29
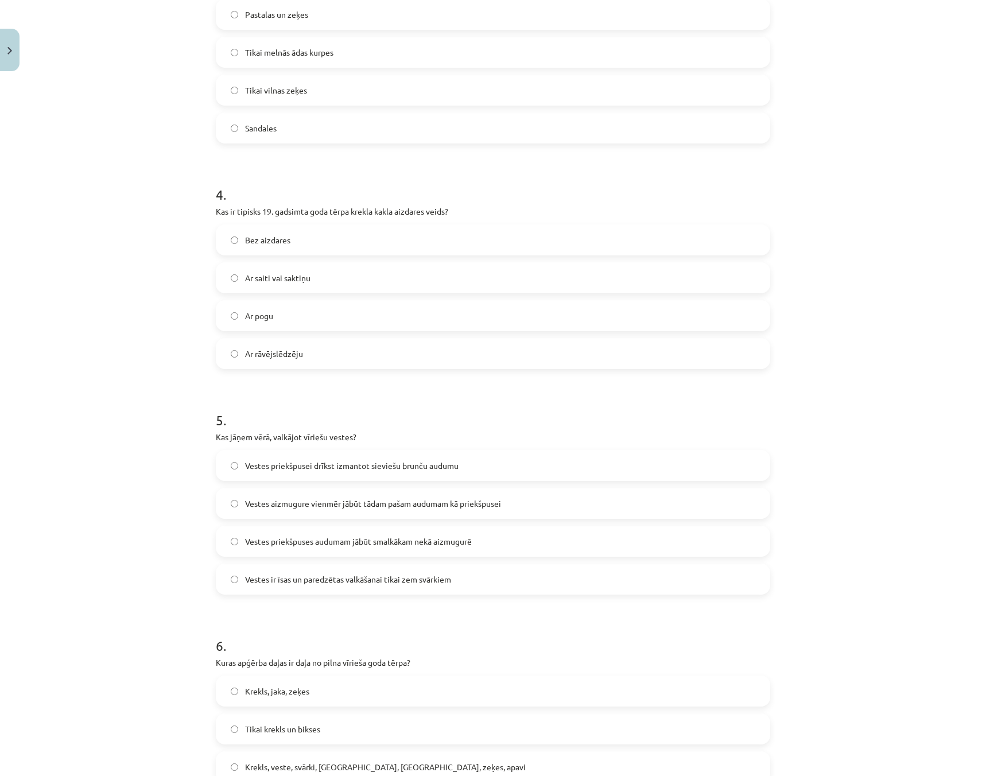
scroll to position [803, 0]
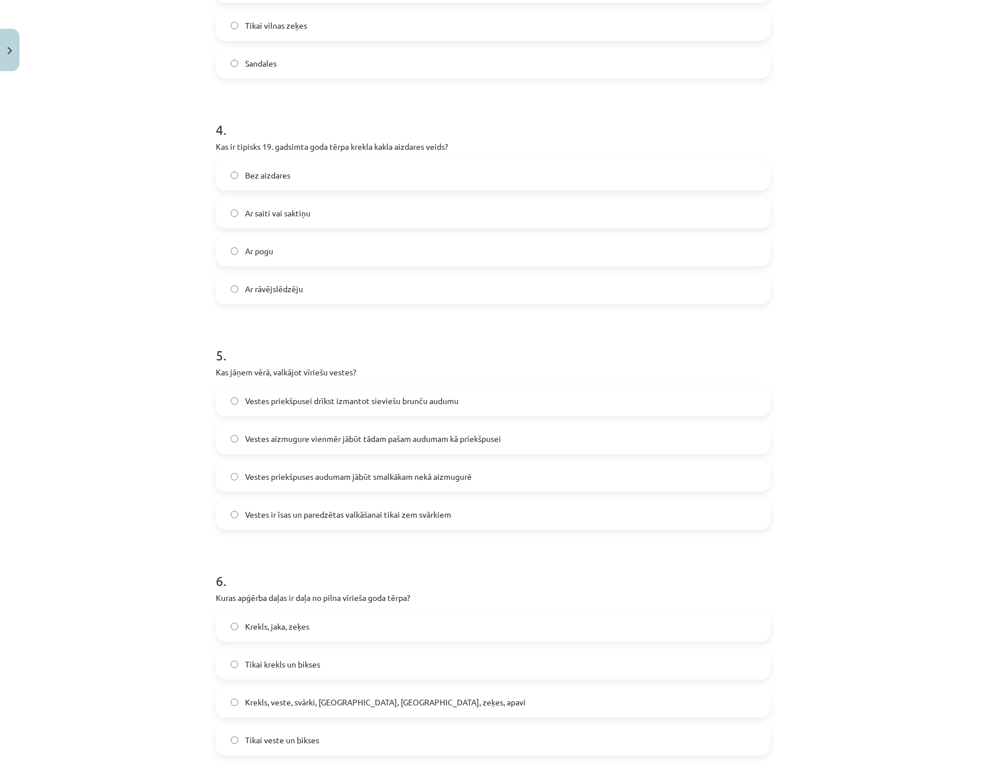
click at [224, 481] on label "Vestes priekšpuses audumam jābūt smalkākam nekā aizmugurē" at bounding box center [493, 476] width 552 height 29
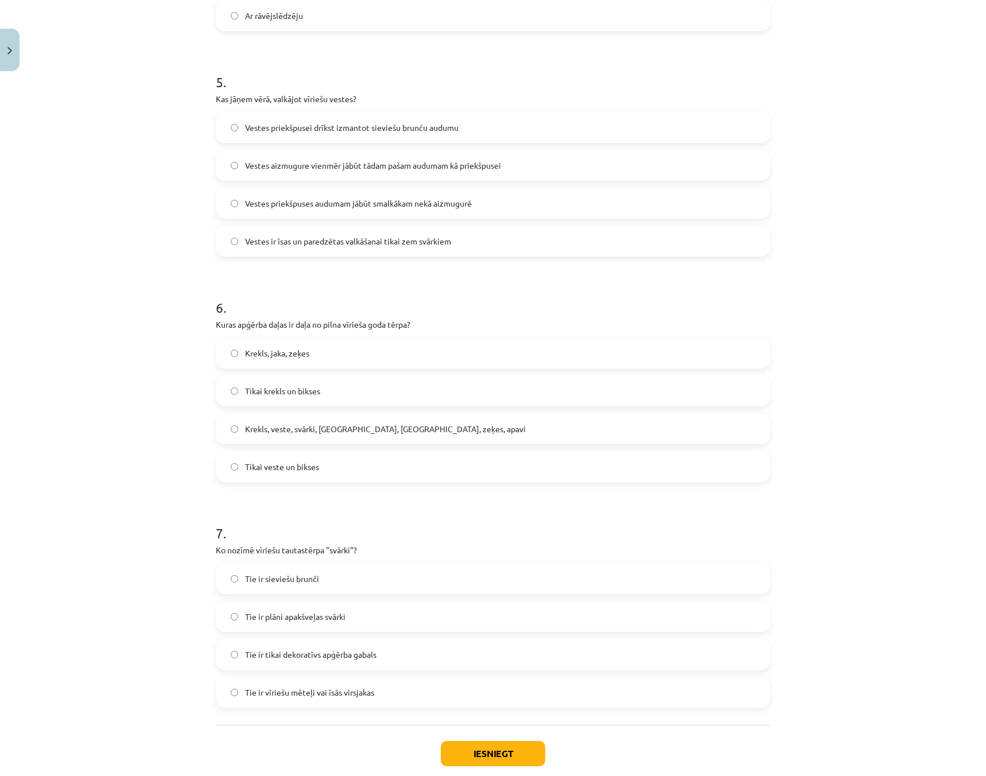
scroll to position [1141, 0]
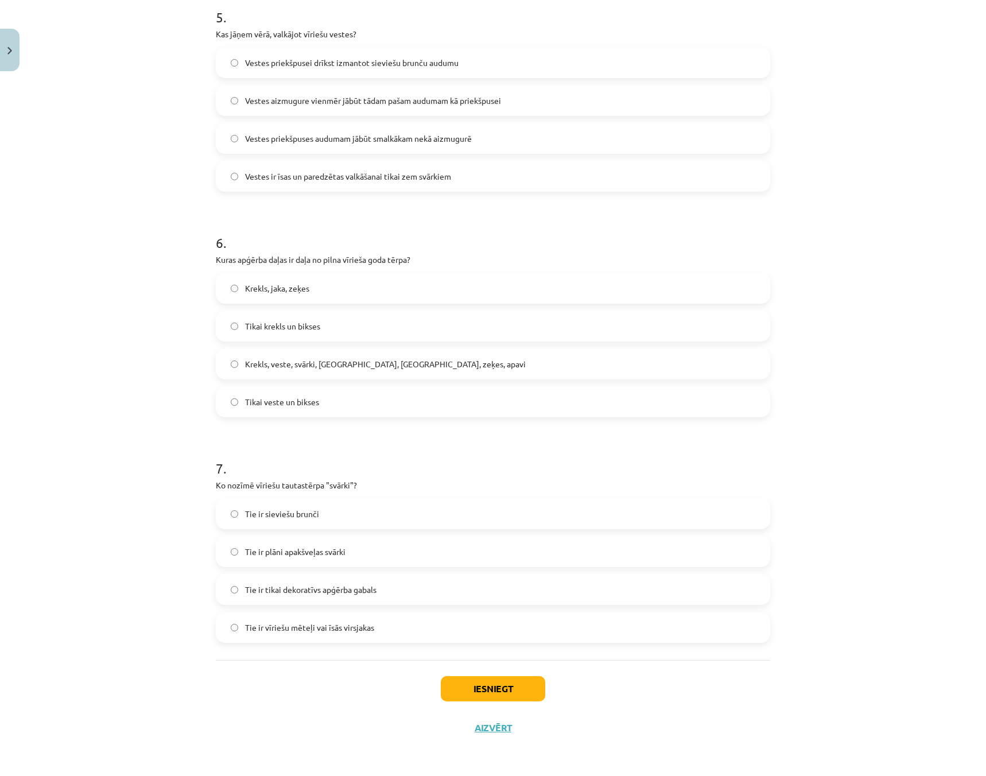
click at [227, 370] on label "Krekls, veste, svārki, cepure, josta, zeķes, apavi" at bounding box center [493, 363] width 552 height 29
click at [224, 632] on label "Tie ir vīriešu mēteļi vai īsās virsjakas" at bounding box center [493, 627] width 552 height 29
click at [503, 684] on button "Iesniegt" at bounding box center [493, 688] width 104 height 25
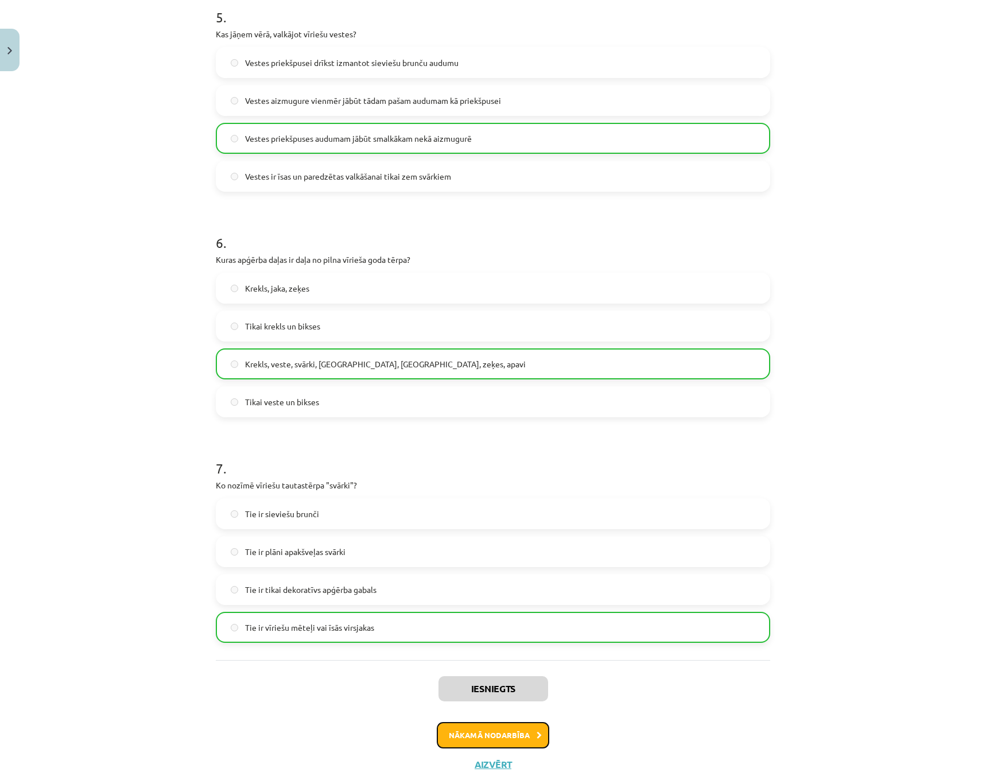
click at [504, 734] on button "Nākamā nodarbība" at bounding box center [493, 735] width 112 height 26
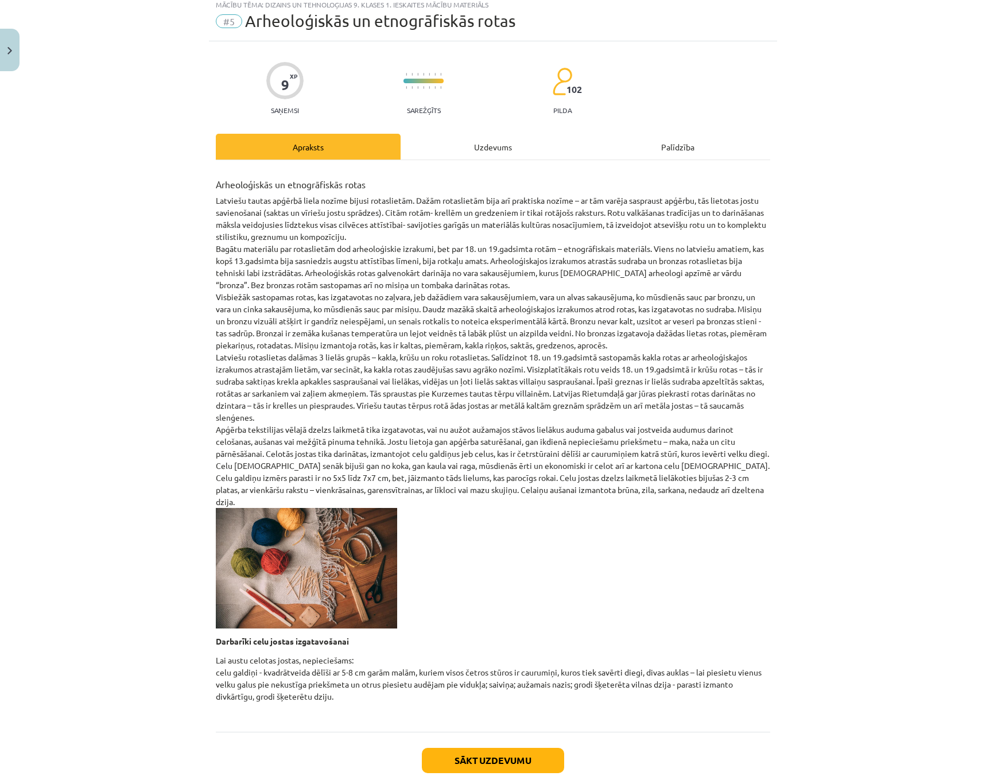
scroll to position [29, 0]
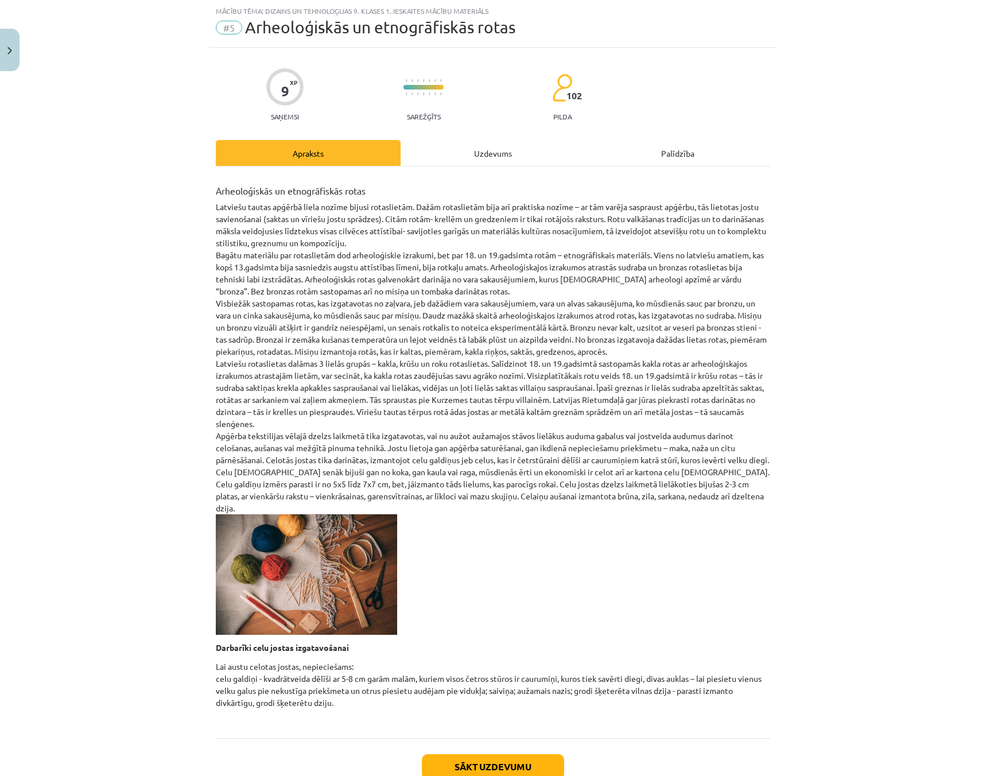
click at [493, 154] on div "Uzdevums" at bounding box center [492, 153] width 185 height 26
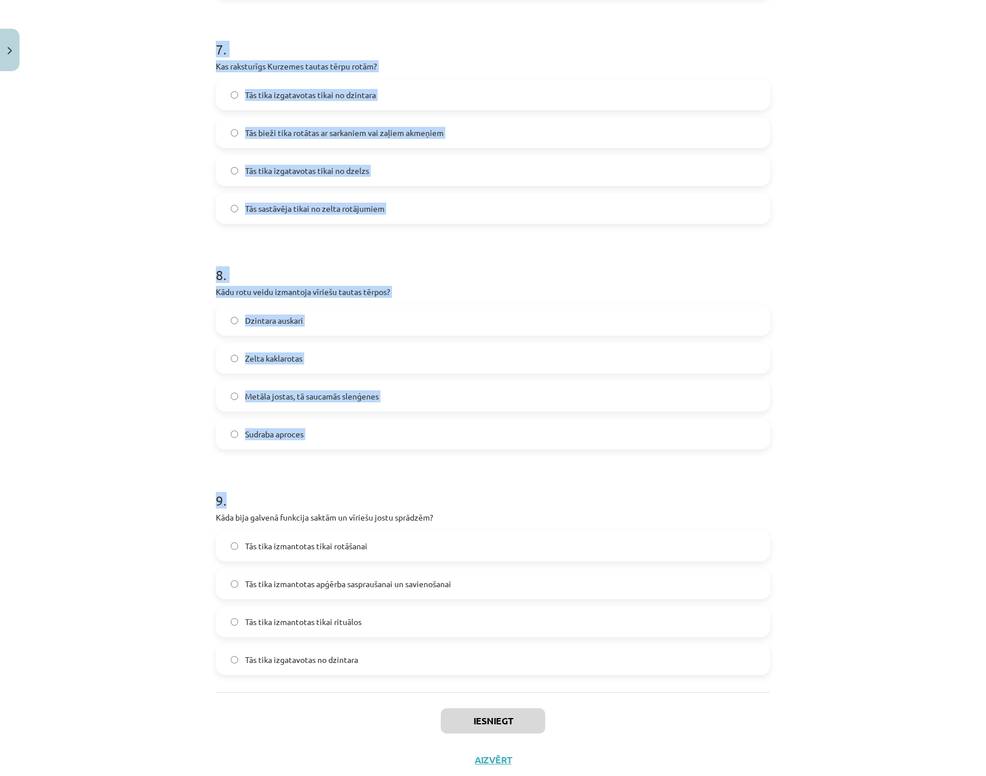
scroll to position [1592, 0]
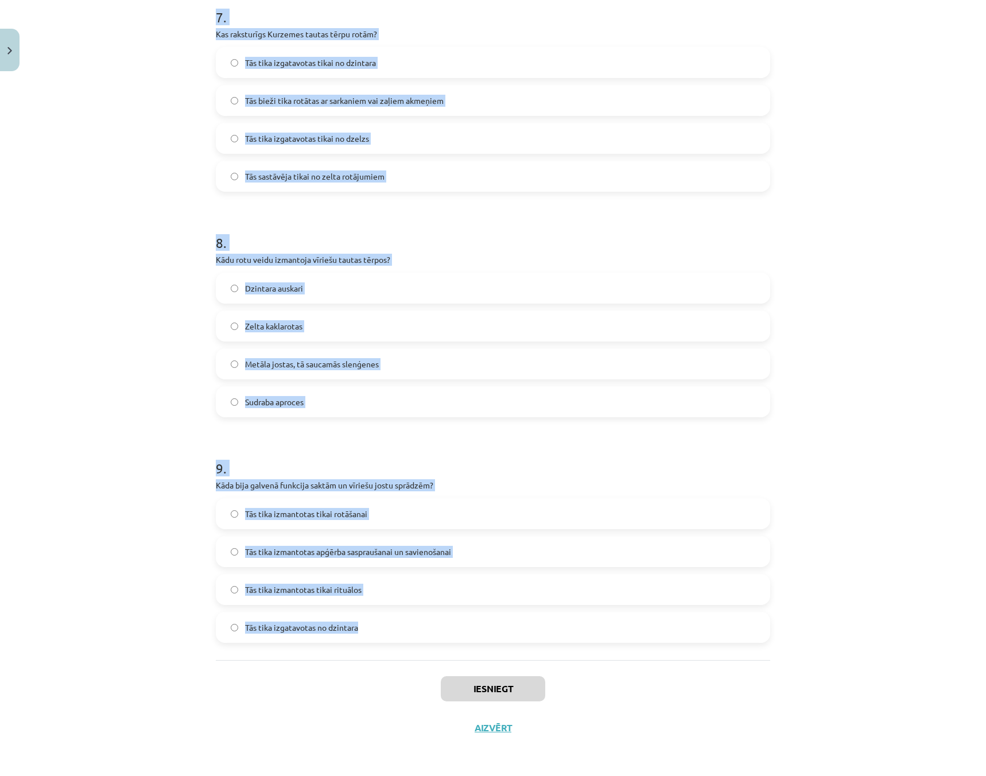
drag, startPoint x: 194, startPoint y: 213, endPoint x: 488, endPoint y: 620, distance: 501.3
click at [488, 620] on div "Mācību tēma: Dizains un tehnoloģijas 9. klases 1. ieskaites mācību materiāls #5…" at bounding box center [493, 388] width 986 height 776
copy form "1 . Kāds bija galvenais materiāls arheoloģiskajās rotās? Dzintars Tērauds Bronz…"
click at [183, 206] on div "Mācību tēma: Dizains un tehnoloģijas 9. klases 1. ieskaites mācību materiāls #5…" at bounding box center [493, 388] width 986 height 776
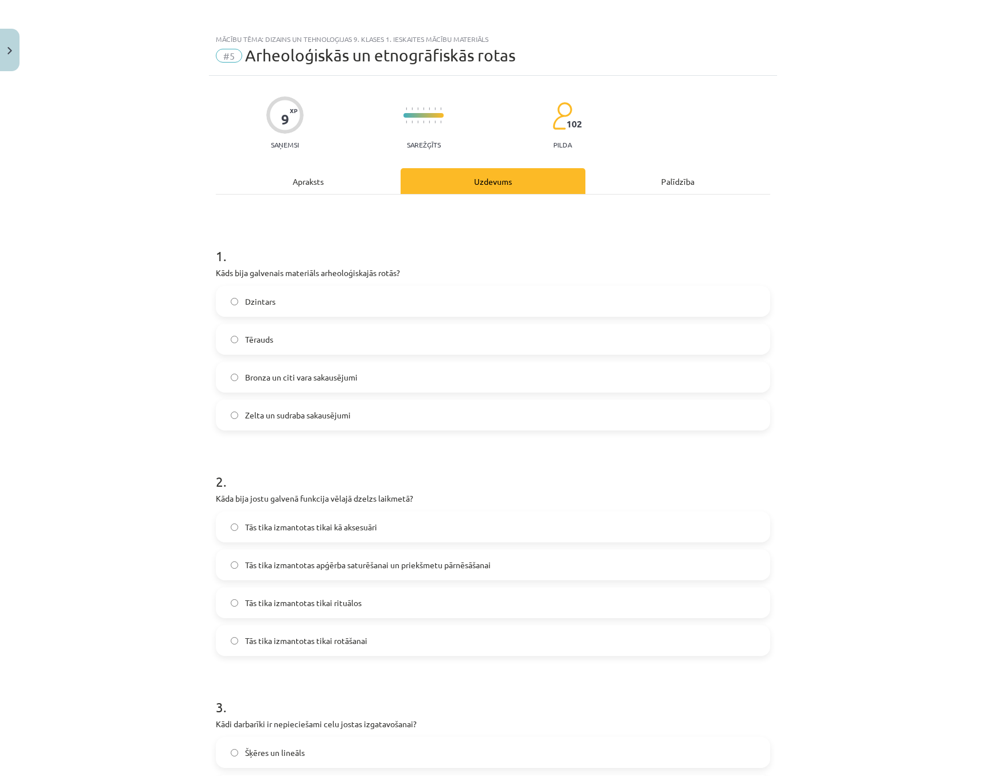
scroll to position [0, 0]
click at [224, 382] on label "Bronza un citi vara sakausējumi" at bounding box center [493, 377] width 552 height 29
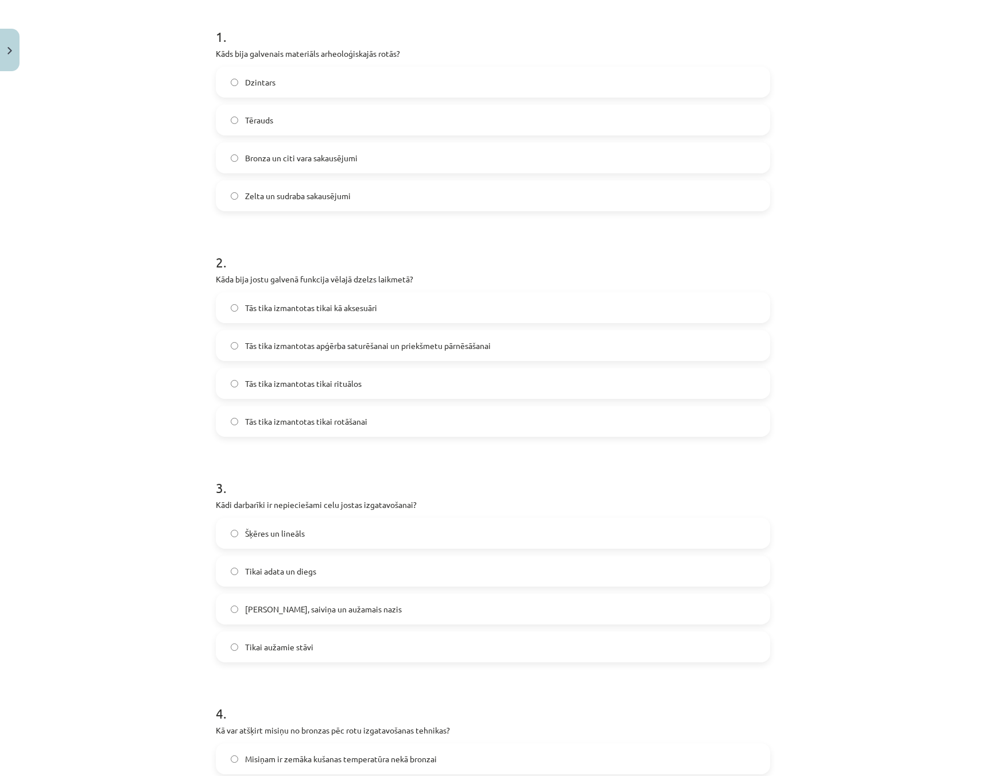
scroll to position [229, 0]
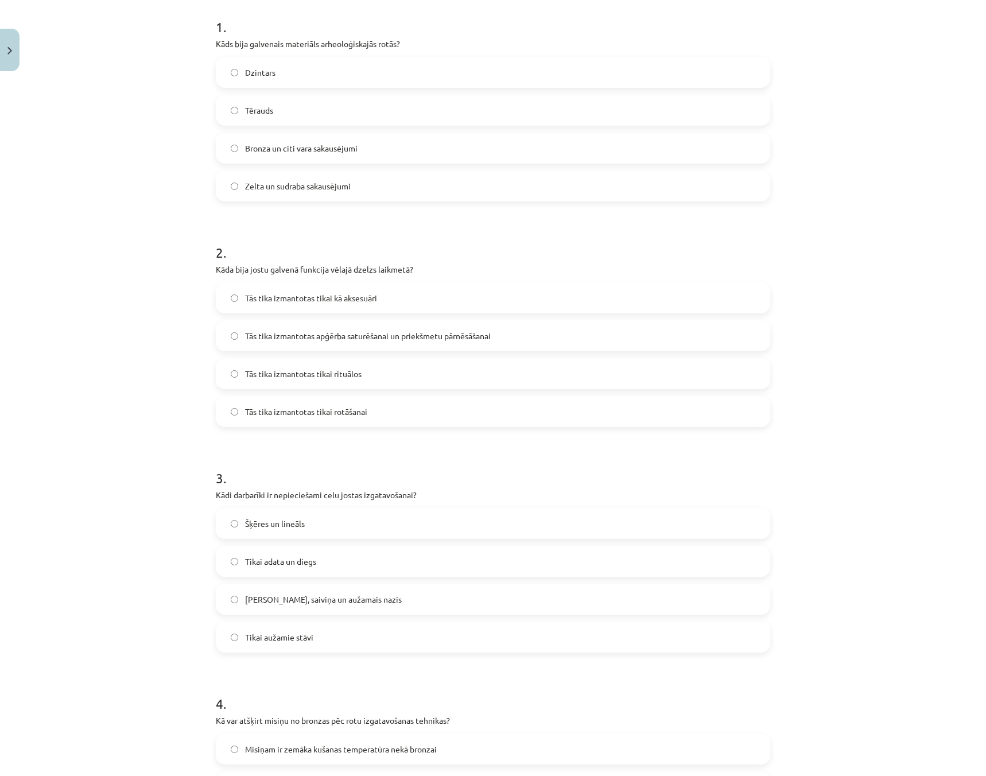
click at [221, 303] on label "Tās tika izmantotas tikai kā aksesuāri" at bounding box center [493, 297] width 552 height 29
click at [50, 472] on div "Mācību tēma: Dizains un tehnoloģijas 9. klases 1. ieskaites mācību materiāls #5…" at bounding box center [493, 388] width 986 height 776
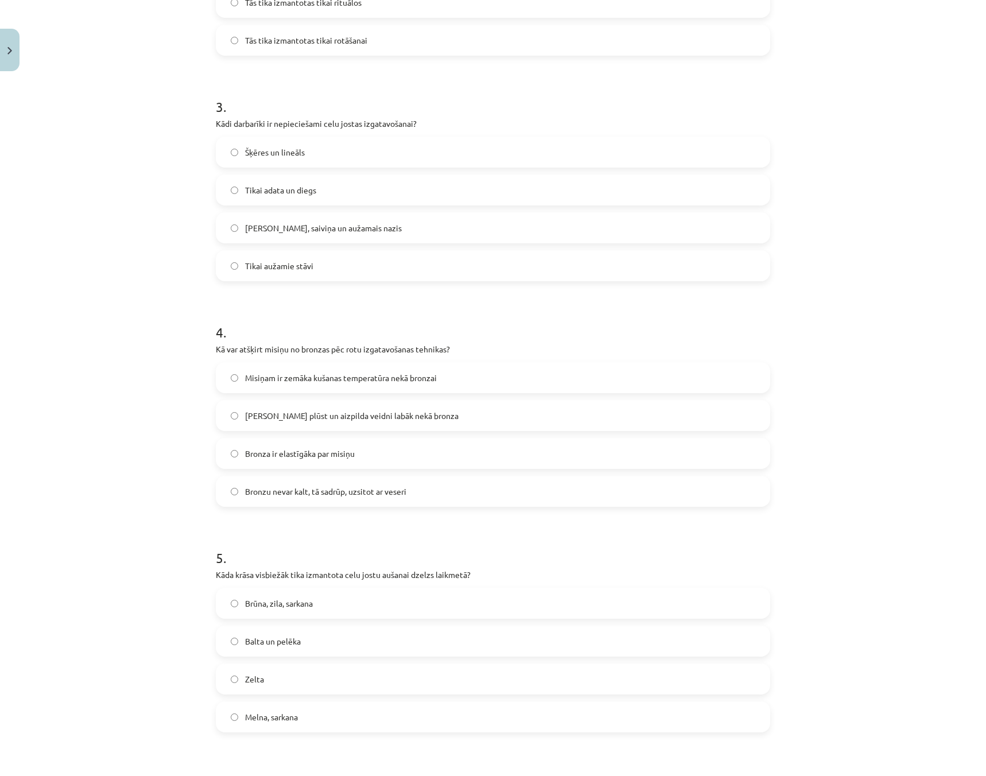
scroll to position [746, 0]
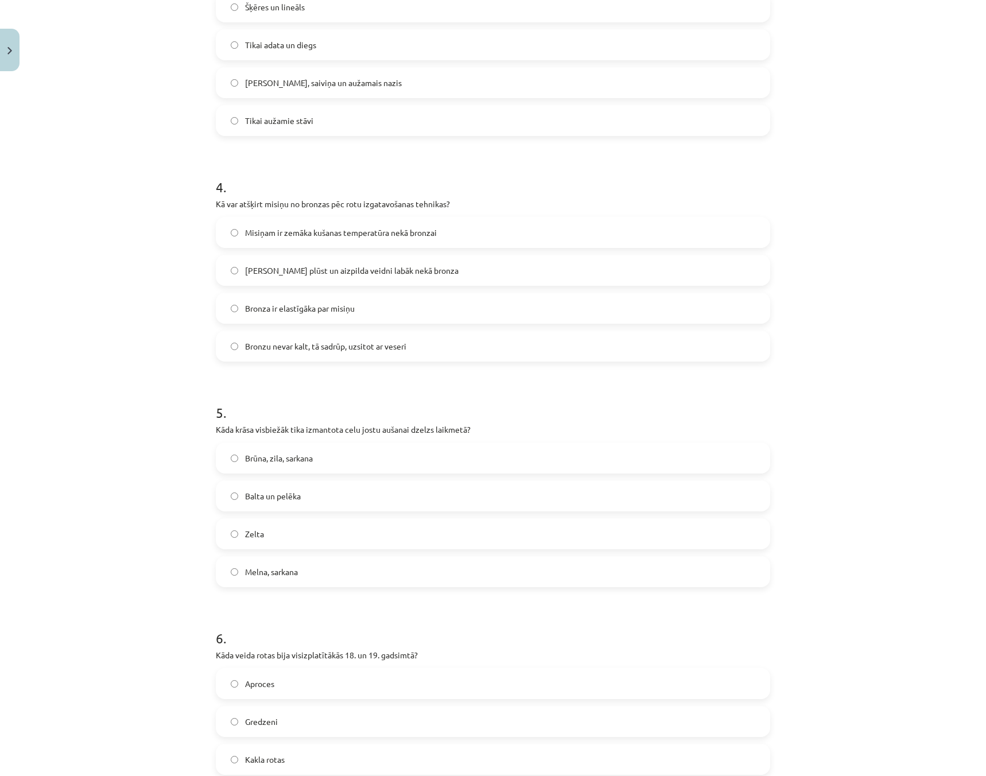
click at [23, 436] on div "Mācību tēma: Dizains un tehnoloģijas 9. klases 1. ieskaites mācību materiāls #5…" at bounding box center [493, 388] width 986 height 776
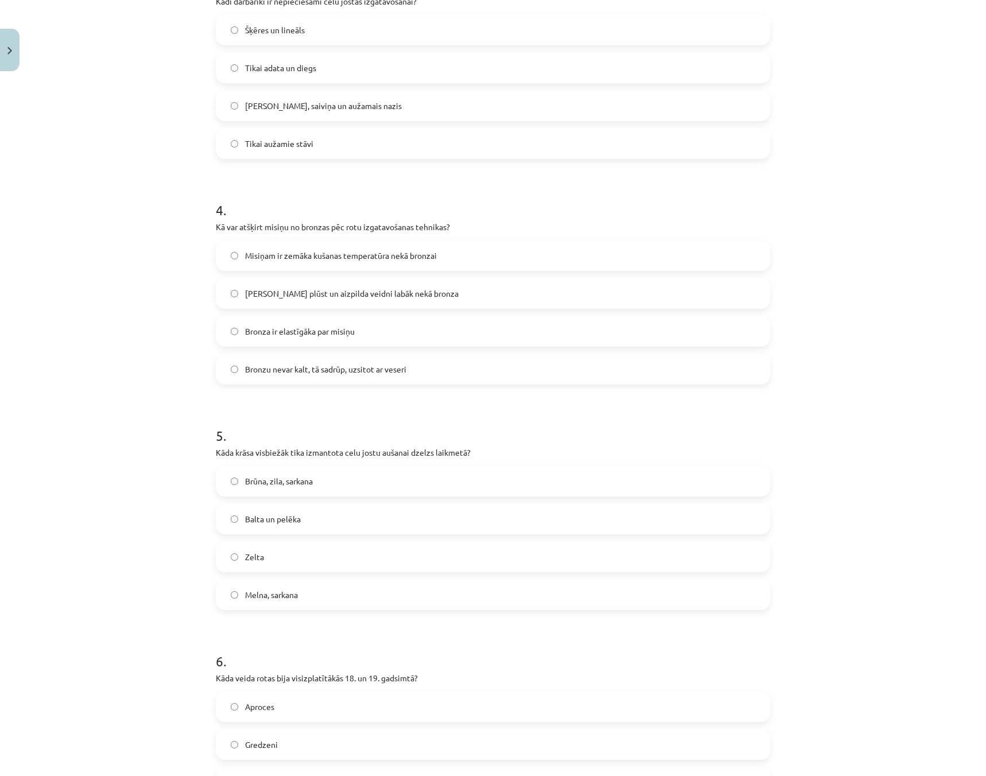
scroll to position [789, 0]
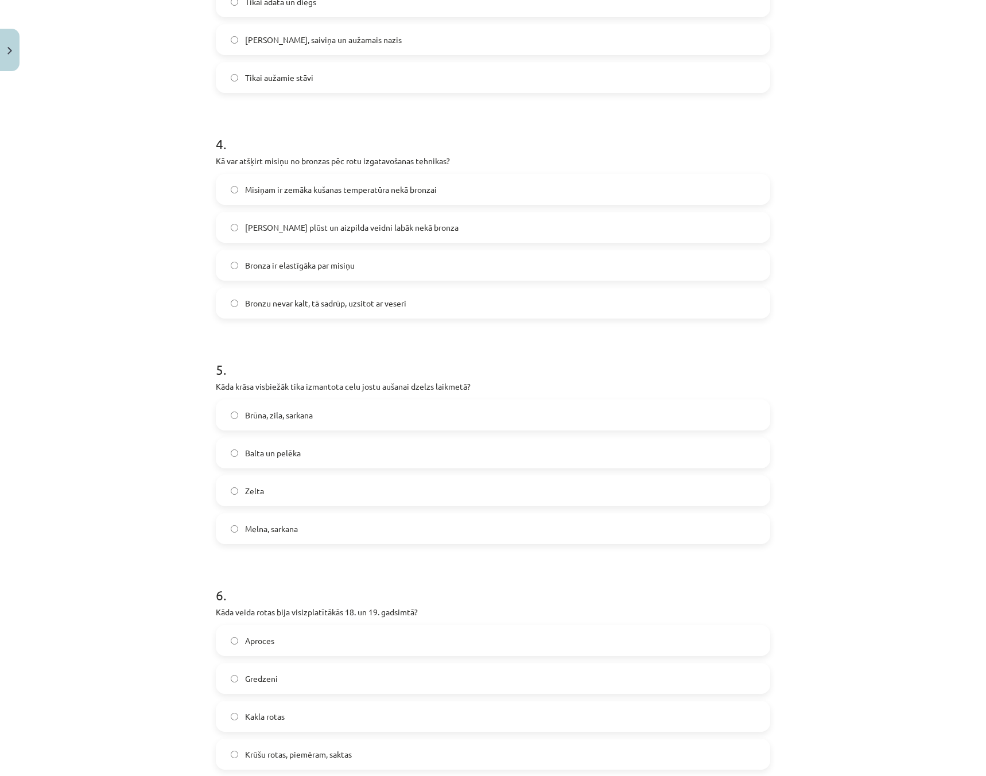
click at [221, 231] on label "Misiņš plūst un aizpilda veidni labāk nekā bronza" at bounding box center [493, 227] width 552 height 29
click at [230, 419] on label "Brūna, zila, sarkana" at bounding box center [493, 414] width 552 height 29
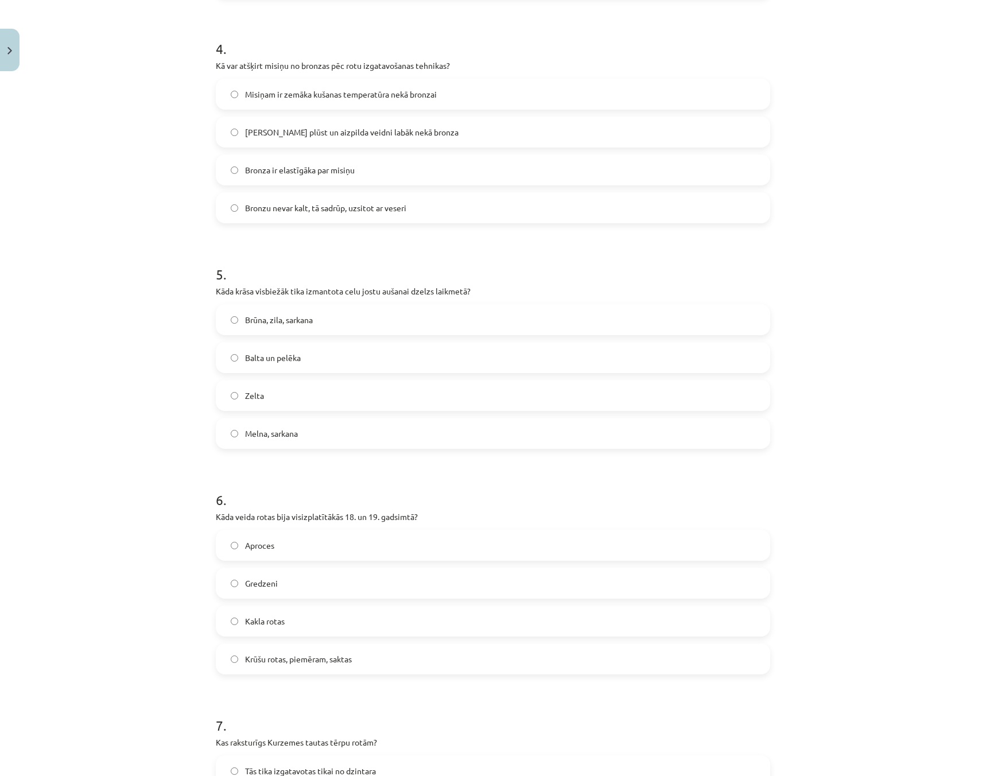
scroll to position [1076, 0]
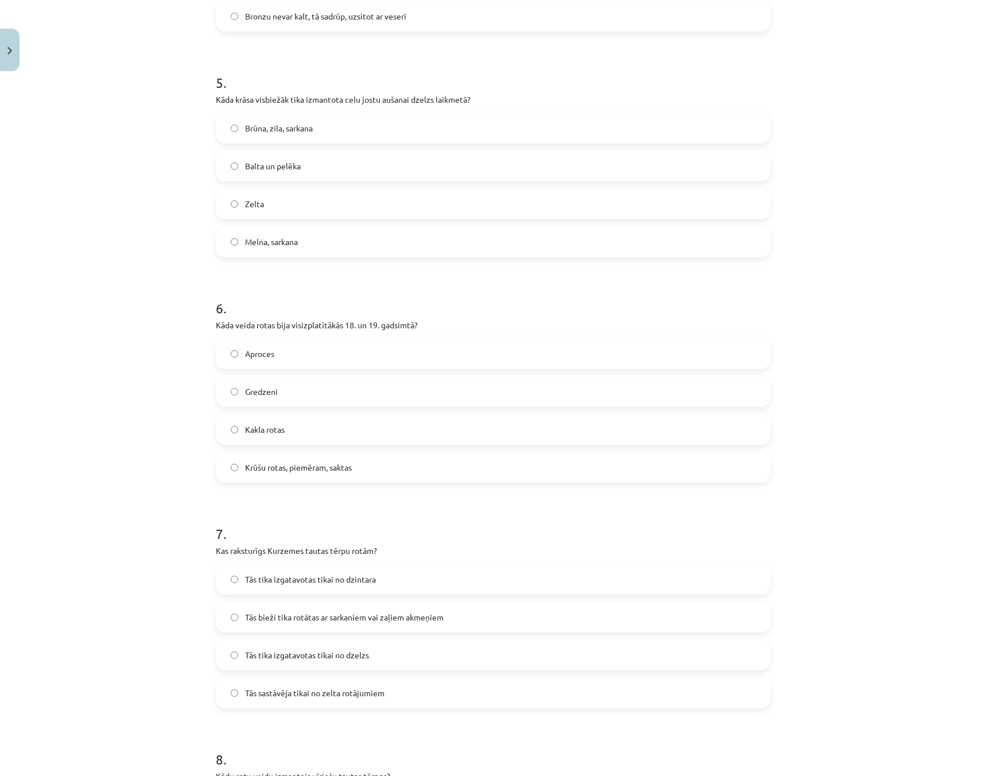
click at [225, 467] on label "Krūšu rotas, piemēram, saktas" at bounding box center [493, 467] width 552 height 29
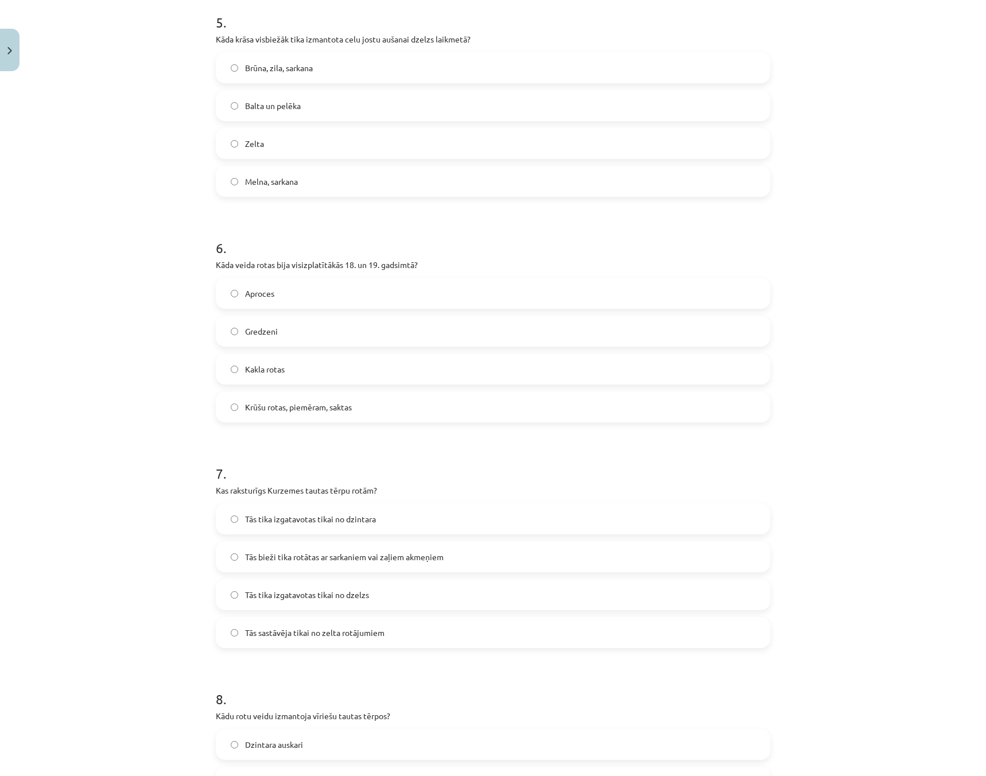
scroll to position [1420, 0]
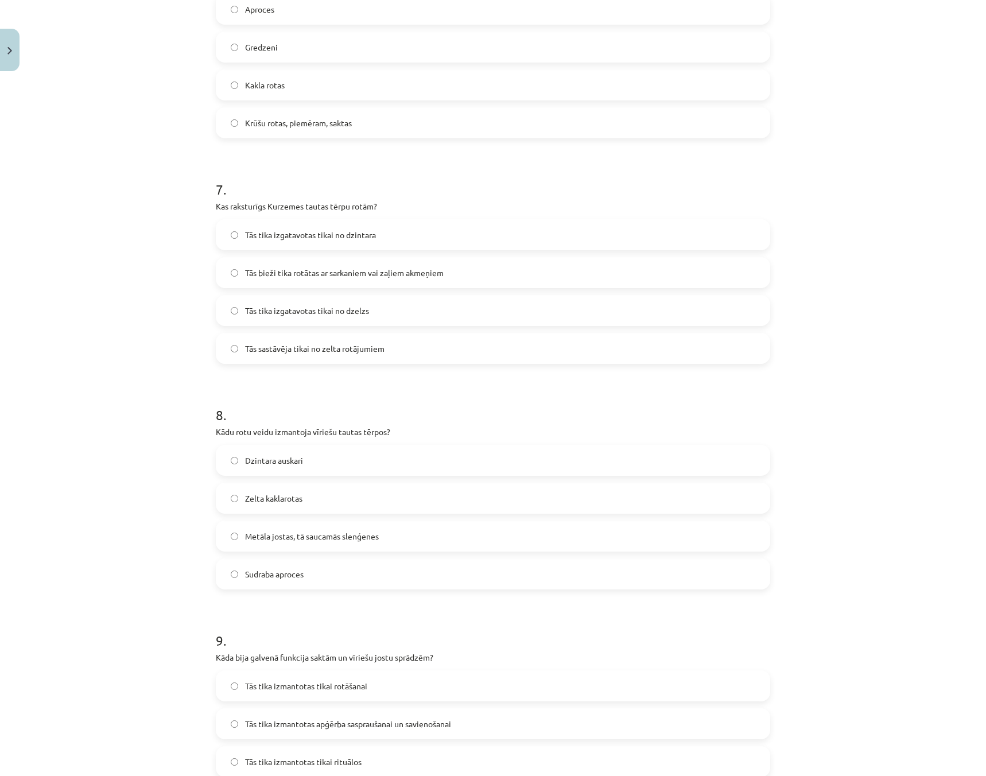
click at [227, 534] on label "Metāla jostas, tā saucamās slenģenes" at bounding box center [493, 536] width 552 height 29
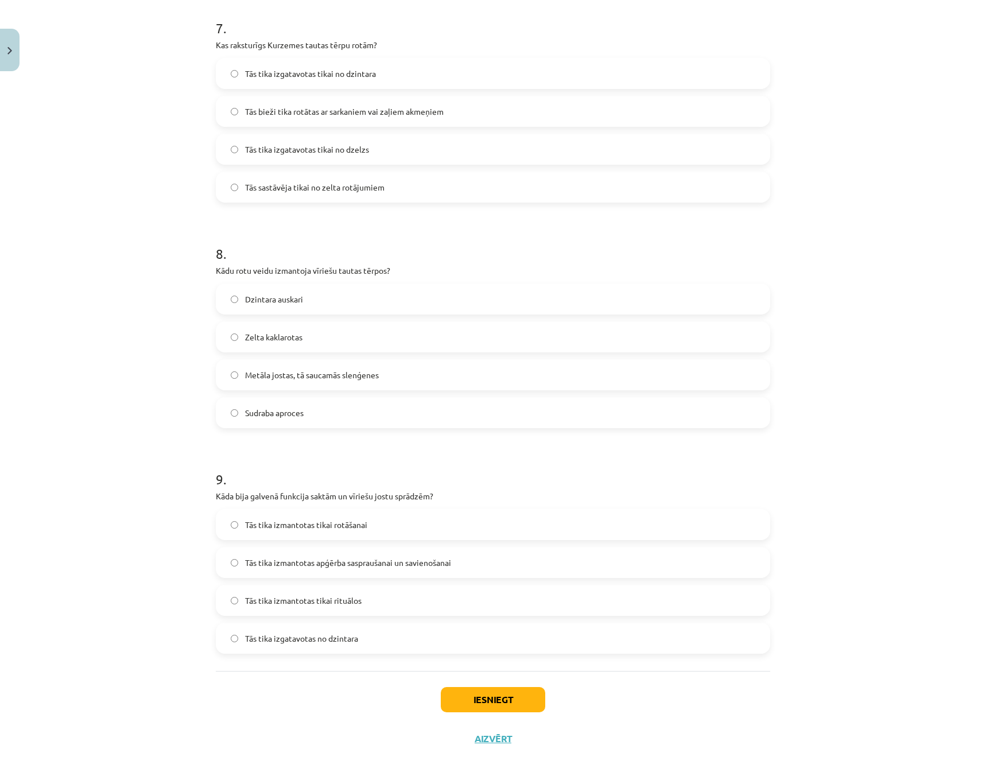
scroll to position [1592, 0]
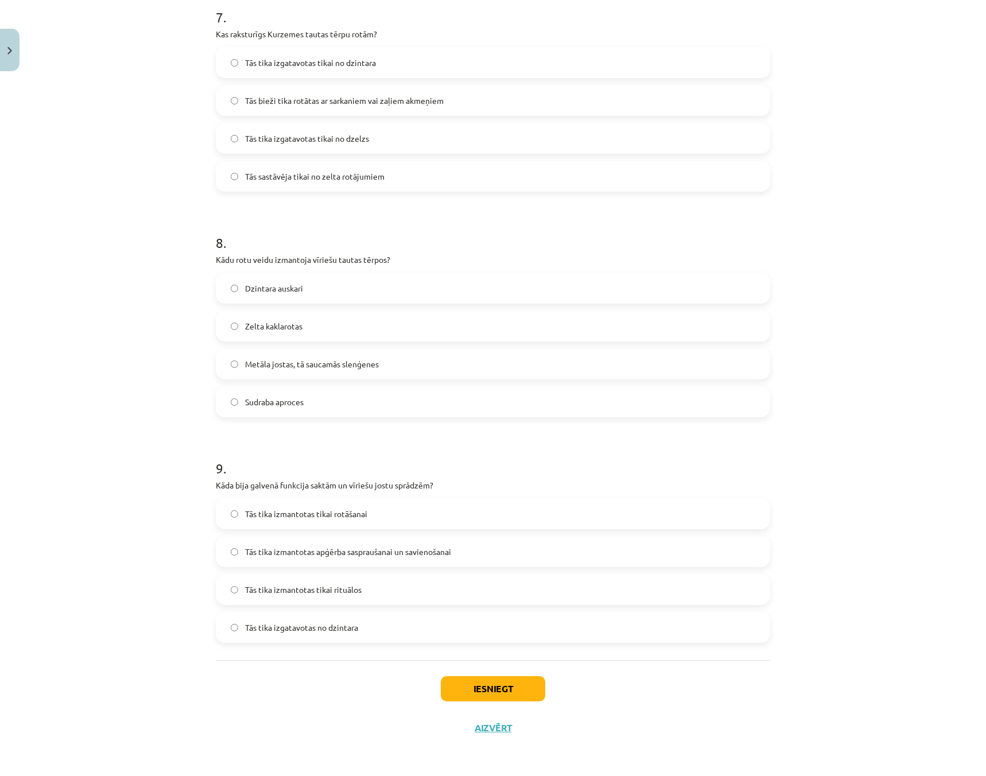
click at [219, 555] on label "Tās tika izmantotas apģērba saspraušanai un savienošanai" at bounding box center [493, 551] width 552 height 29
click at [480, 691] on button "Iesniegt" at bounding box center [493, 688] width 104 height 25
click at [496, 690] on button "Iesniegt" at bounding box center [493, 688] width 104 height 25
click at [477, 687] on button "Iesniegt" at bounding box center [493, 688] width 104 height 25
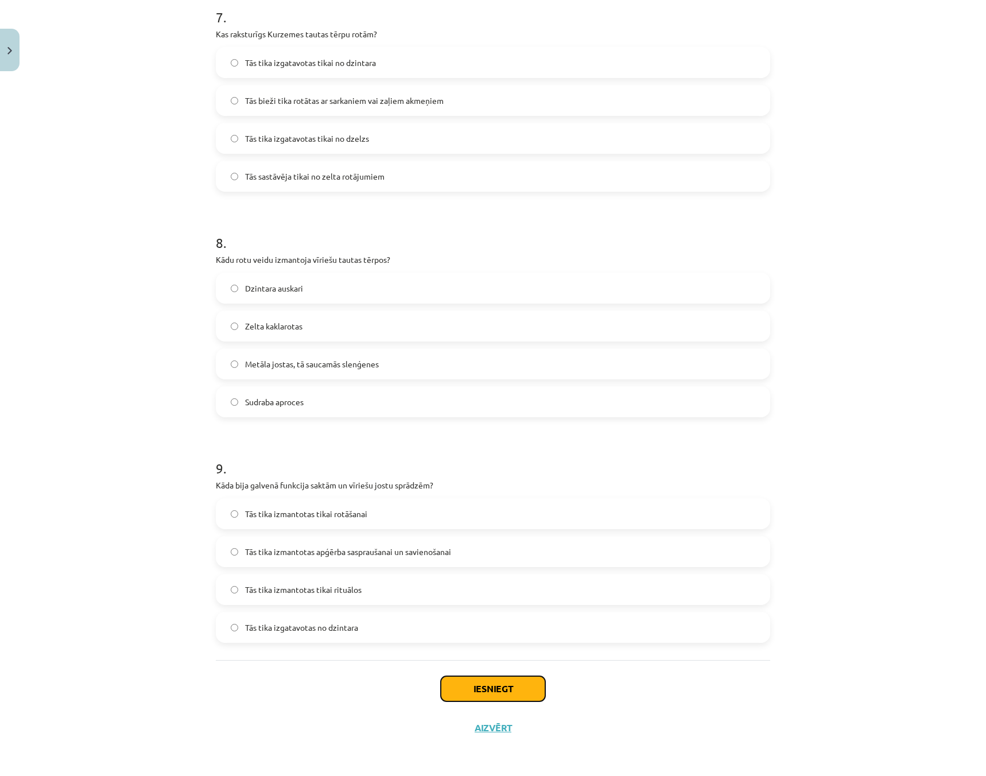
click at [511, 688] on button "Iesniegt" at bounding box center [493, 688] width 104 height 25
click at [474, 692] on button "Iesniegt" at bounding box center [493, 688] width 104 height 25
click at [473, 692] on button "Iesniegt" at bounding box center [493, 688] width 104 height 25
click at [472, 691] on button "Iesniegt" at bounding box center [493, 688] width 104 height 25
click at [484, 701] on div "Iesniegt Aizvērt" at bounding box center [493, 700] width 554 height 80
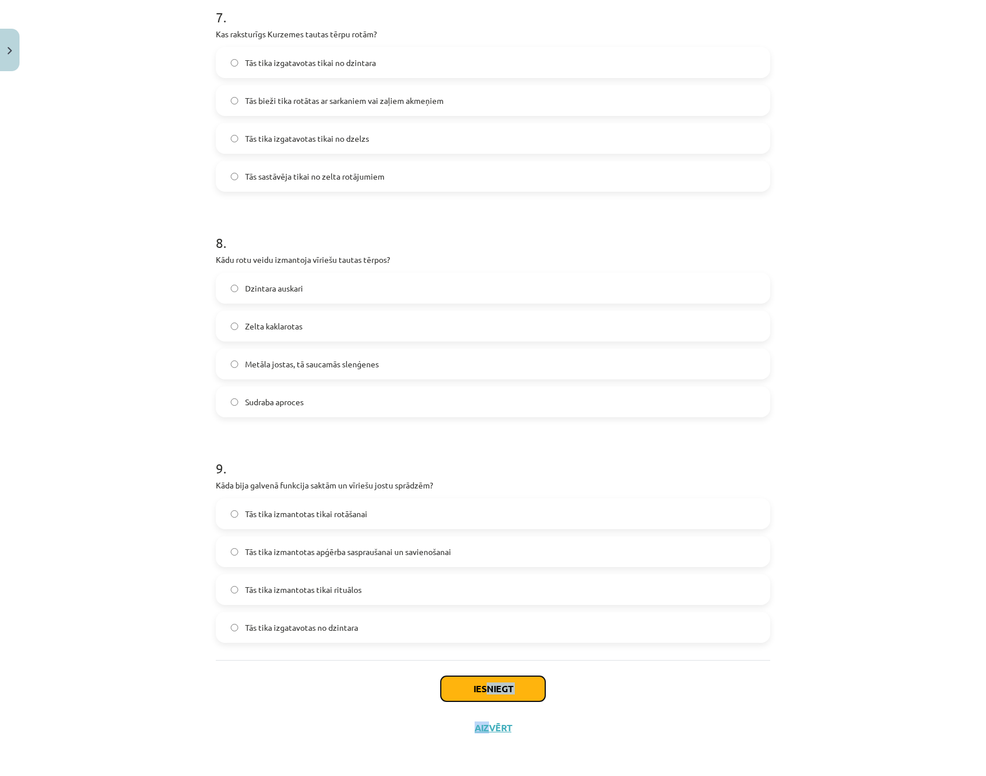
click at [484, 691] on button "Iesniegt" at bounding box center [493, 688] width 104 height 25
click at [472, 687] on button "Iesniegt" at bounding box center [493, 688] width 104 height 25
click at [470, 686] on button "Iesniegt" at bounding box center [493, 688] width 104 height 25
click at [466, 685] on button "Iesniegt" at bounding box center [493, 688] width 104 height 25
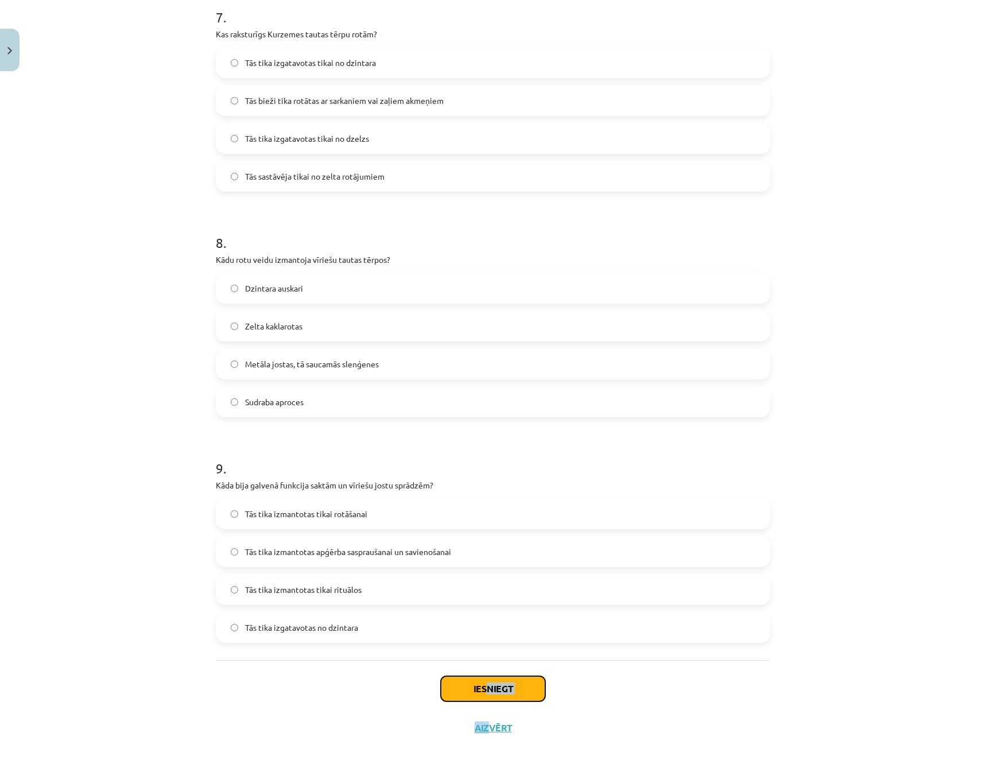
click at [468, 685] on button "Iesniegt" at bounding box center [493, 688] width 104 height 25
click at [469, 685] on button "Iesniegt" at bounding box center [493, 688] width 104 height 25
click at [470, 685] on button "Iesniegt" at bounding box center [493, 688] width 104 height 25
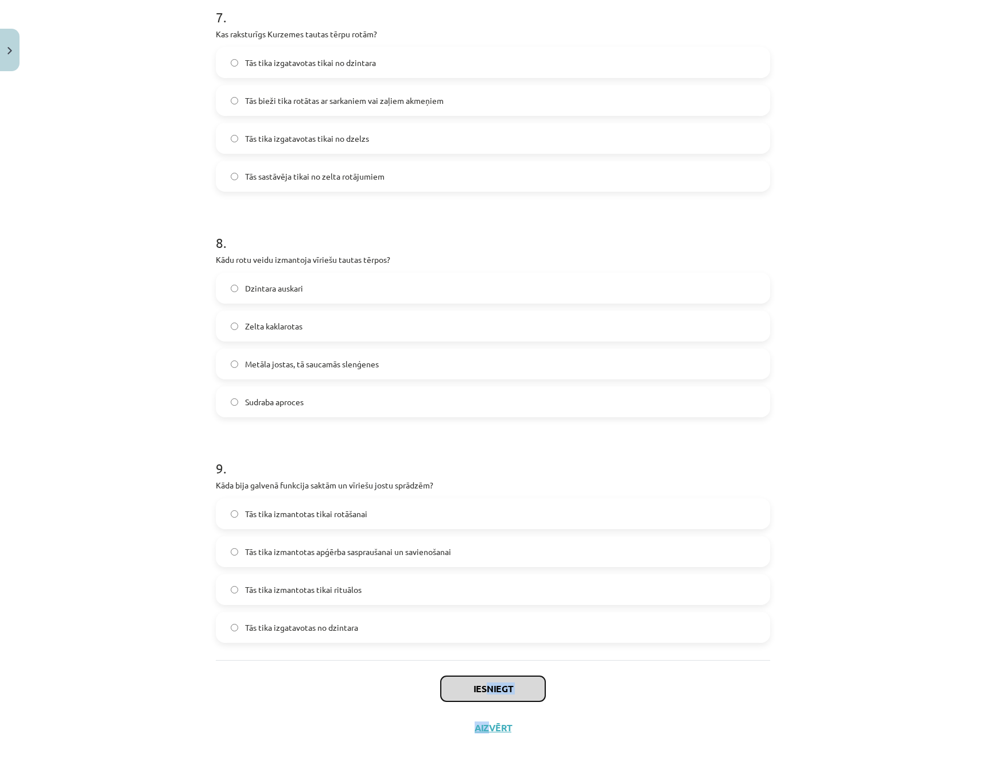
click at [473, 686] on button "Iesniegt" at bounding box center [493, 688] width 104 height 25
click at [475, 687] on button "Iesniegt" at bounding box center [493, 688] width 104 height 25
click at [477, 688] on button "Iesniegt" at bounding box center [493, 688] width 104 height 25
click at [480, 694] on button "Iesniegt" at bounding box center [493, 688] width 104 height 25
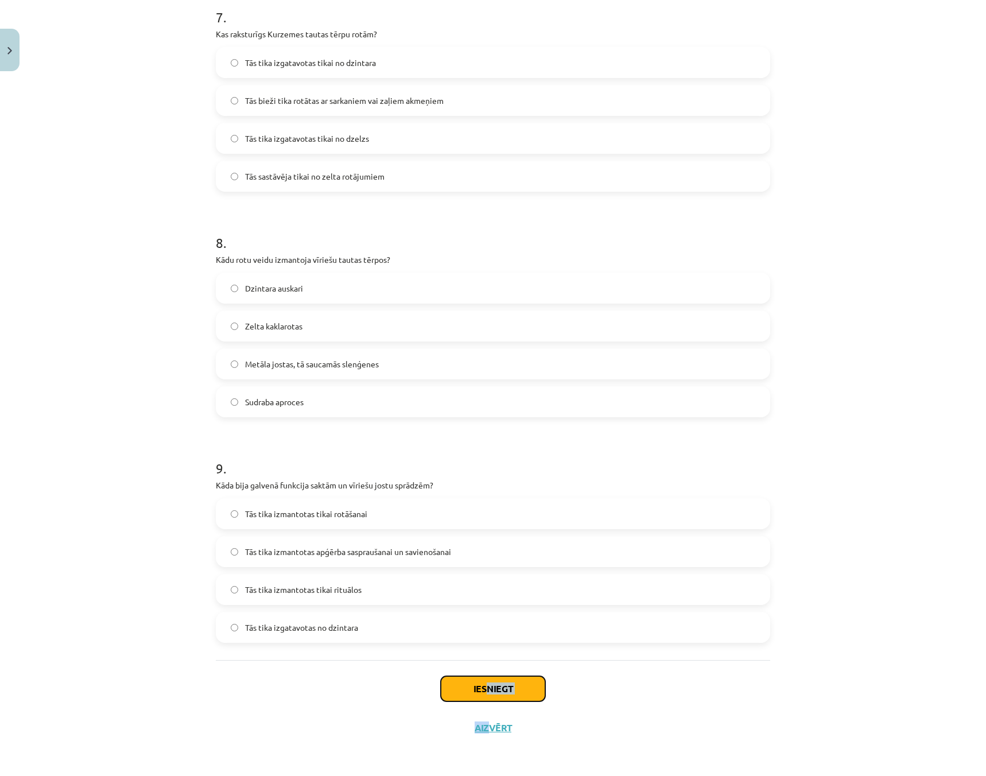
click at [480, 694] on button "Iesniegt" at bounding box center [493, 688] width 104 height 25
click at [480, 693] on button "Iesniegt" at bounding box center [493, 688] width 104 height 25
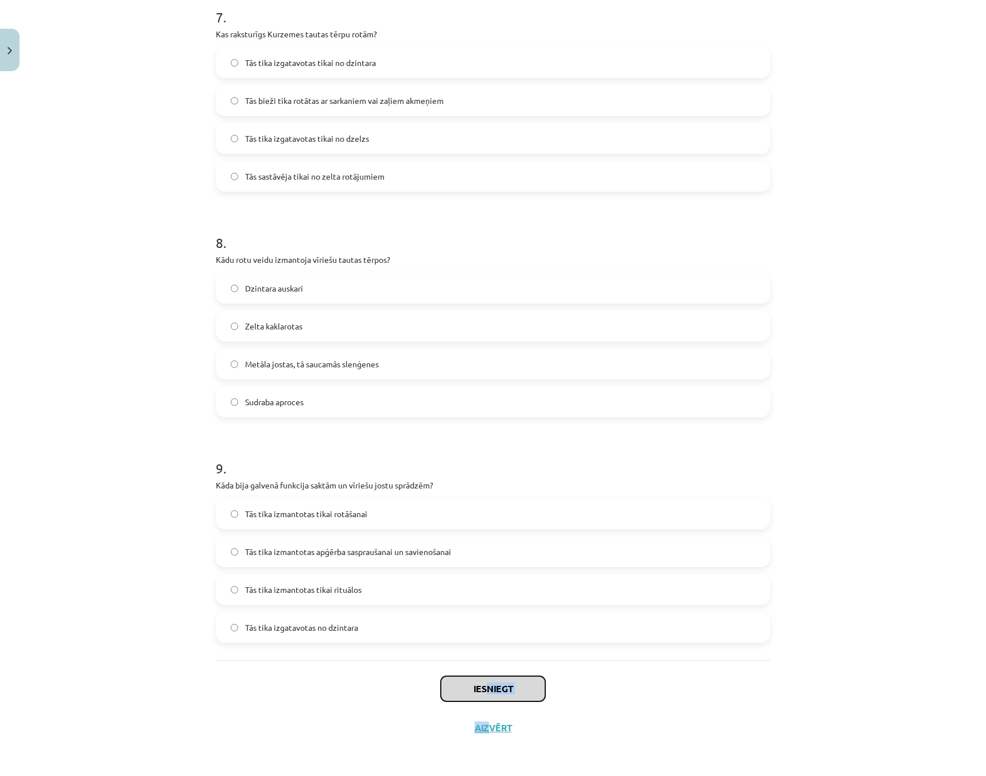
click at [480, 693] on button "Iesniegt" at bounding box center [493, 688] width 104 height 25
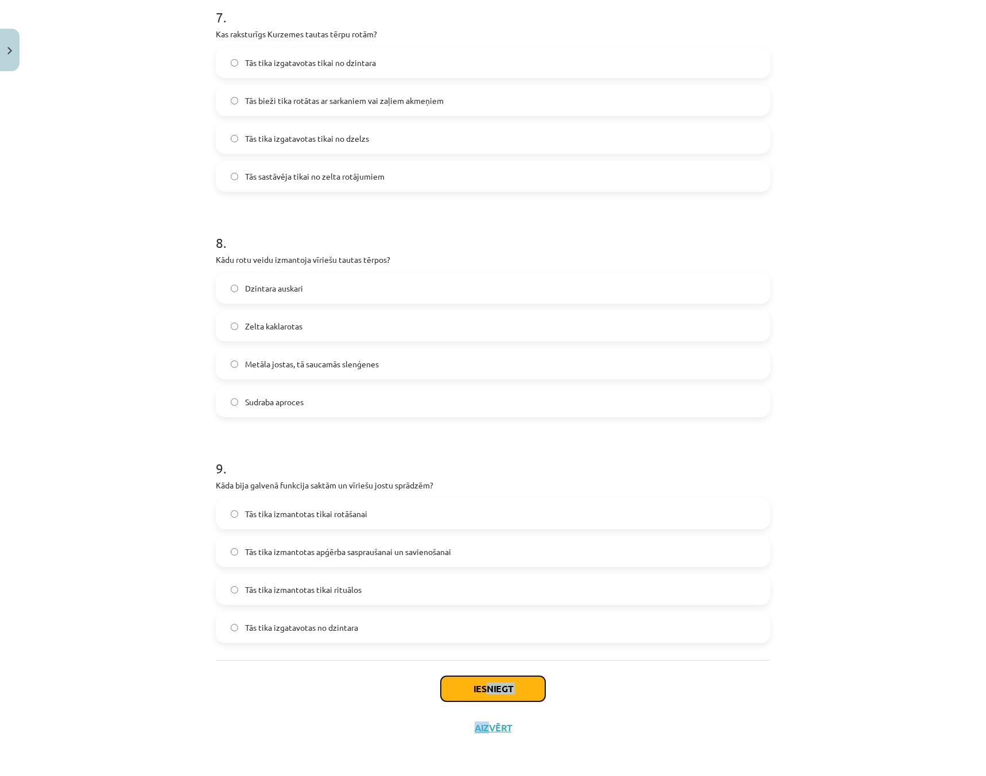
click at [480, 693] on button "Iesniegt" at bounding box center [493, 688] width 104 height 25
drag, startPoint x: 480, startPoint y: 693, endPoint x: 503, endPoint y: 690, distance: 23.2
click at [483, 691] on button "Iesniegt" at bounding box center [493, 688] width 104 height 25
click at [670, 697] on div "Iesniegt Aizvērt" at bounding box center [493, 700] width 554 height 80
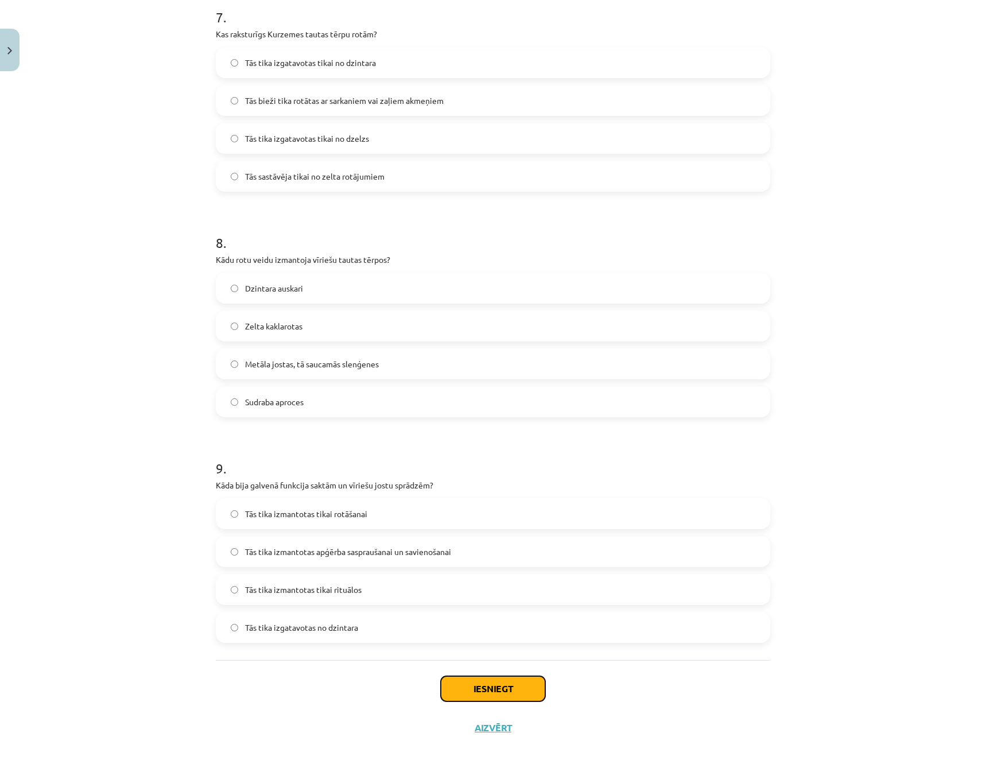
click at [462, 685] on button "Iesniegt" at bounding box center [493, 688] width 104 height 25
click at [500, 694] on button "Iesniegt" at bounding box center [493, 688] width 104 height 25
click at [551, 690] on div "Iesniegt Aizvērt" at bounding box center [493, 700] width 554 height 80
click at [639, 705] on div "Iesniegt Aizvērt" at bounding box center [493, 700] width 554 height 80
click at [497, 686] on button "Iesniegt" at bounding box center [493, 688] width 104 height 25
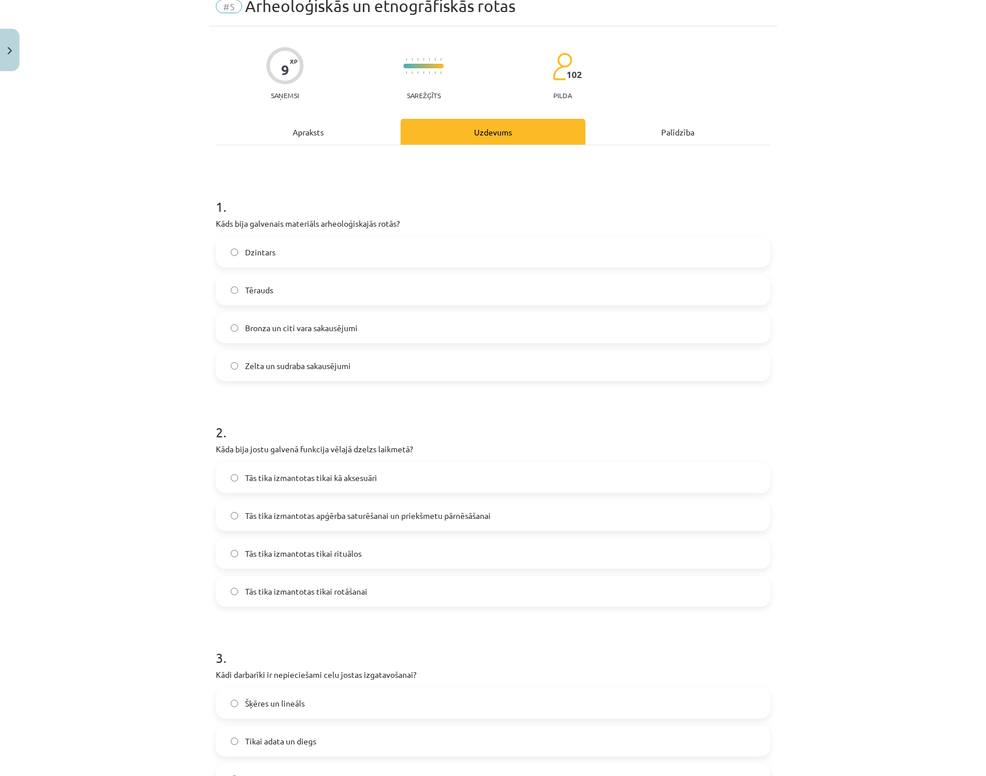
scroll to position [0, 0]
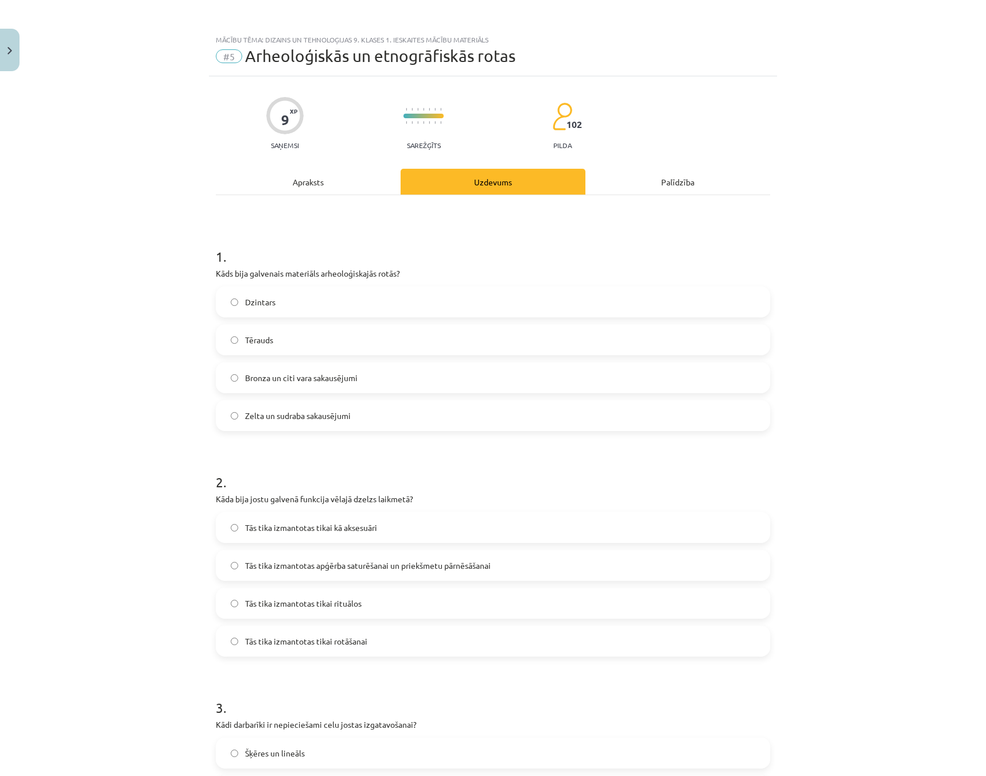
click at [534, 170] on div "Uzdevums" at bounding box center [492, 182] width 185 height 26
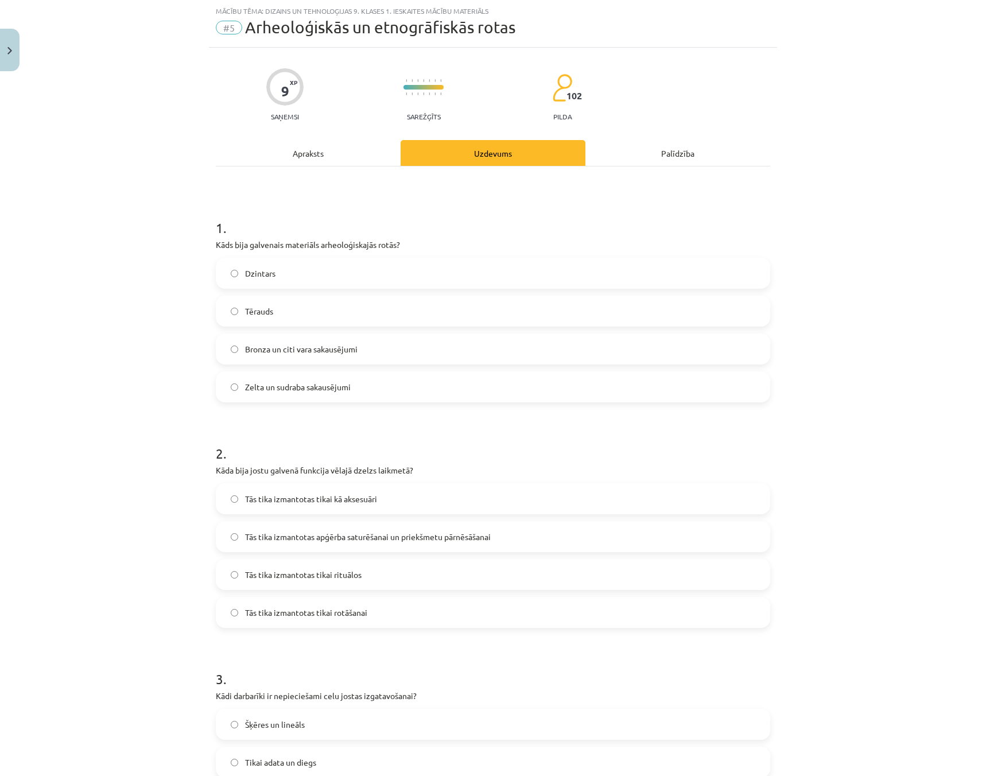
click at [544, 157] on div "Uzdevums" at bounding box center [492, 153] width 185 height 26
click at [687, 152] on div "Palīdzība" at bounding box center [677, 153] width 185 height 26
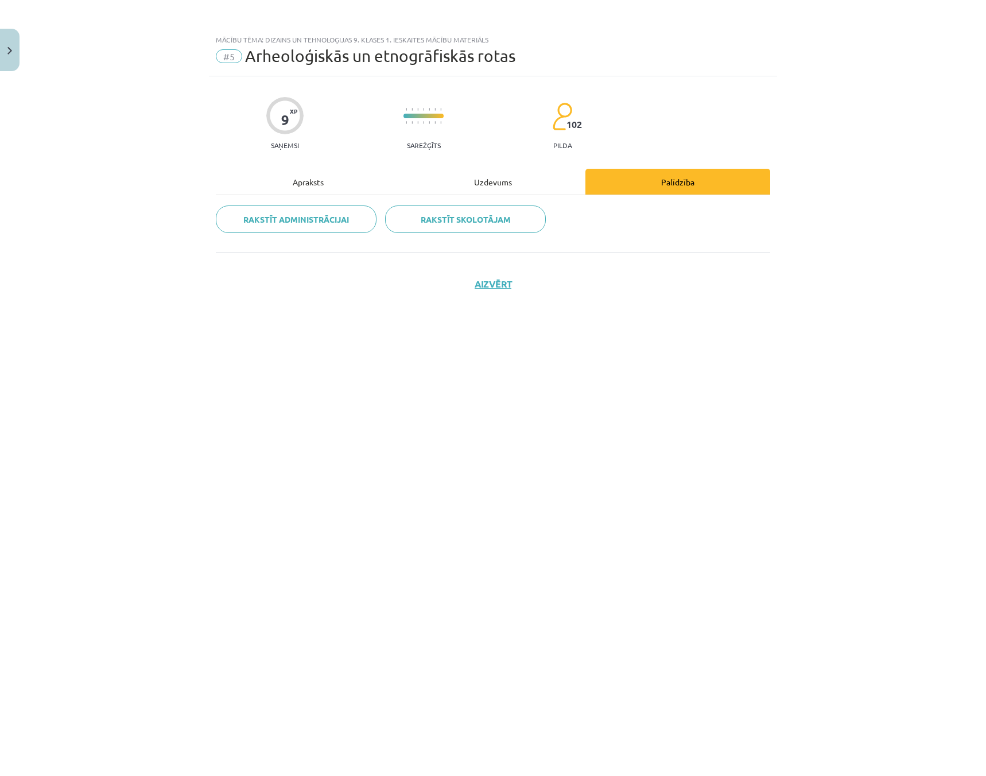
click at [493, 183] on div "Uzdevums" at bounding box center [492, 182] width 185 height 26
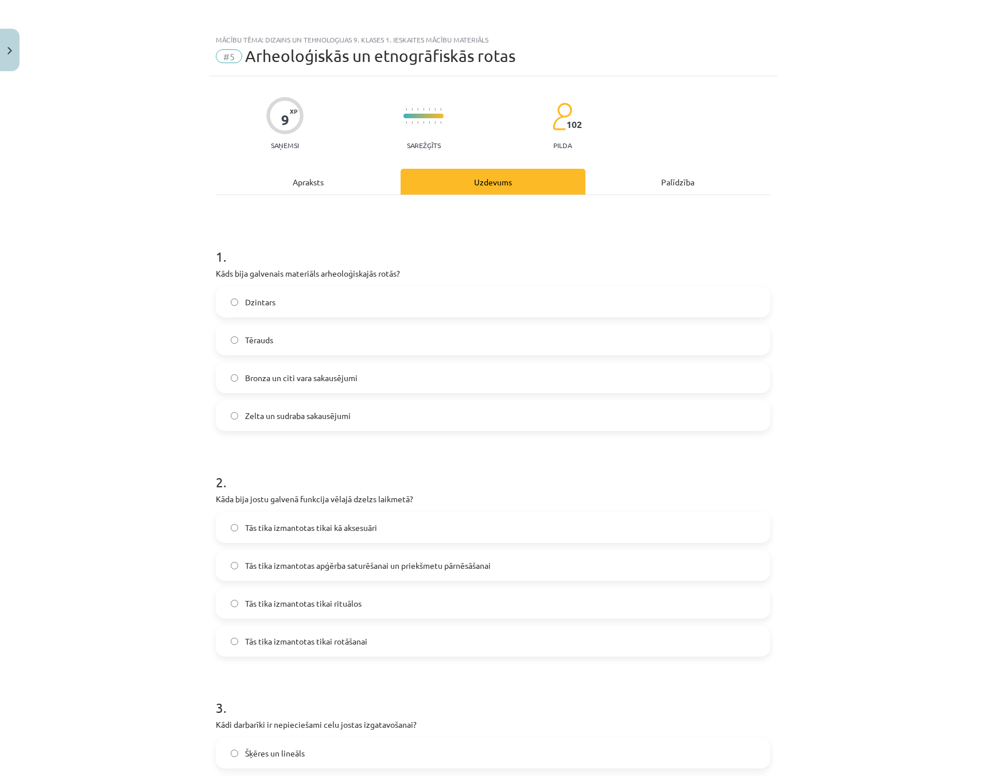
click at [669, 180] on div "Palīdzība" at bounding box center [677, 182] width 185 height 26
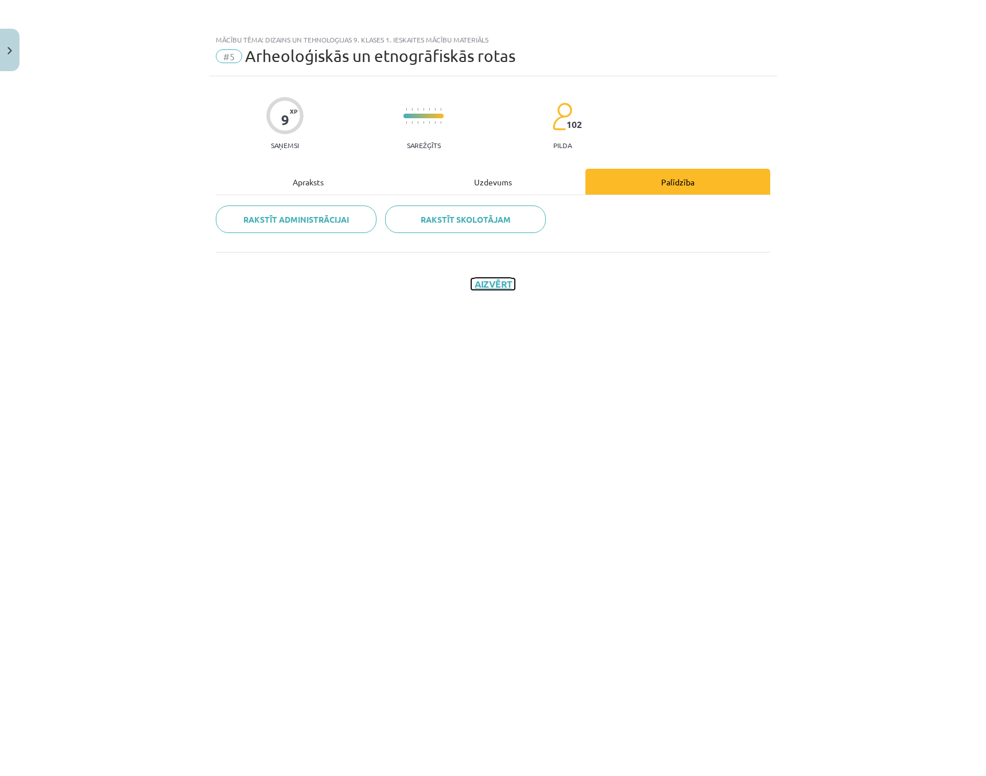
click at [496, 287] on button "Aizvērt" at bounding box center [493, 283] width 44 height 11
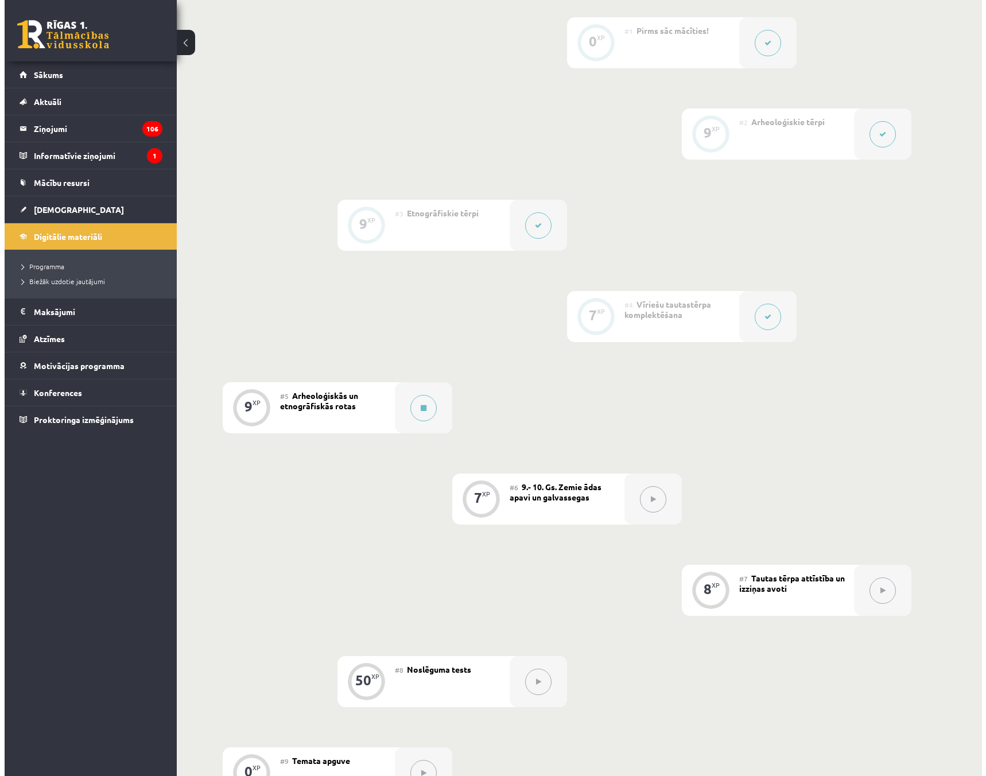
scroll to position [344, 0]
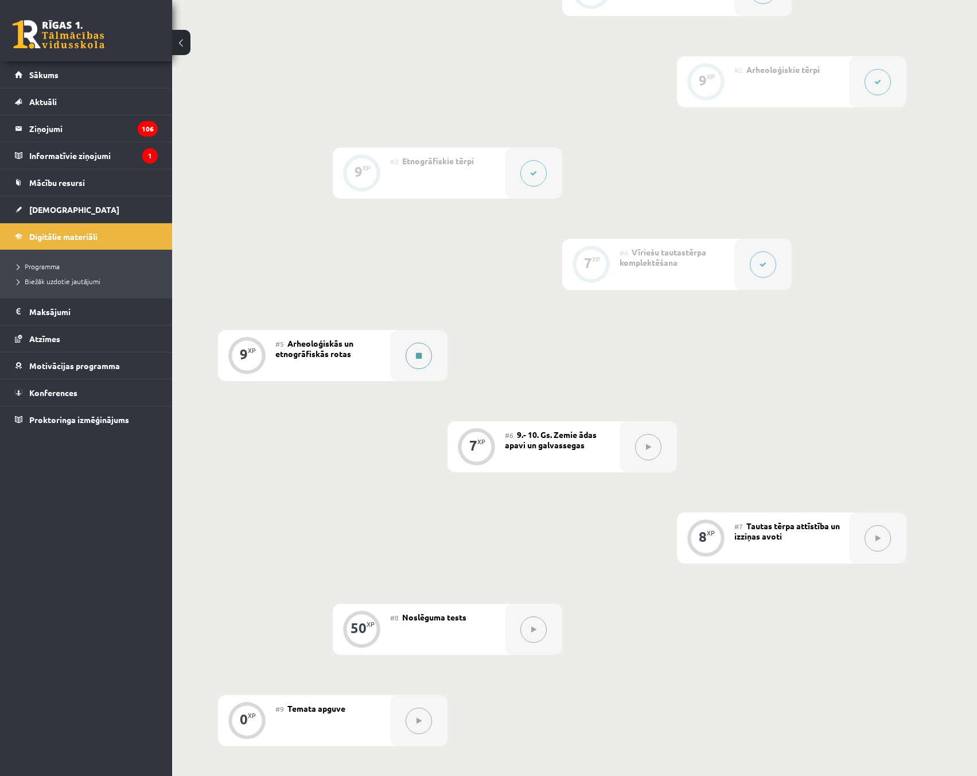
click at [418, 353] on button at bounding box center [419, 356] width 26 height 26
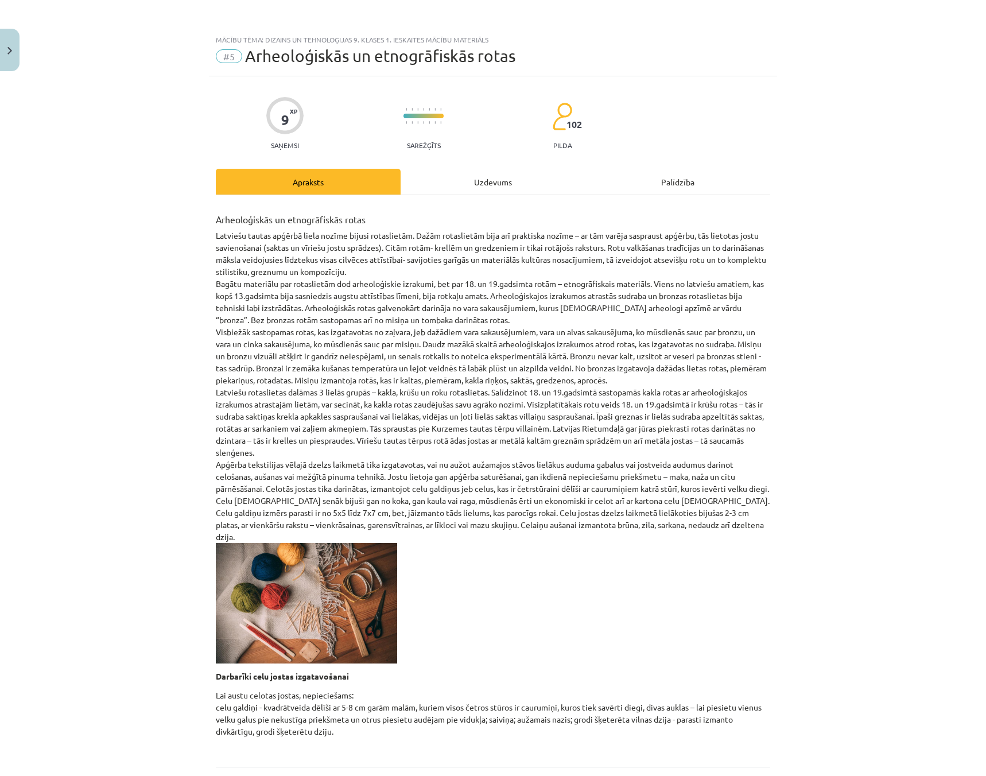
click at [492, 171] on div "Uzdevums" at bounding box center [492, 182] width 185 height 26
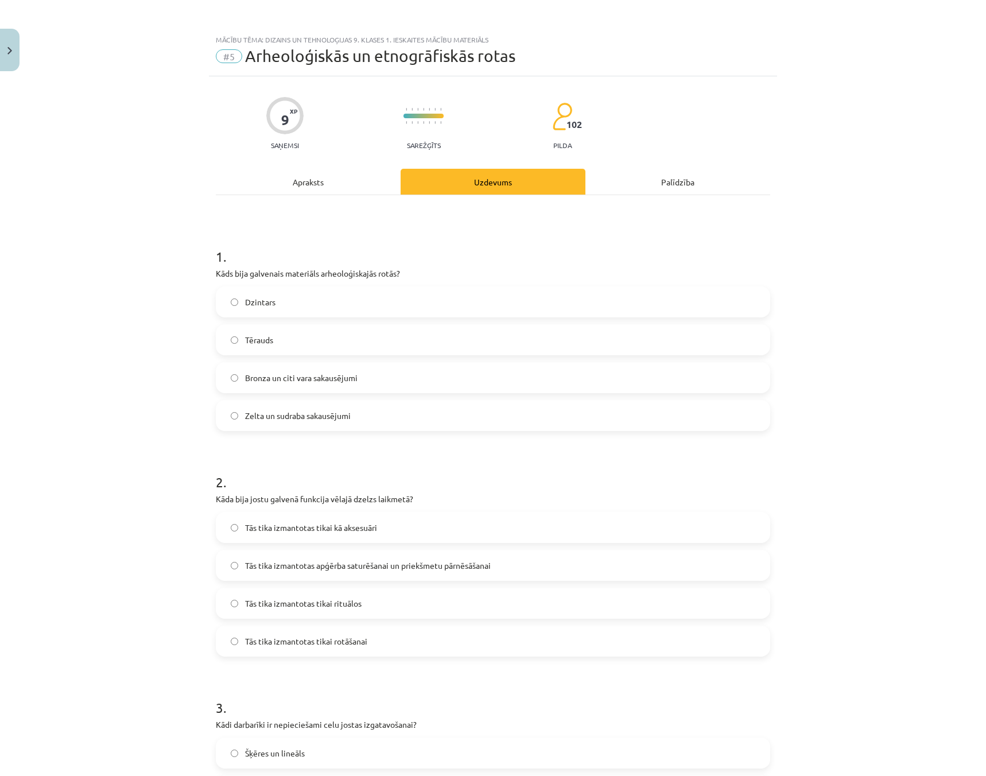
scroll to position [29, 0]
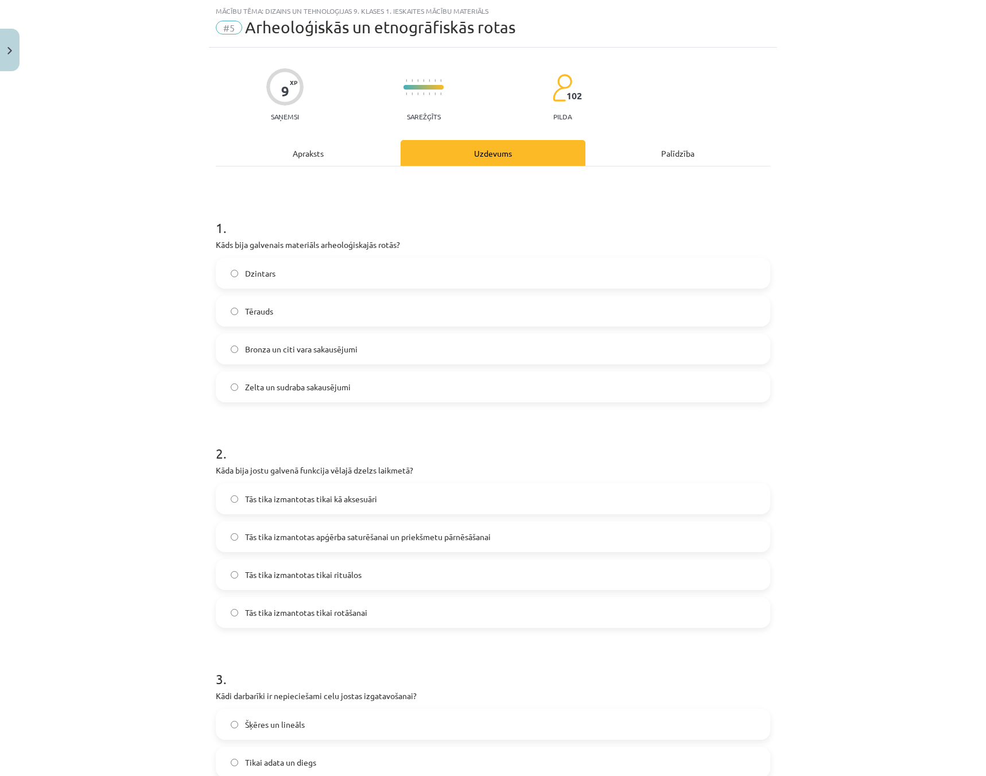
click at [223, 356] on label "Bronza un citi vara sakausējumi" at bounding box center [493, 348] width 552 height 29
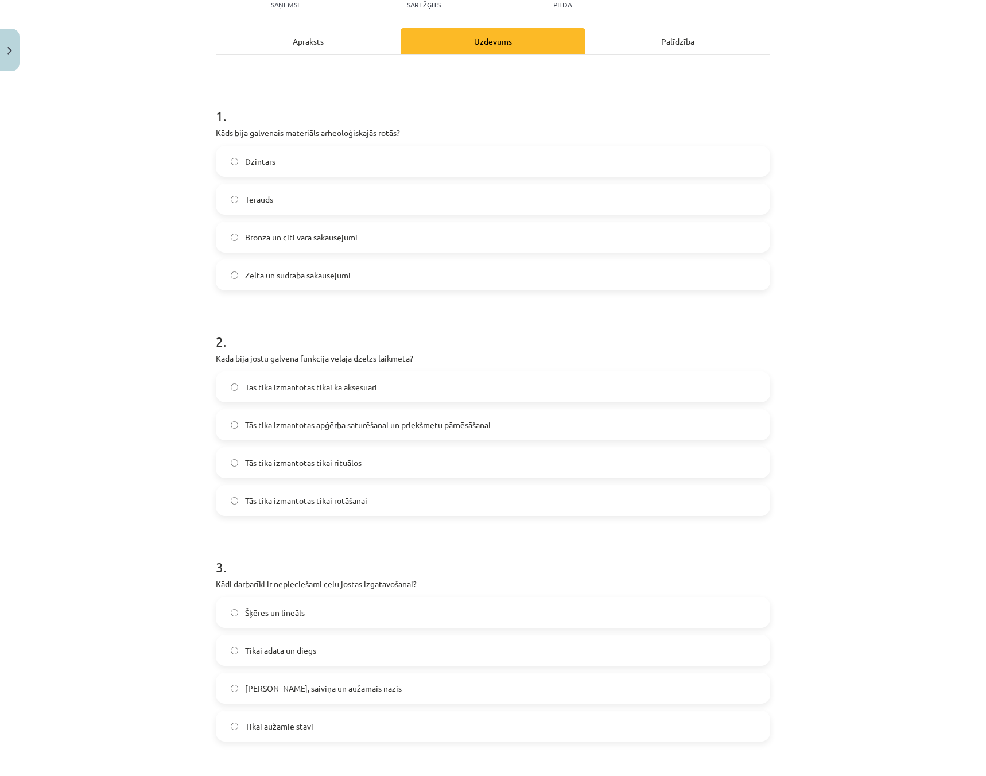
scroll to position [143, 0]
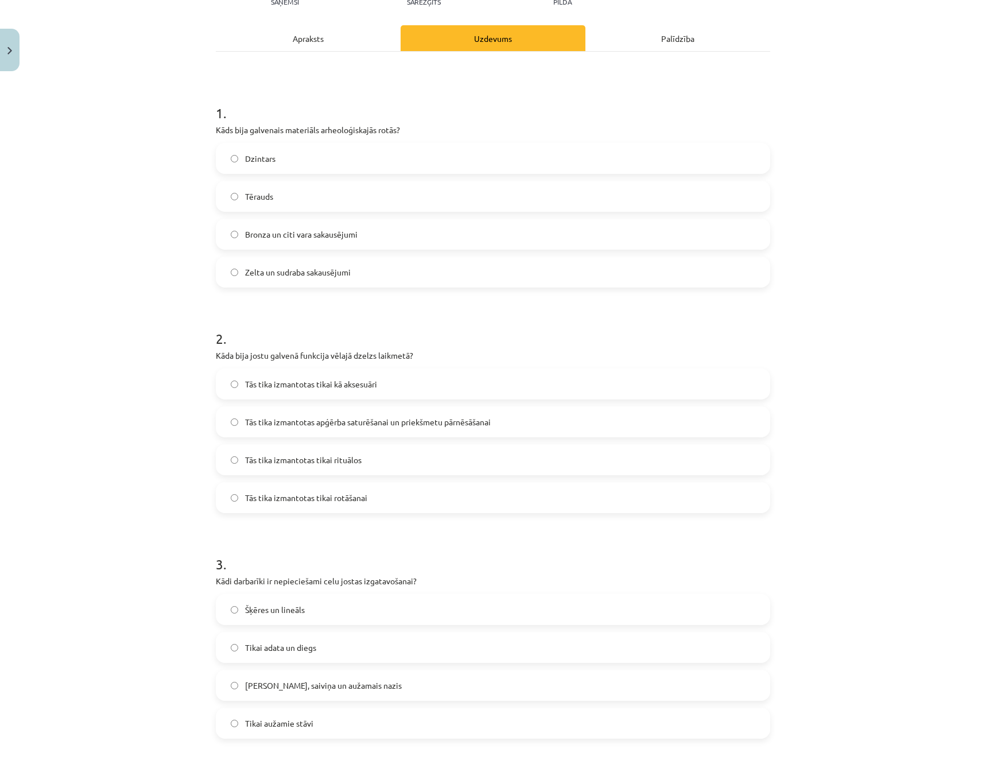
click at [218, 412] on label "Tās tika izmantotas apģērba saturēšanai un priekšmetu pārnēsāšanai" at bounding box center [493, 421] width 552 height 29
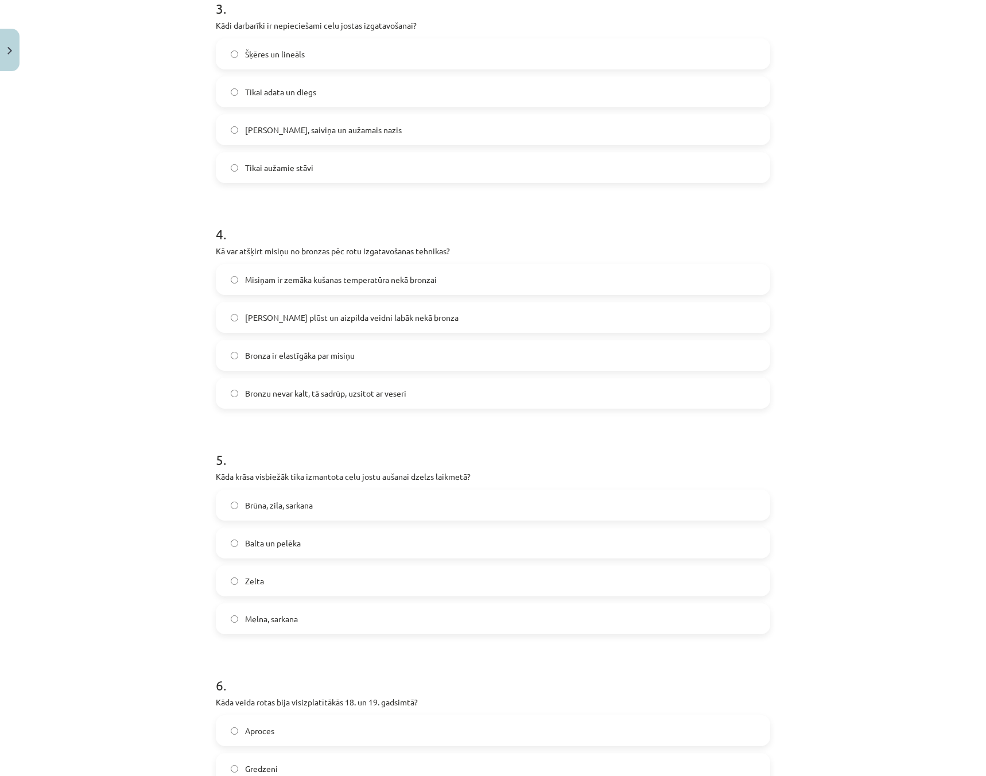
scroll to position [717, 0]
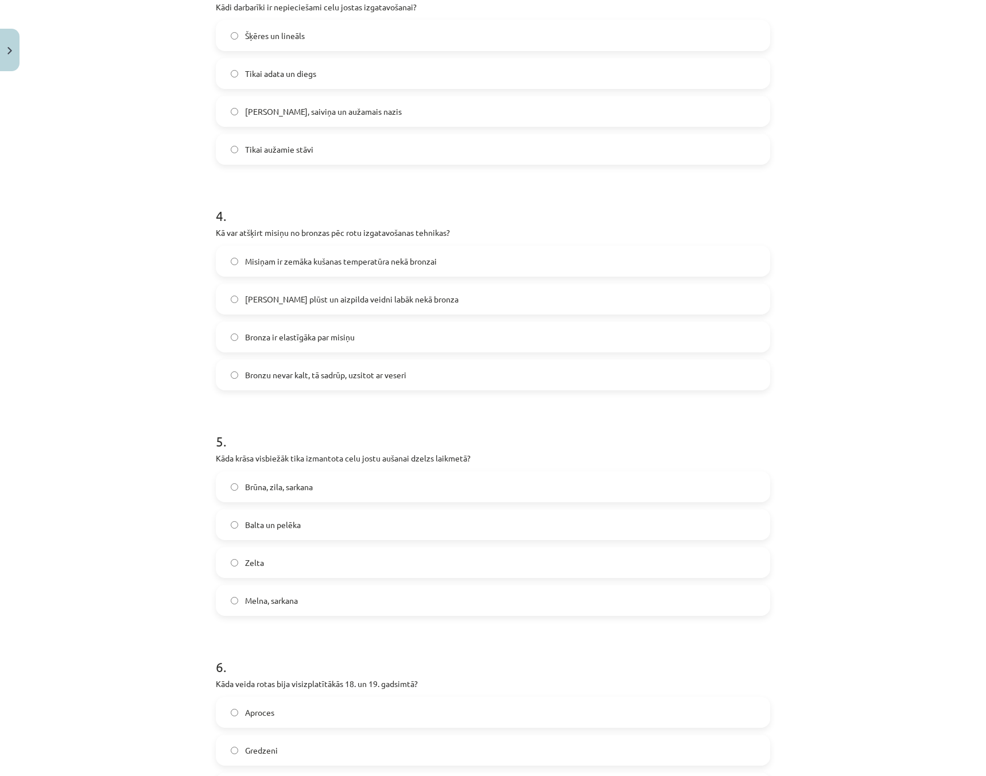
click at [223, 306] on label "Misiņš plūst un aizpilda veidni labāk nekā bronza" at bounding box center [493, 299] width 552 height 29
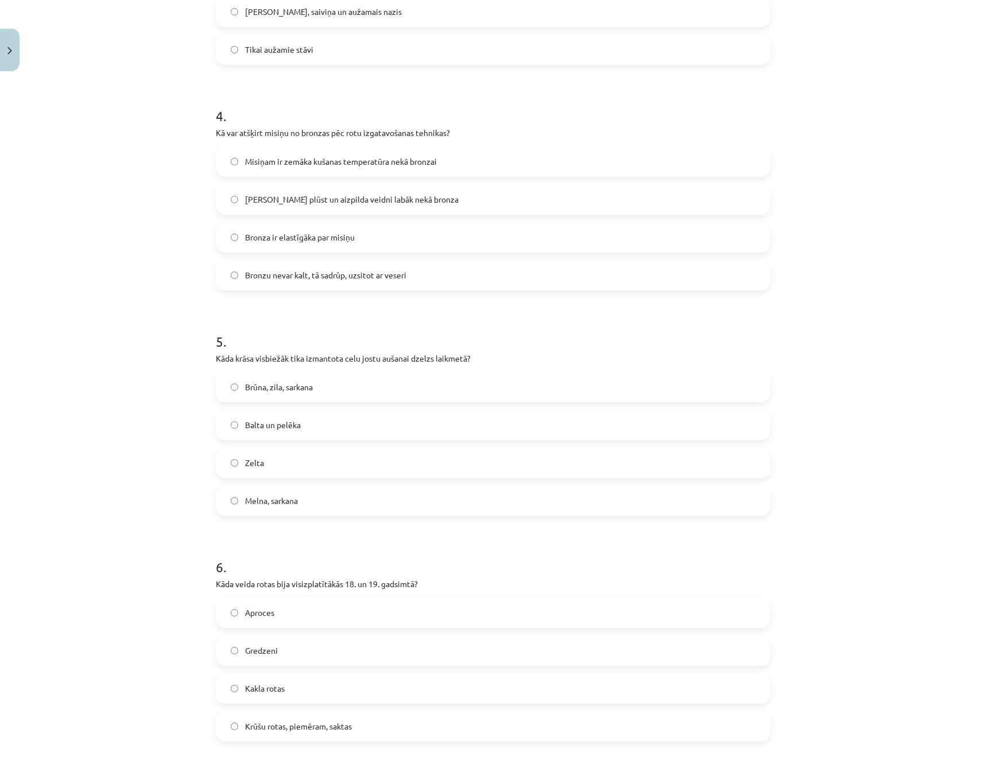
scroll to position [832, 0]
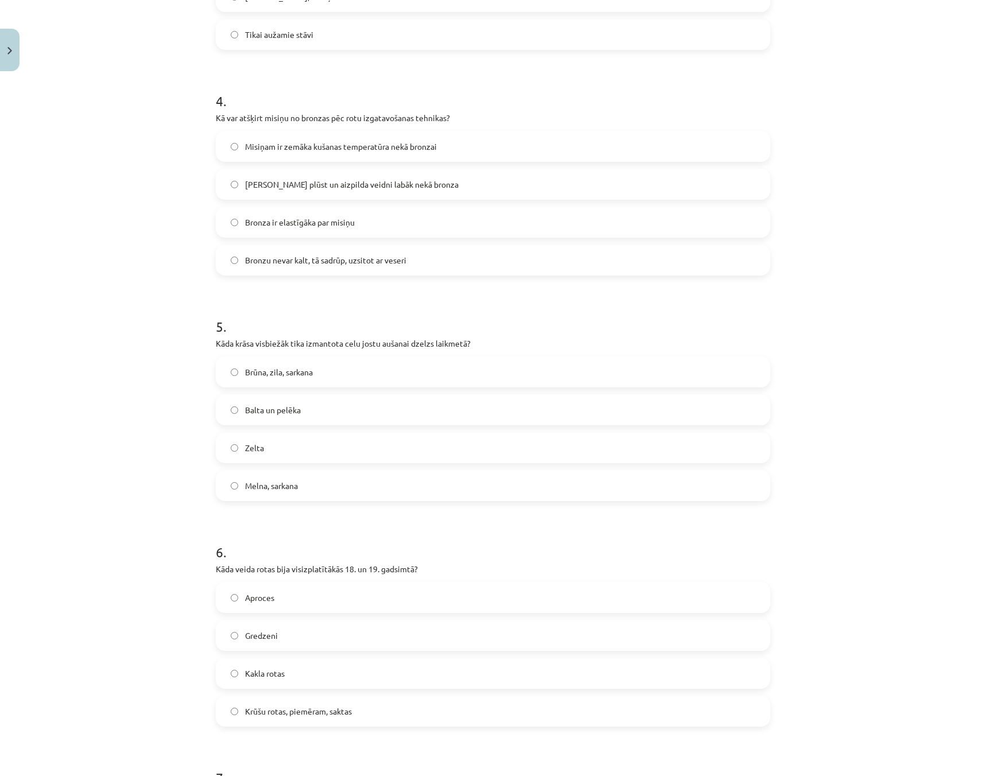
click at [221, 377] on label "Brūna, zila, sarkana" at bounding box center [493, 371] width 552 height 29
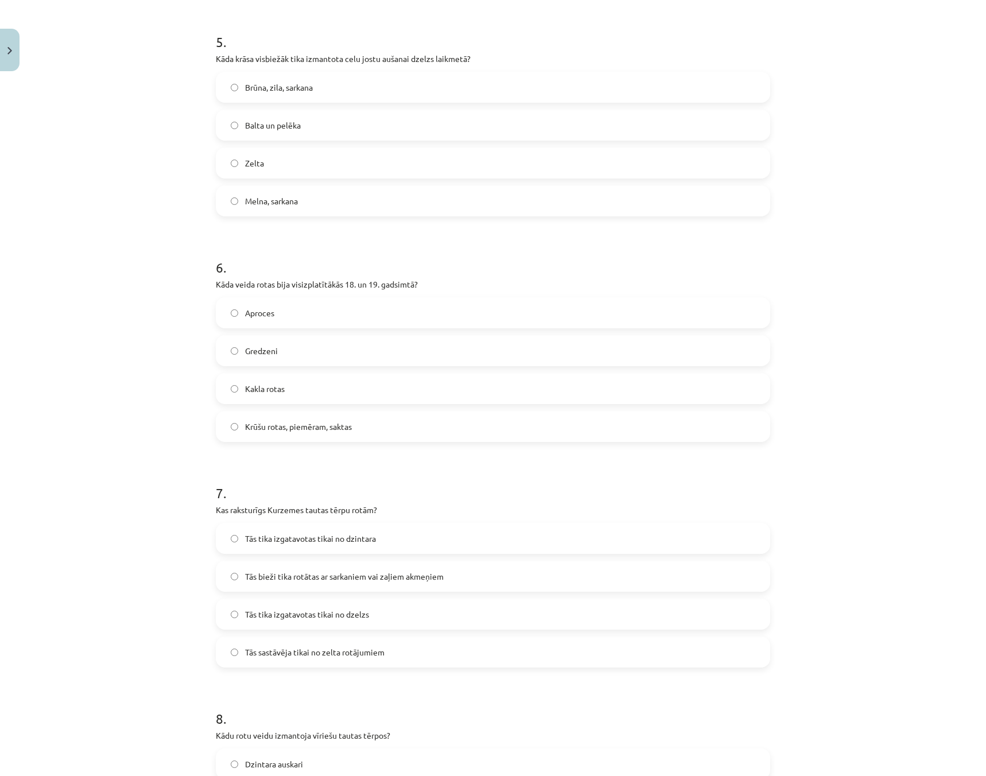
scroll to position [1119, 0]
click at [228, 433] on label "Krūšu rotas, piemēram, saktas" at bounding box center [493, 424] width 552 height 29
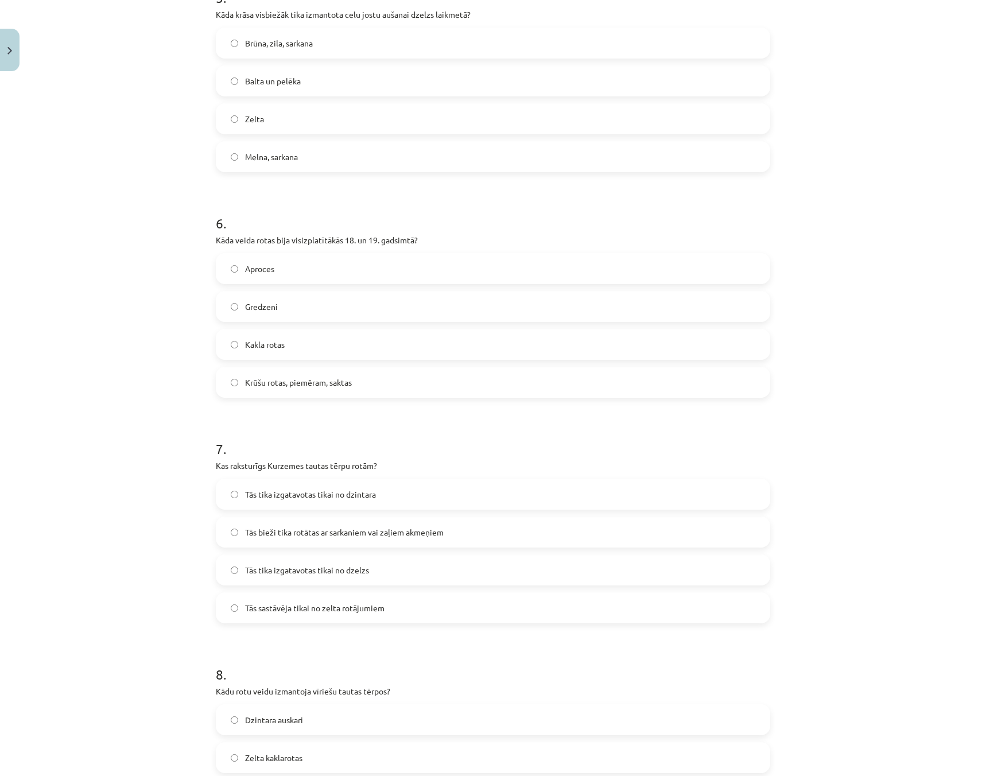
scroll to position [1348, 0]
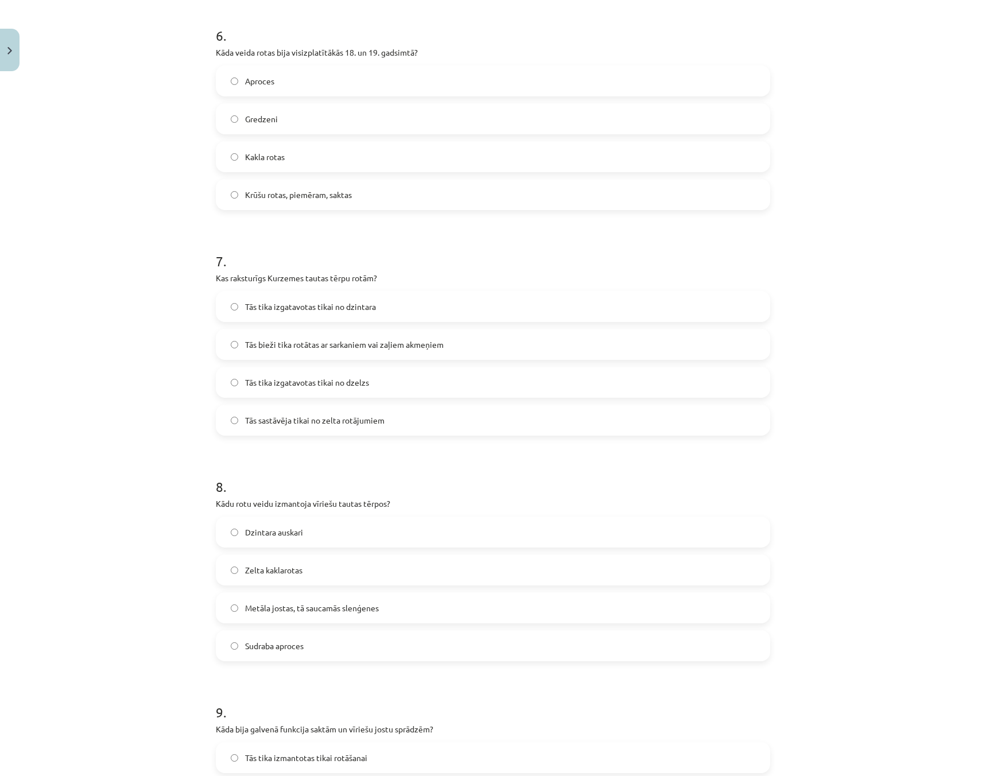
click at [217, 356] on label "Tās bieži tika rotātas ar sarkaniem vai zaļiem akmeņiem" at bounding box center [493, 344] width 552 height 29
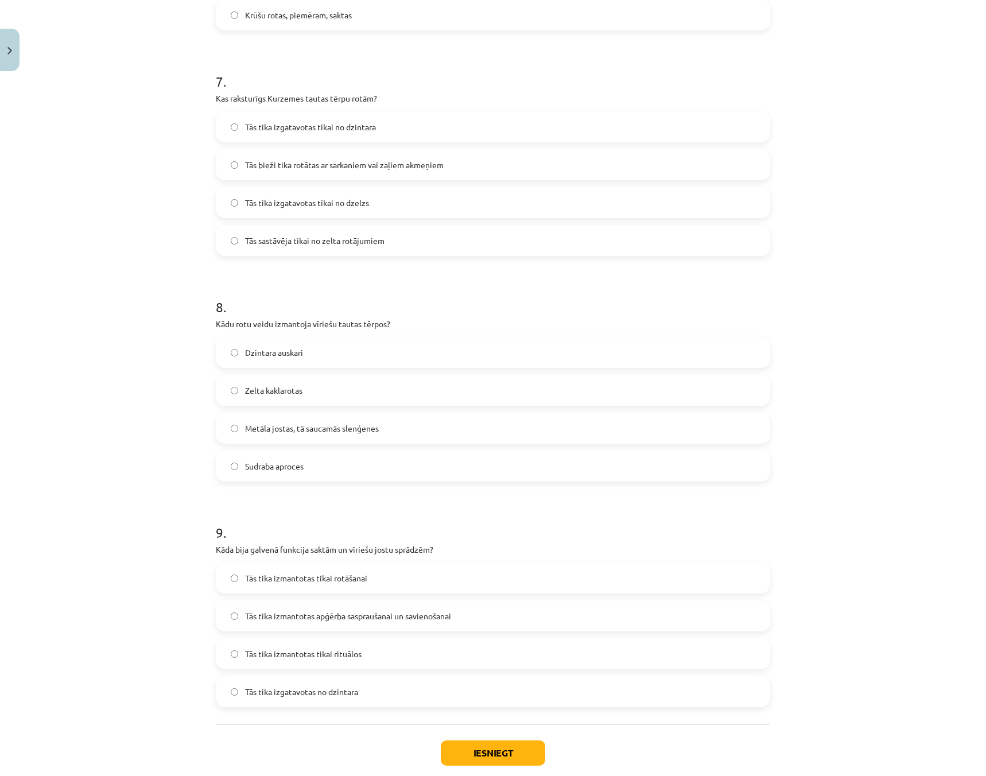
scroll to position [1592, 0]
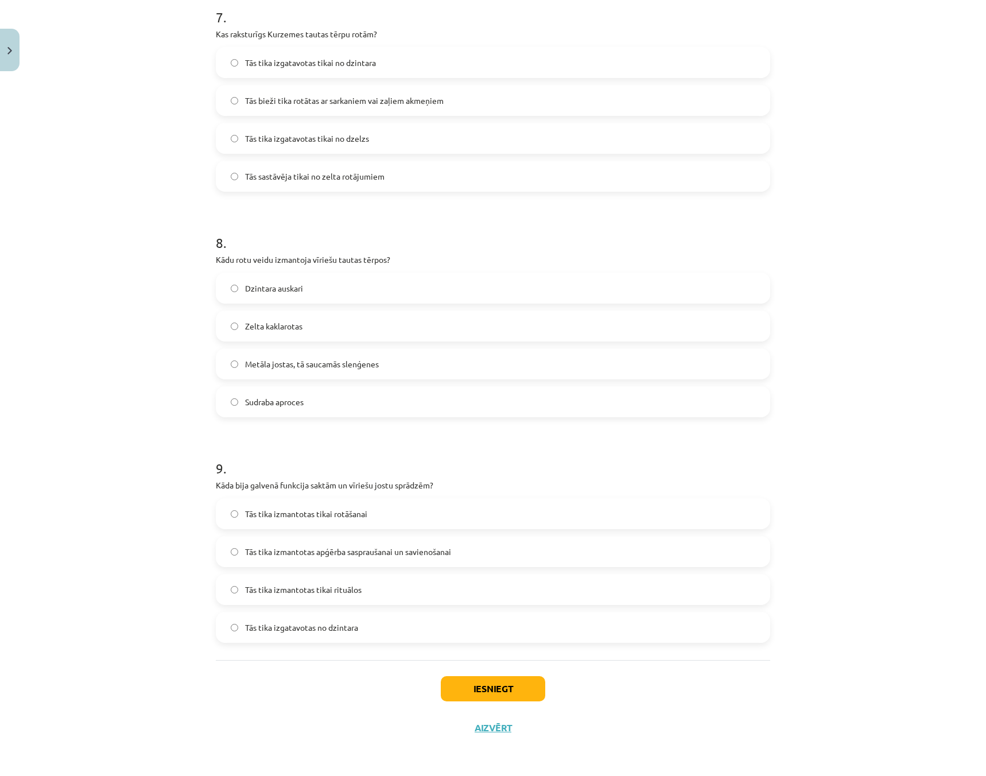
click at [222, 367] on label "Metāla jostas, tā saucamās slenģenes" at bounding box center [493, 363] width 552 height 29
click at [485, 696] on button "Iesniegt" at bounding box center [493, 688] width 104 height 25
click at [460, 693] on button "Iesniegt" at bounding box center [493, 688] width 104 height 25
click at [454, 686] on button "Iesniegt" at bounding box center [493, 688] width 104 height 25
click at [455, 686] on button "Iesniegt" at bounding box center [493, 688] width 104 height 25
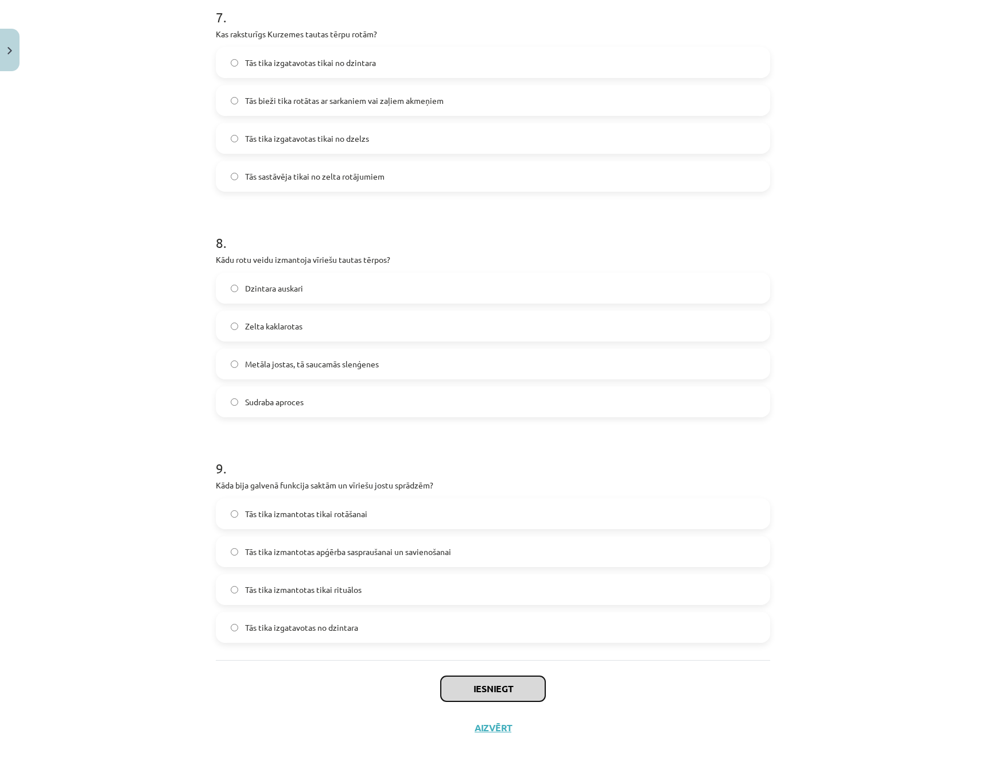
click at [455, 686] on button "Iesniegt" at bounding box center [493, 688] width 104 height 25
click at [485, 688] on button "Iesniegt" at bounding box center [493, 688] width 104 height 25
click at [495, 687] on button "Iesniegt" at bounding box center [493, 688] width 104 height 25
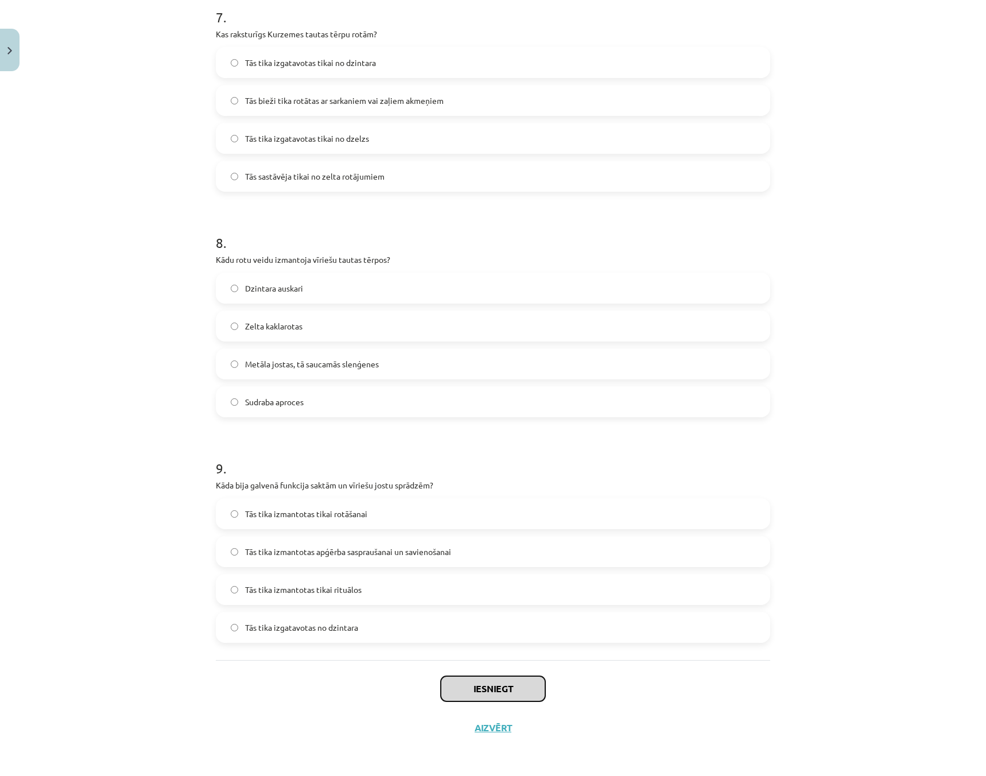
click at [495, 687] on button "Iesniegt" at bounding box center [493, 688] width 104 height 25
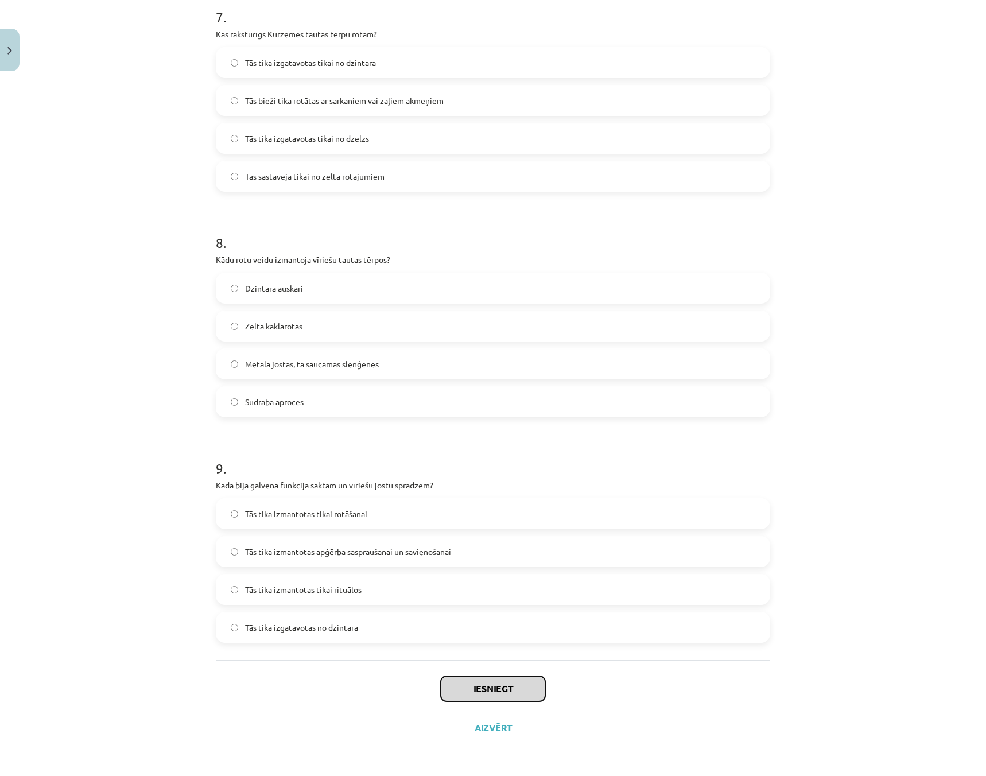
click at [495, 687] on button "Iesniegt" at bounding box center [493, 688] width 104 height 25
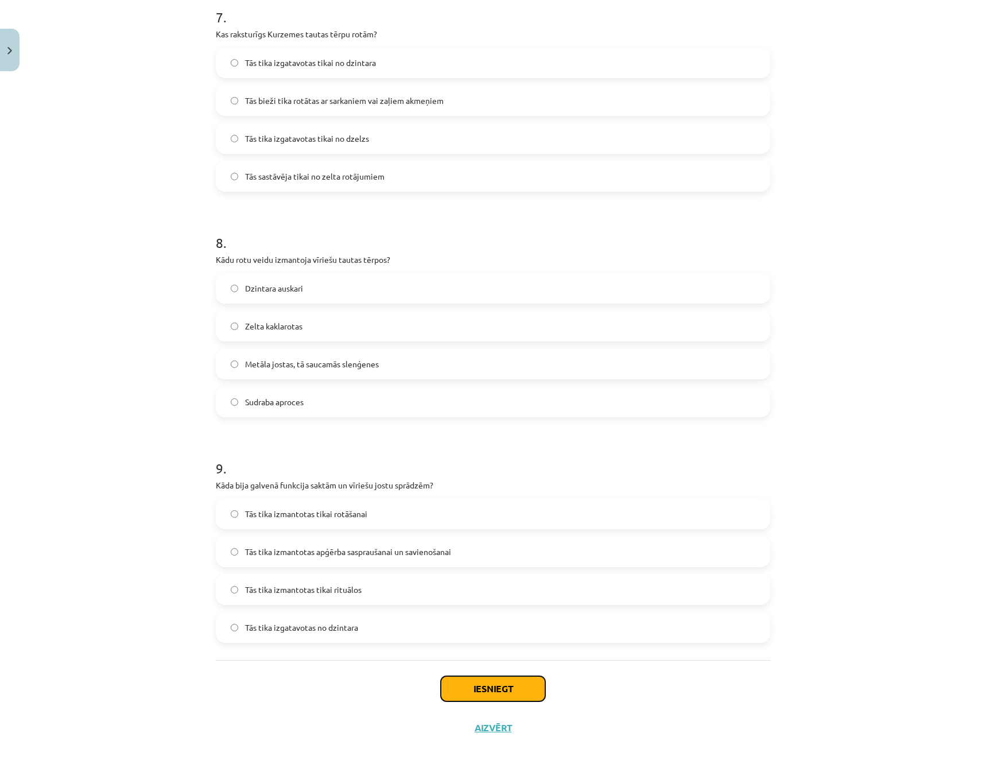
click at [495, 687] on button "Iesniegt" at bounding box center [493, 688] width 104 height 25
click at [505, 699] on button "Iesniegt" at bounding box center [493, 688] width 104 height 25
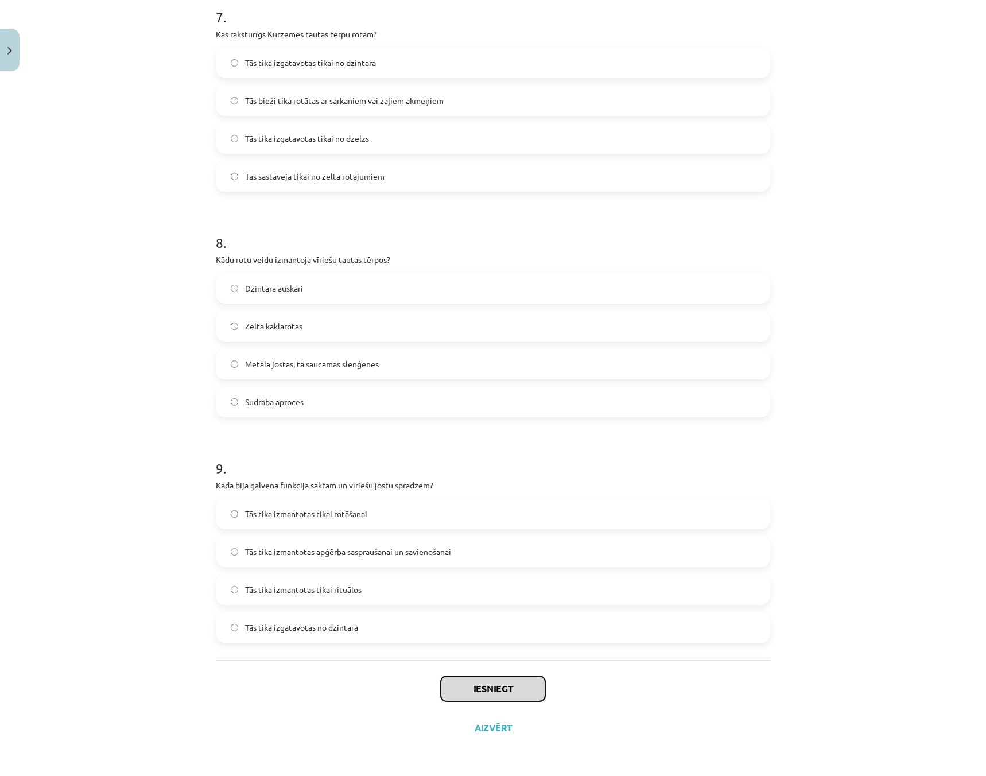
click at [505, 698] on button "Iesniegt" at bounding box center [493, 688] width 104 height 25
click at [513, 690] on button "Iesniegt" at bounding box center [493, 688] width 104 height 25
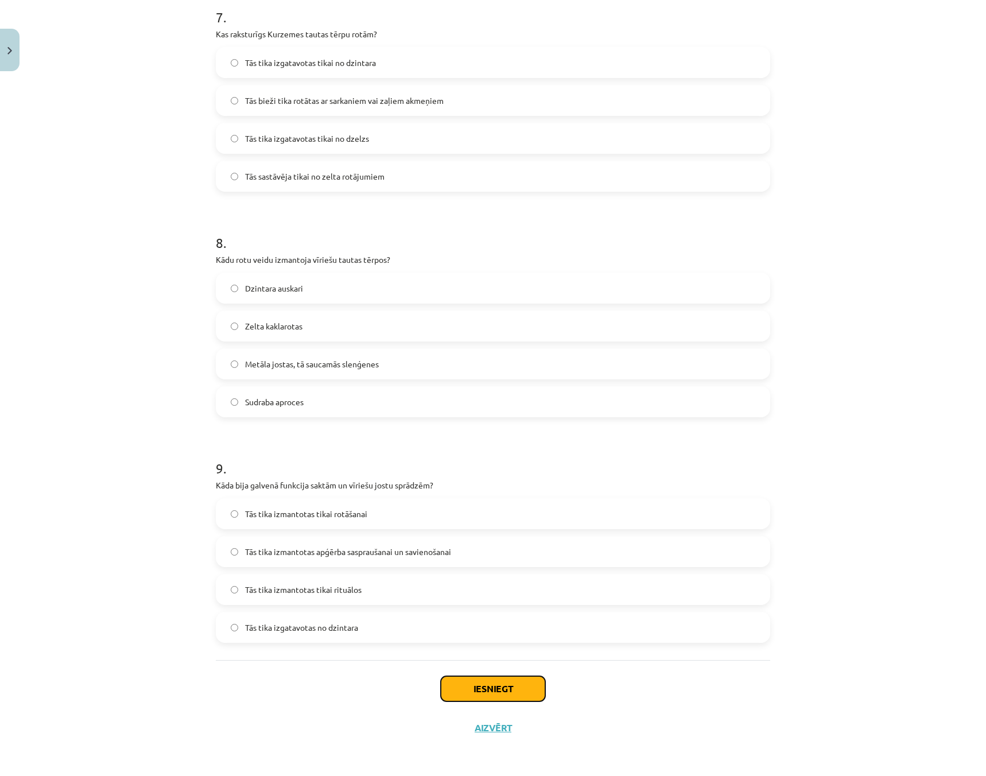
click at [513, 690] on button "Iesniegt" at bounding box center [493, 688] width 104 height 25
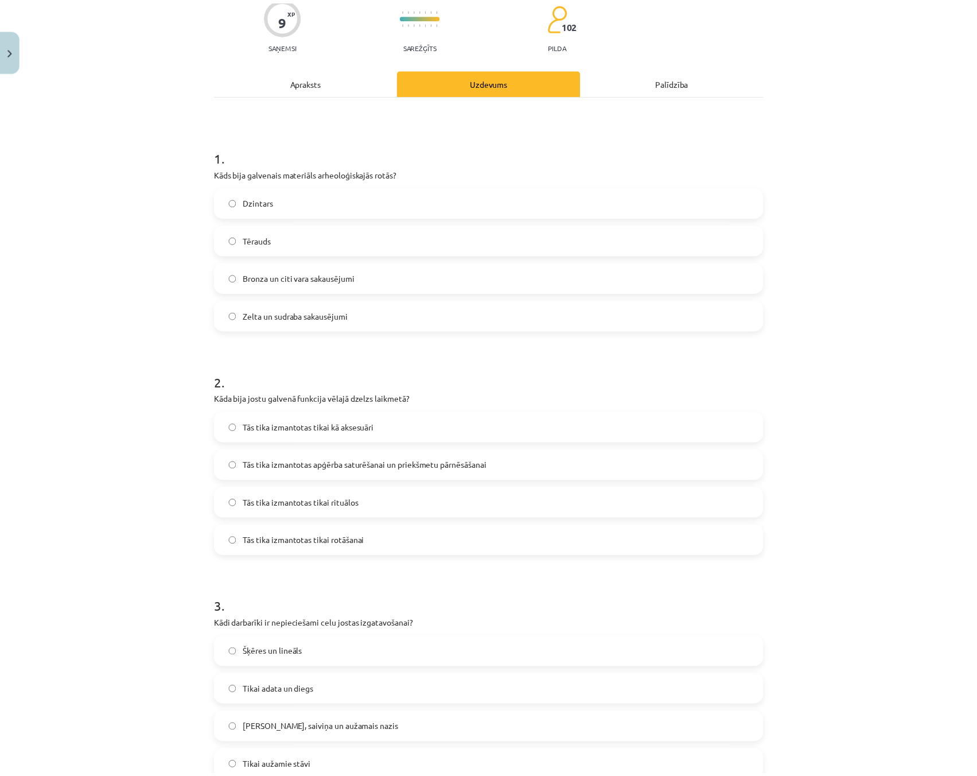
scroll to position [0, 0]
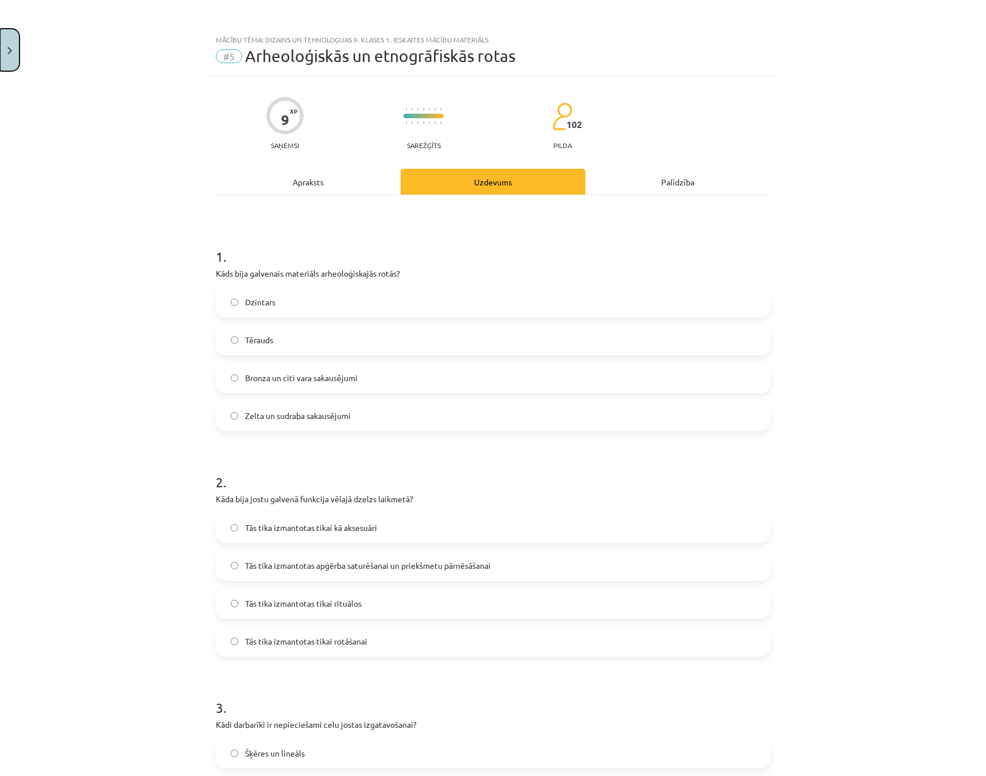
click at [12, 44] on button "Close" at bounding box center [10, 50] width 20 height 42
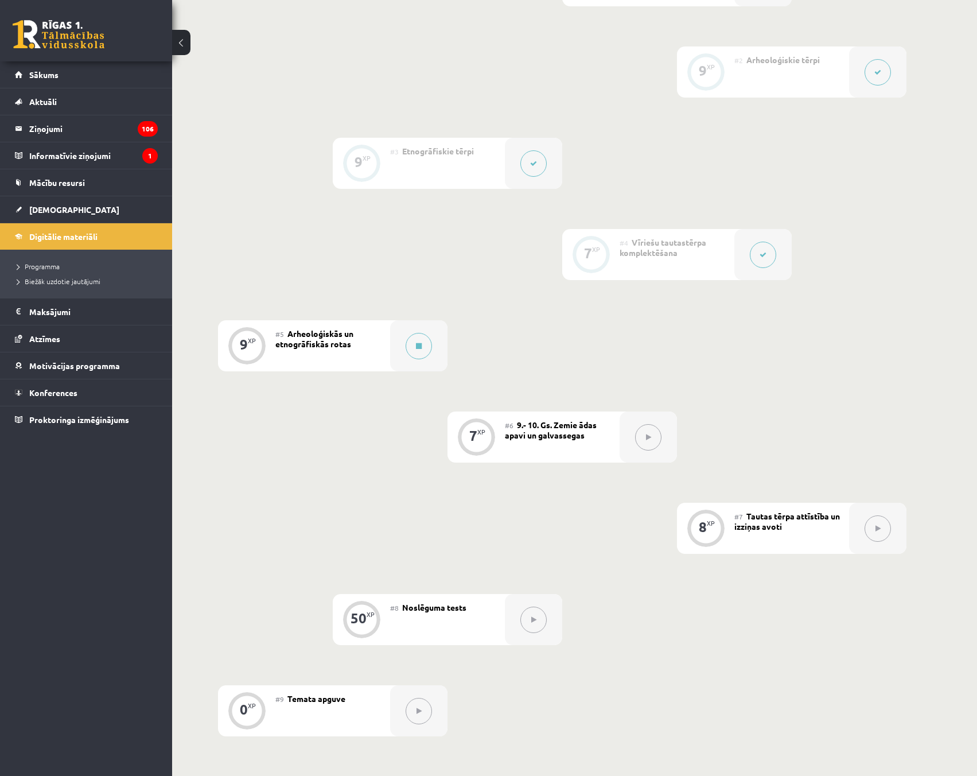
scroll to position [515, 0]
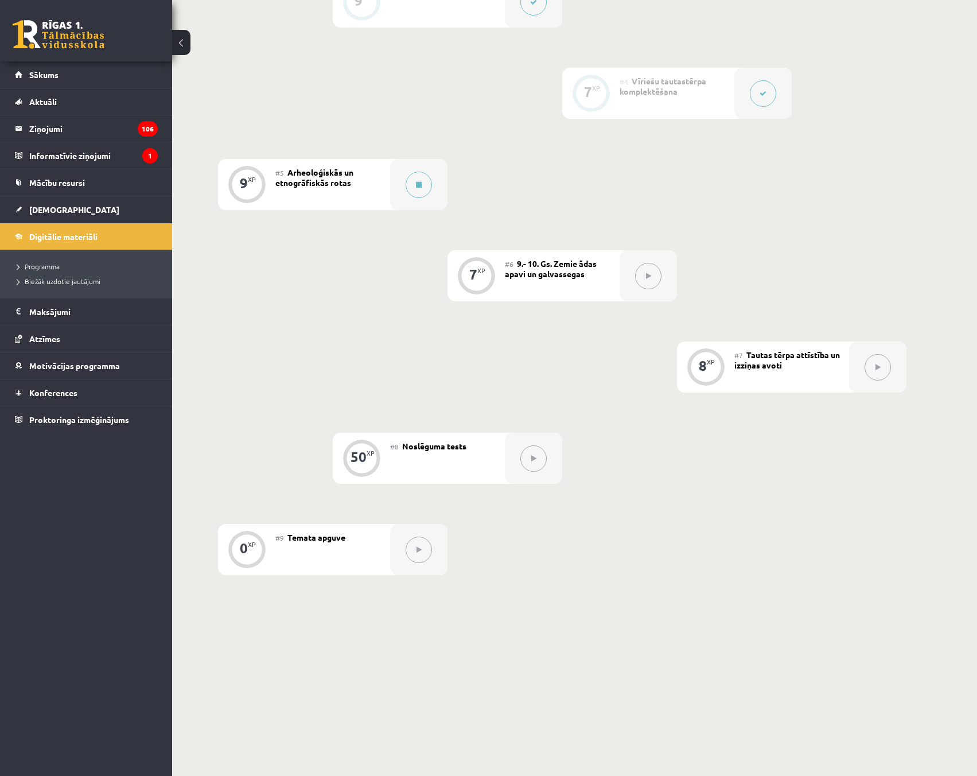
drag, startPoint x: 618, startPoint y: 266, endPoint x: 624, endPoint y: 267, distance: 5.9
click at [619, 266] on div "#6 9.- 10. Gs. Zemie ādas apavi un galvassegas" at bounding box center [562, 275] width 115 height 51
click at [664, 284] on div at bounding box center [648, 275] width 57 height 51
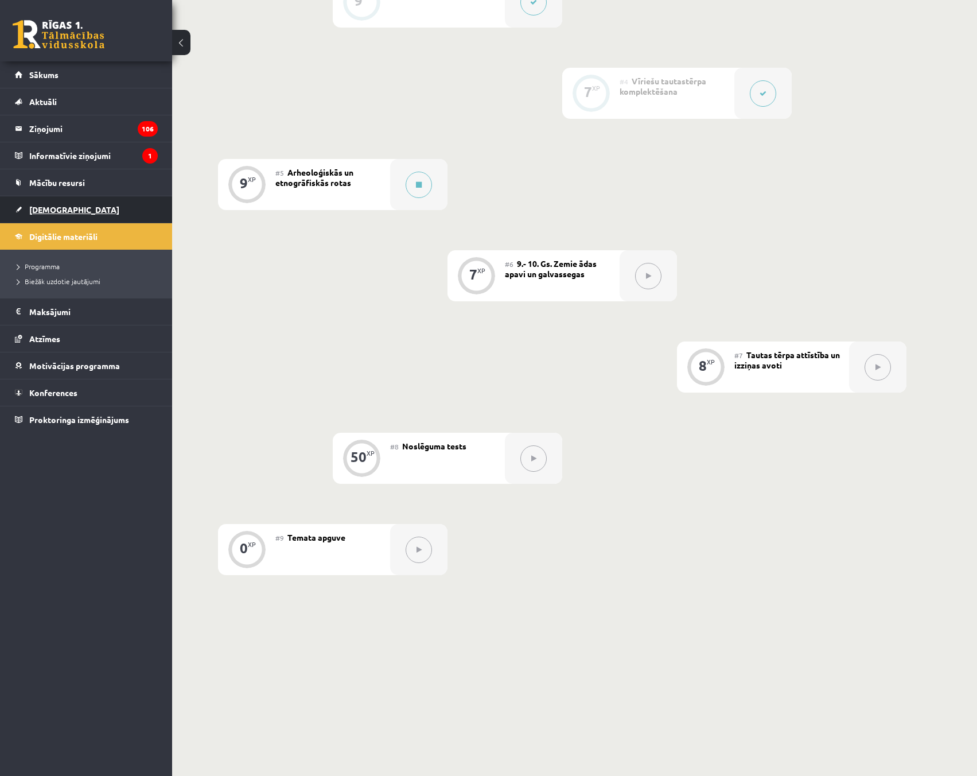
click at [65, 205] on link "[DEMOGRAPHIC_DATA]" at bounding box center [86, 209] width 143 height 26
